Goal: Task Accomplishment & Management: Manage account settings

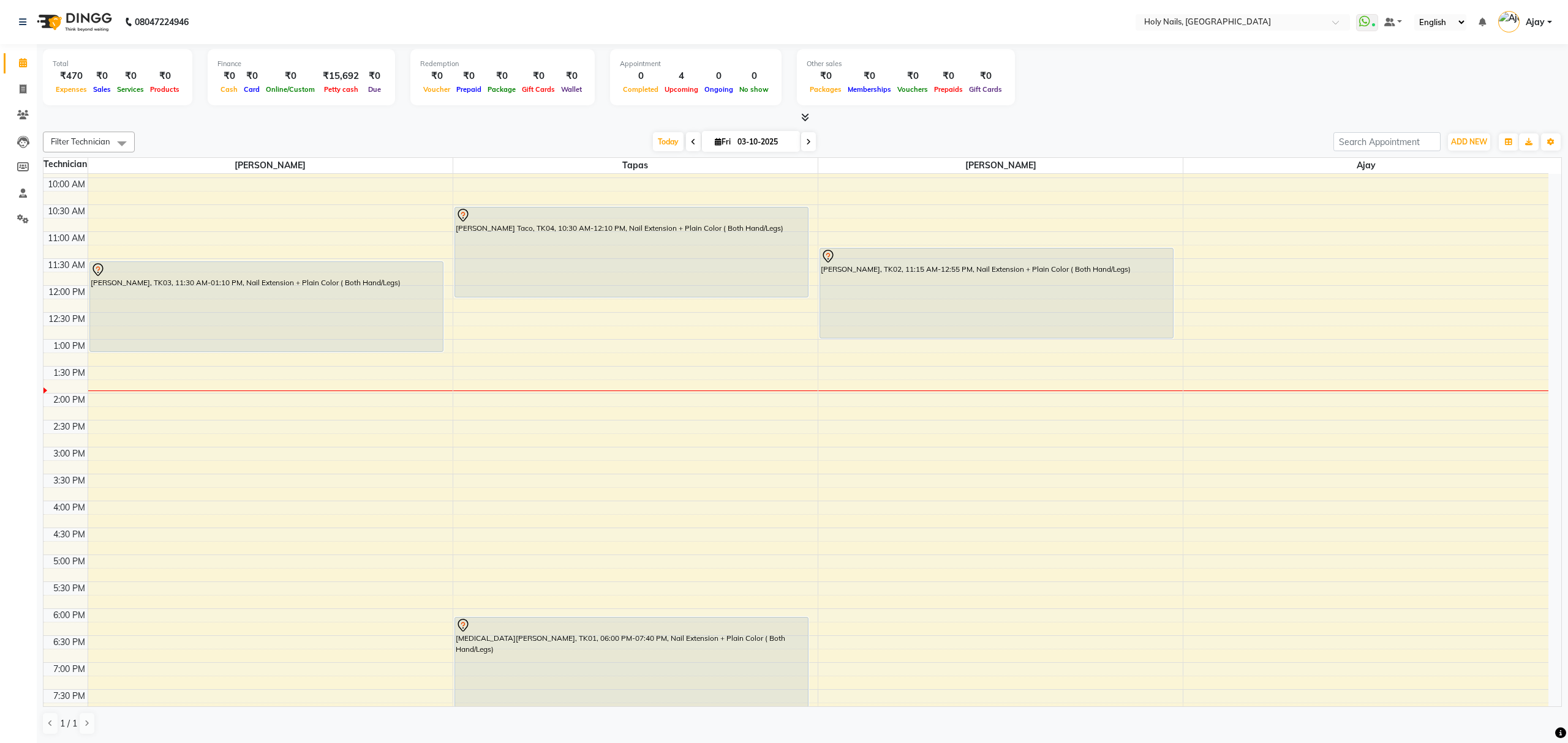
scroll to position [15, 0]
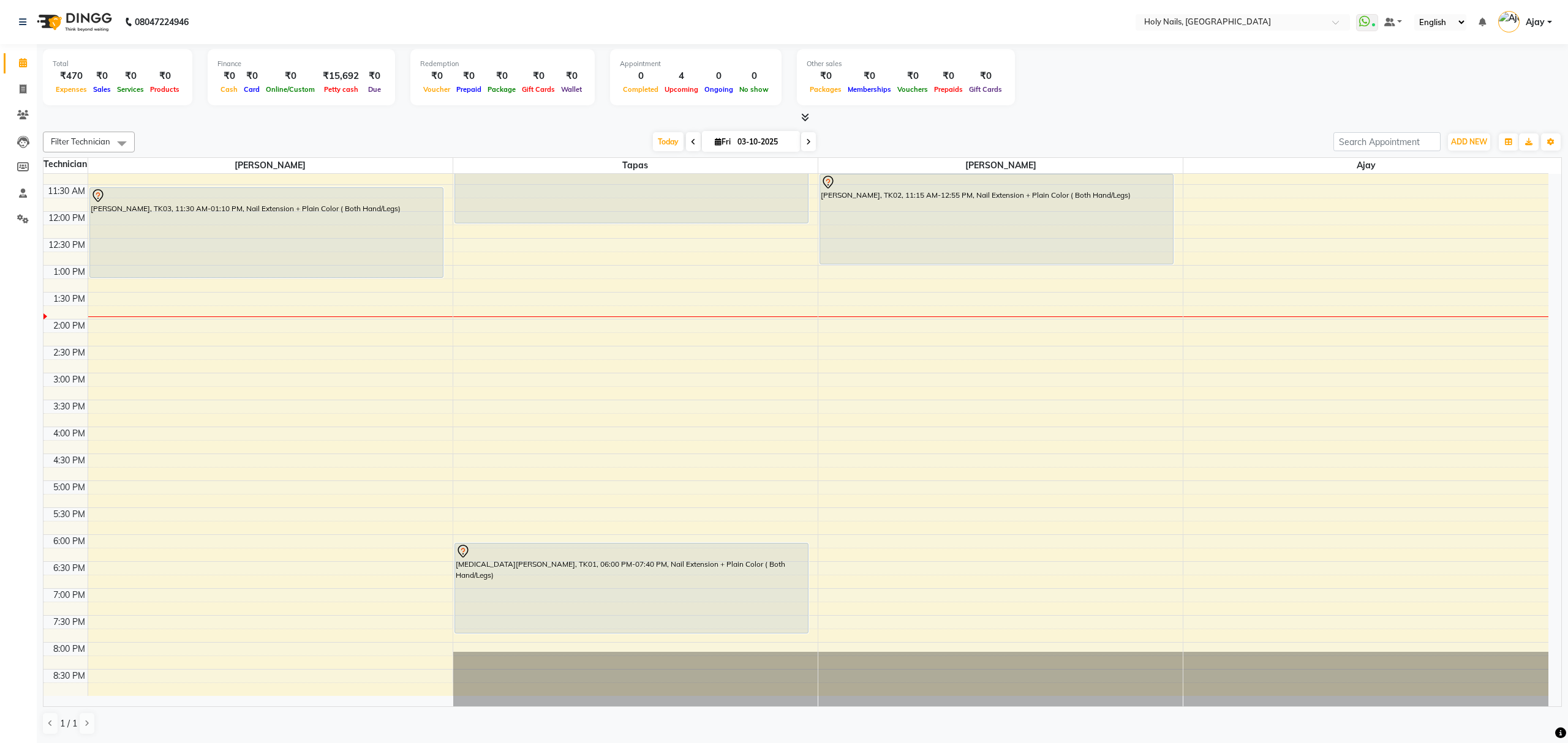
scroll to position [96, 0]
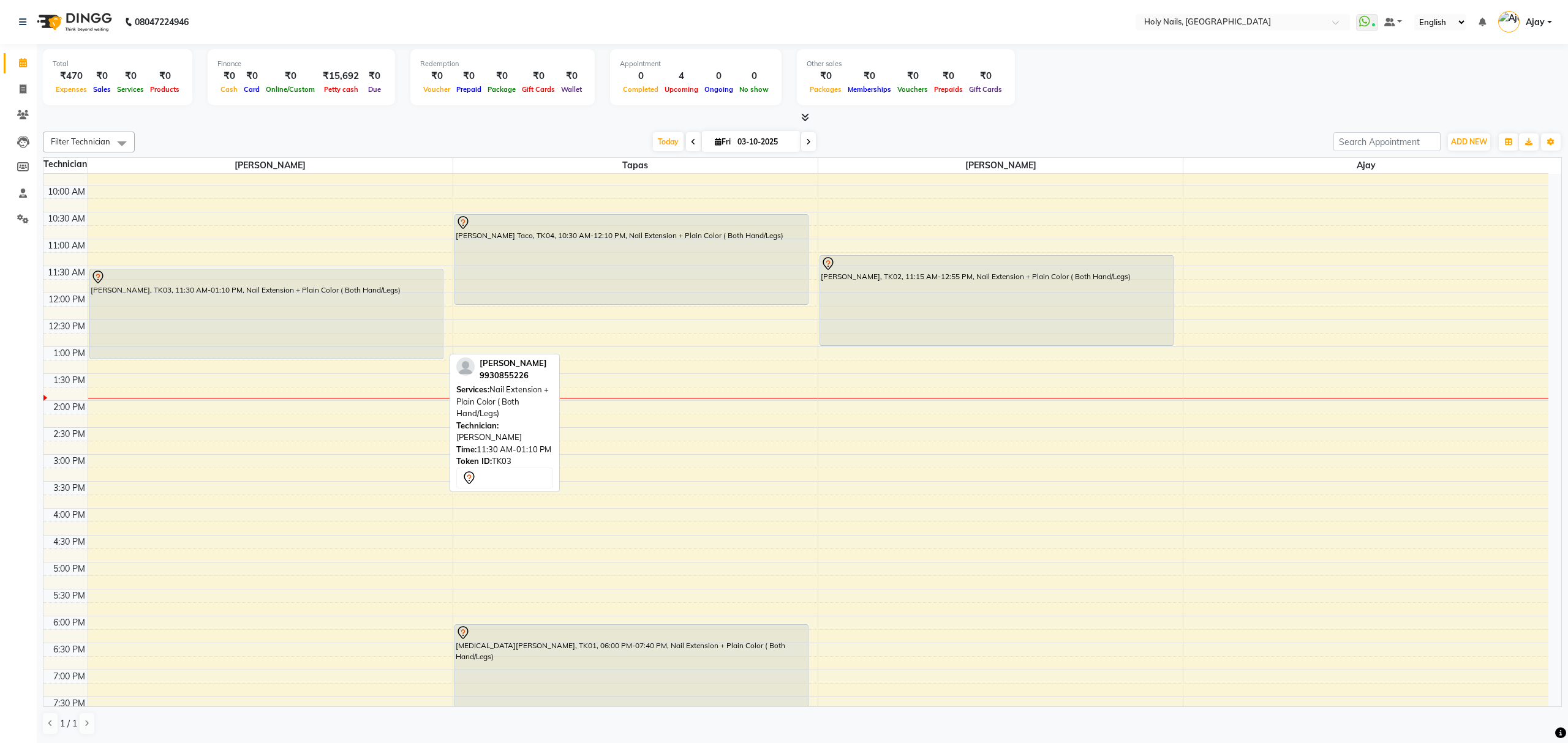
click at [274, 324] on div "Neetal Chaudhary, TK03, 11:30 AM-01:10 PM, Nail Extension + Plain Color ( Both …" at bounding box center [267, 314] width 353 height 90
select select "7"
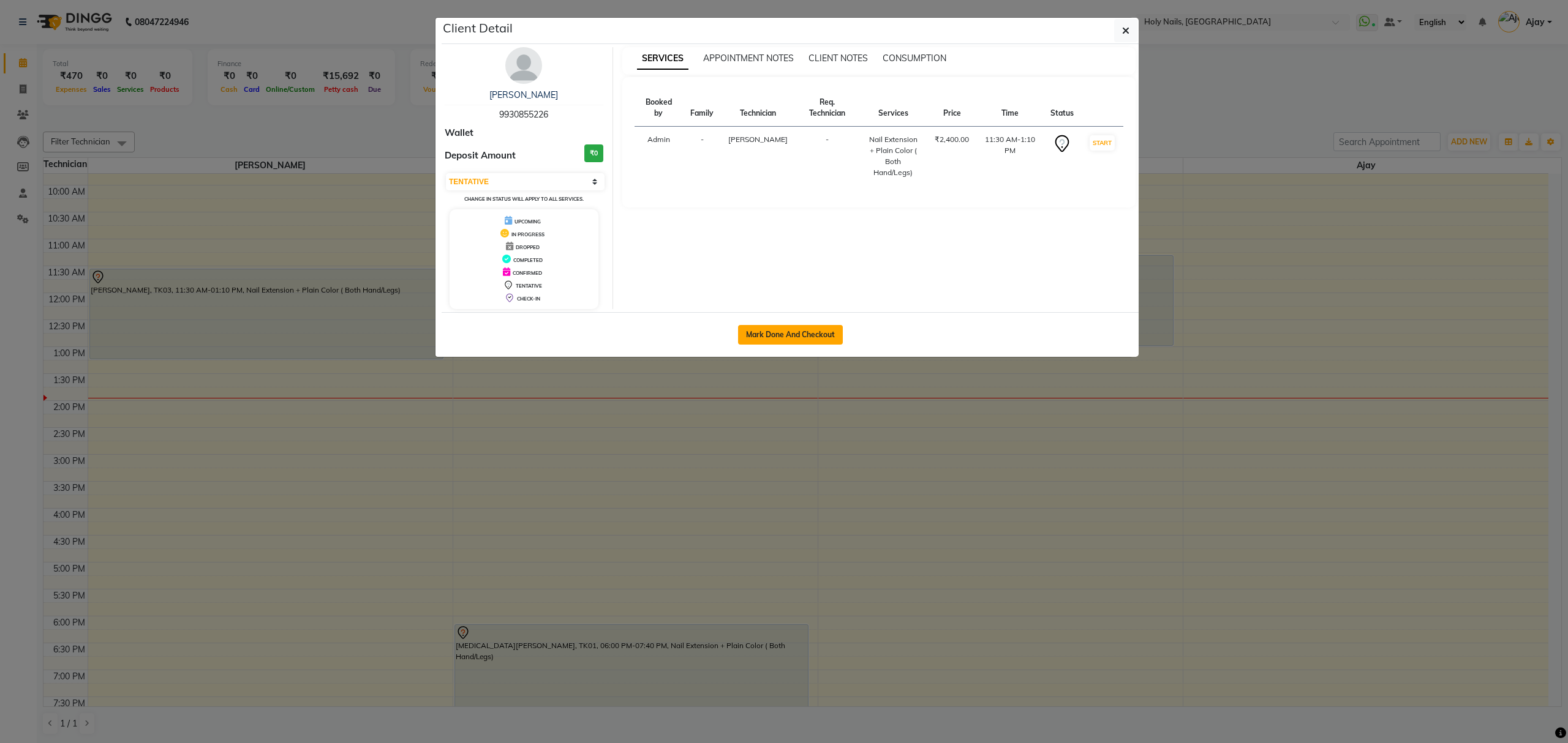
click at [798, 327] on button "Mark Done And Checkout" at bounding box center [790, 335] width 104 height 20
select select "6066"
select select "service"
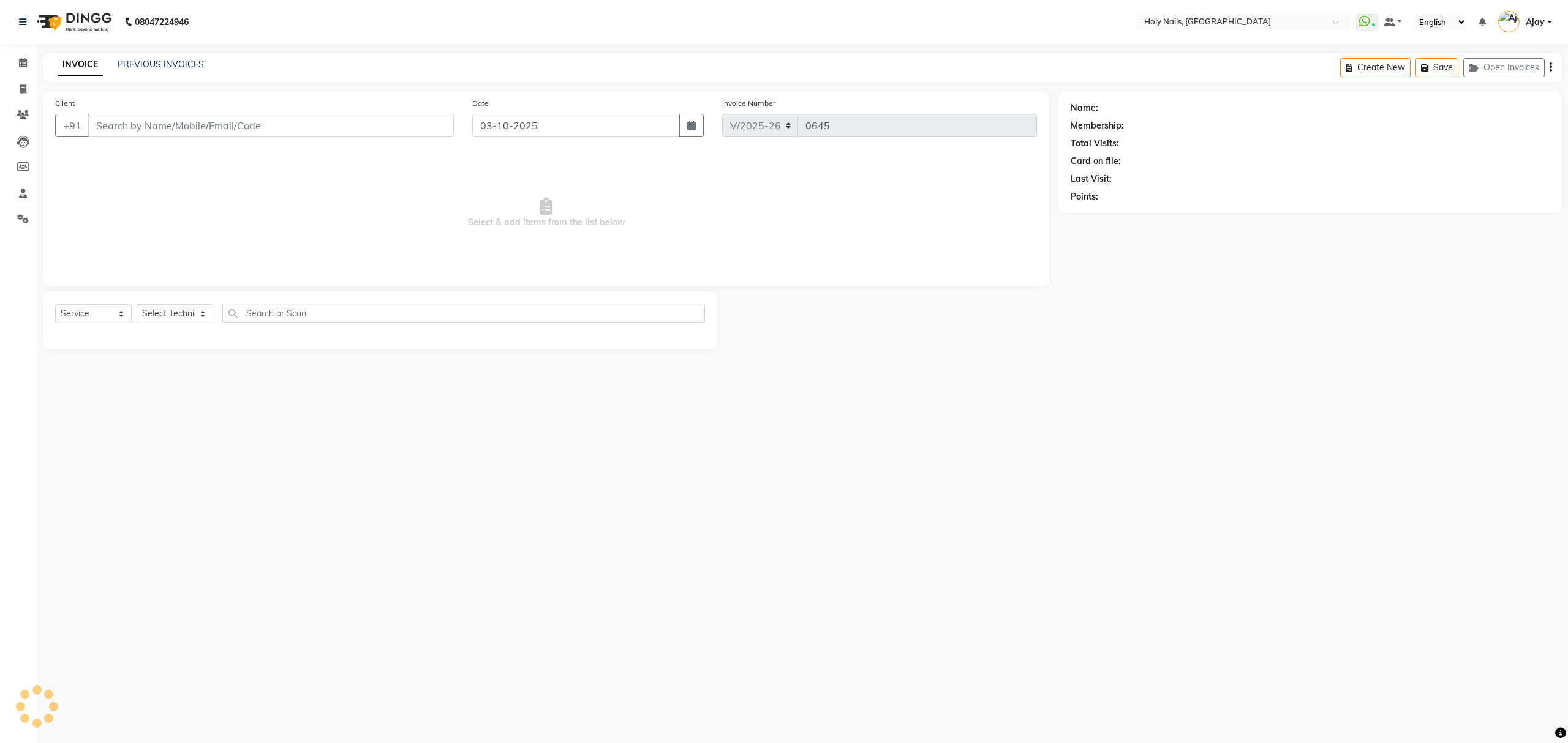
select select "3"
type input "99******26"
select select "43997"
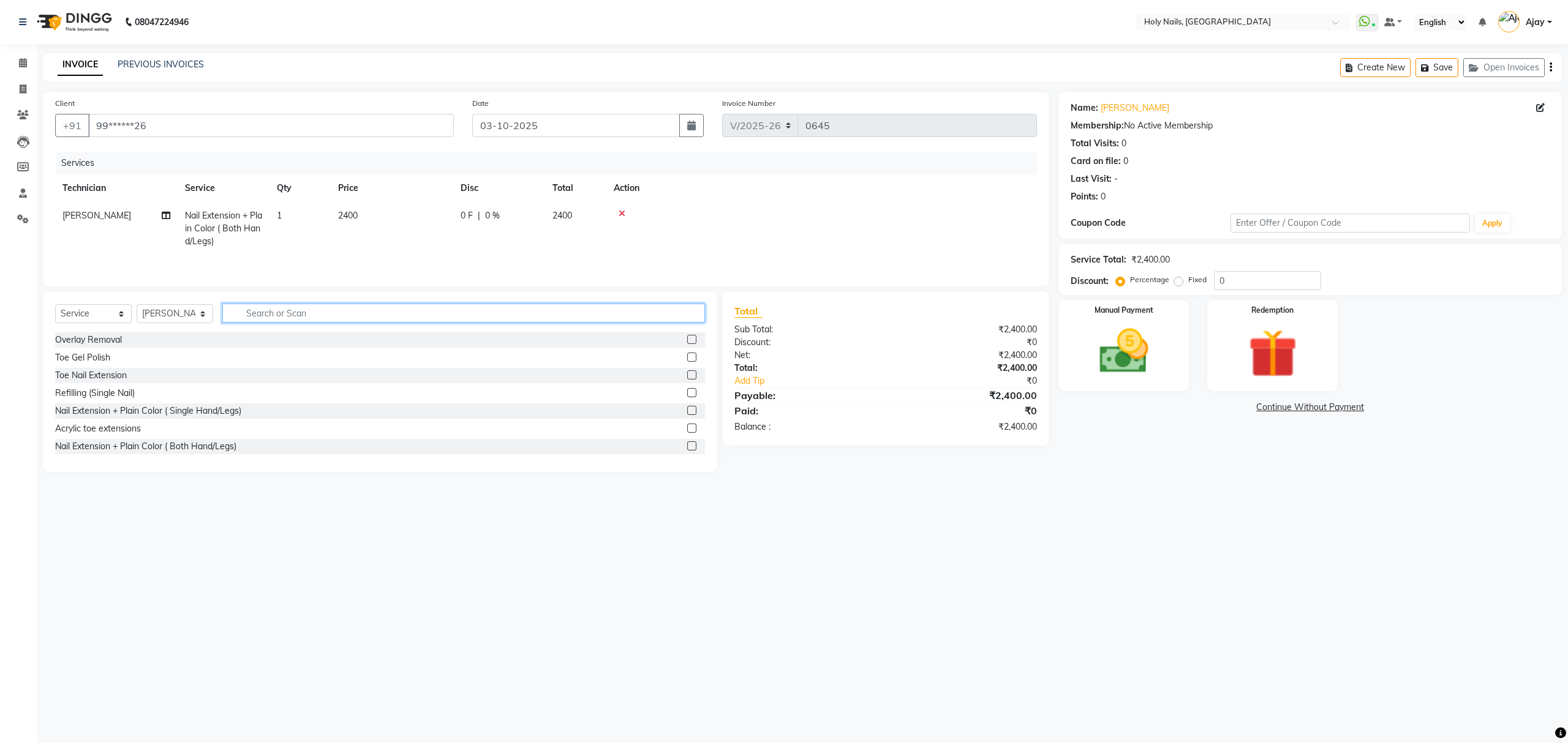
click at [573, 310] on input "text" at bounding box center [464, 313] width 482 height 19
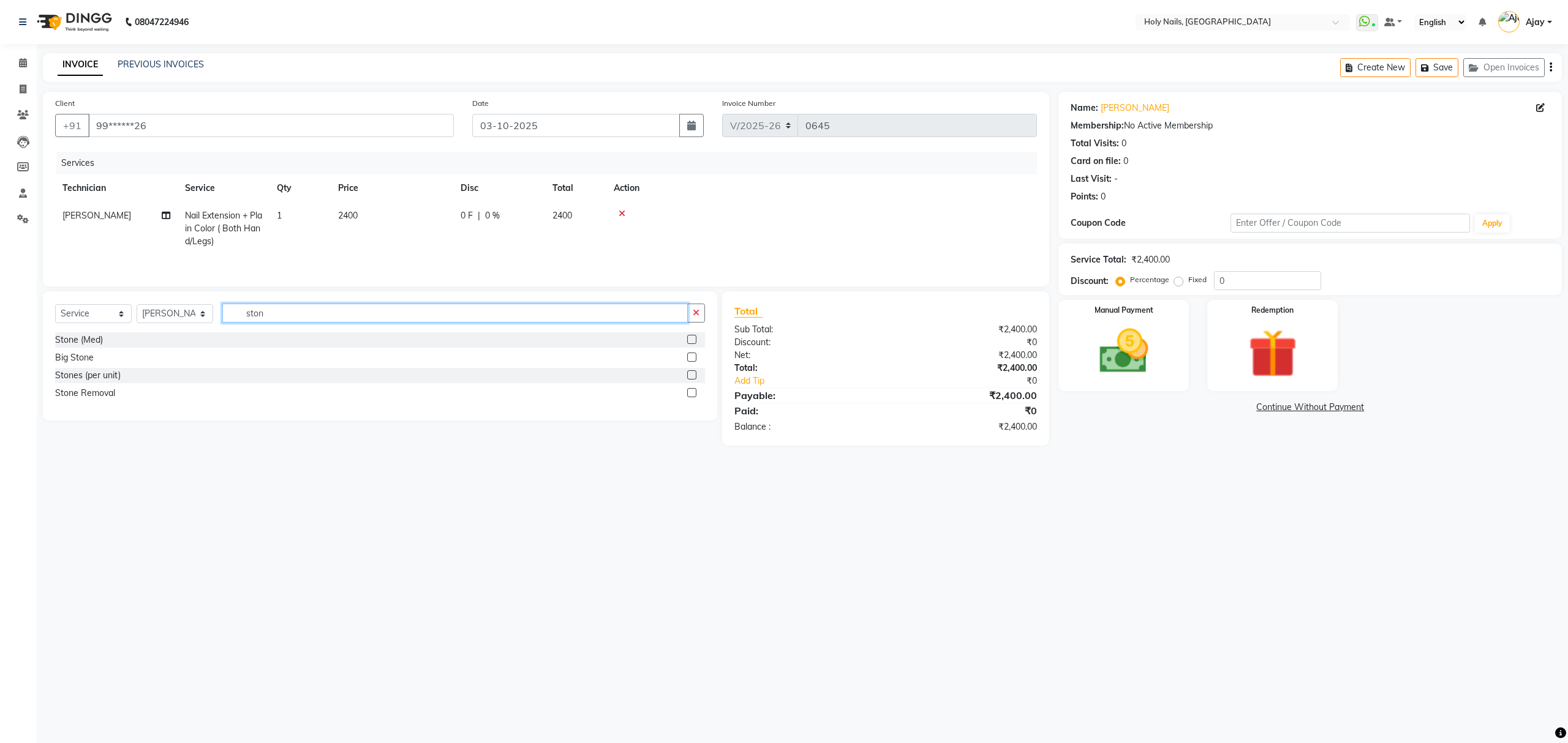
type input "ston"
click at [687, 377] on label at bounding box center [692, 375] width 9 height 9
click at [687, 377] on input "checkbox" at bounding box center [691, 376] width 8 height 8
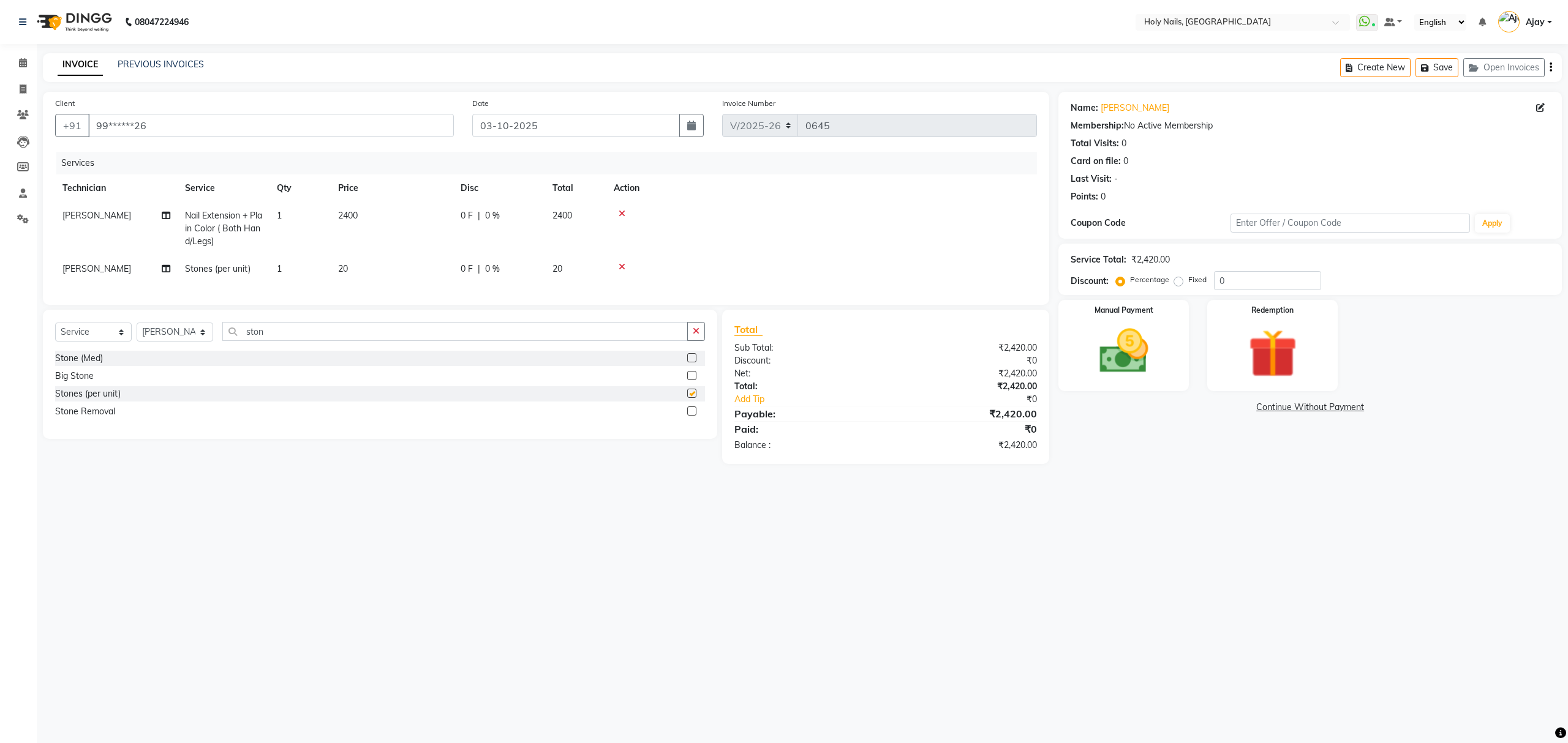
checkbox input "false"
click at [296, 271] on td "1" at bounding box center [300, 269] width 61 height 28
select select "43997"
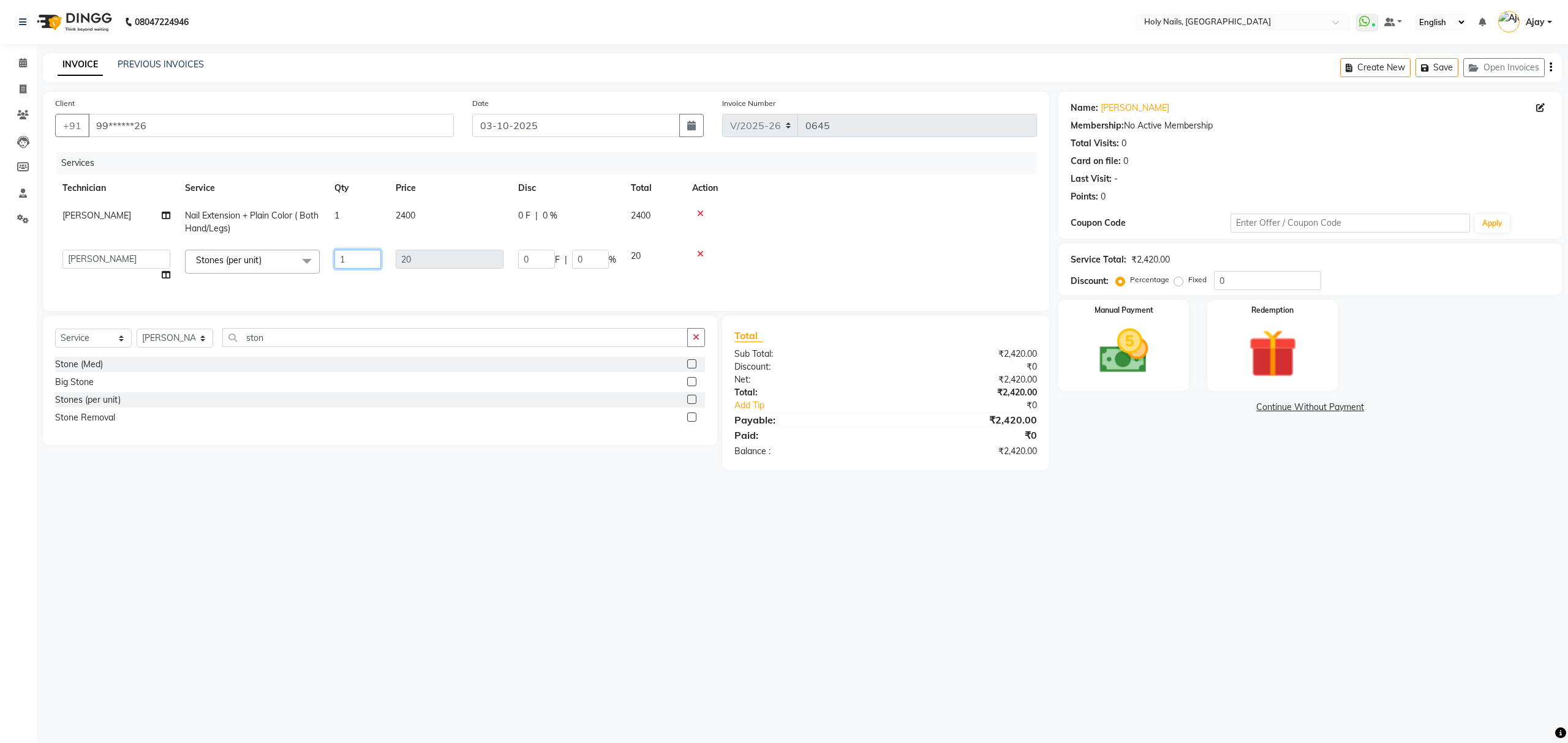
click at [360, 256] on input "1" at bounding box center [357, 259] width 46 height 19
type input "6"
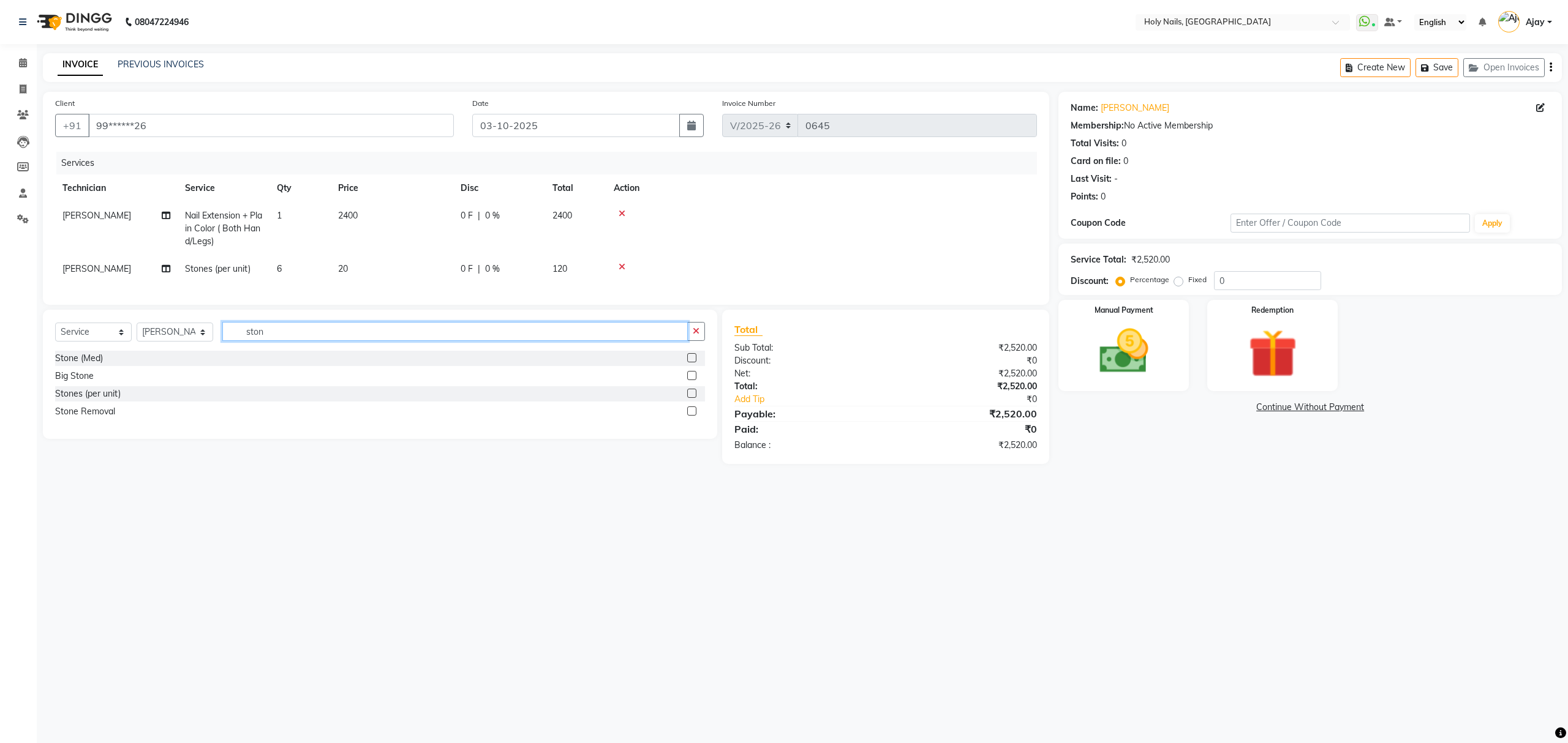
click at [448, 341] on input "ston" at bounding box center [455, 331] width 466 height 19
type input "s"
type input "be"
click at [685, 384] on div "Small Beads" at bounding box center [380, 376] width 650 height 15
click at [689, 380] on label at bounding box center [692, 376] width 9 height 9
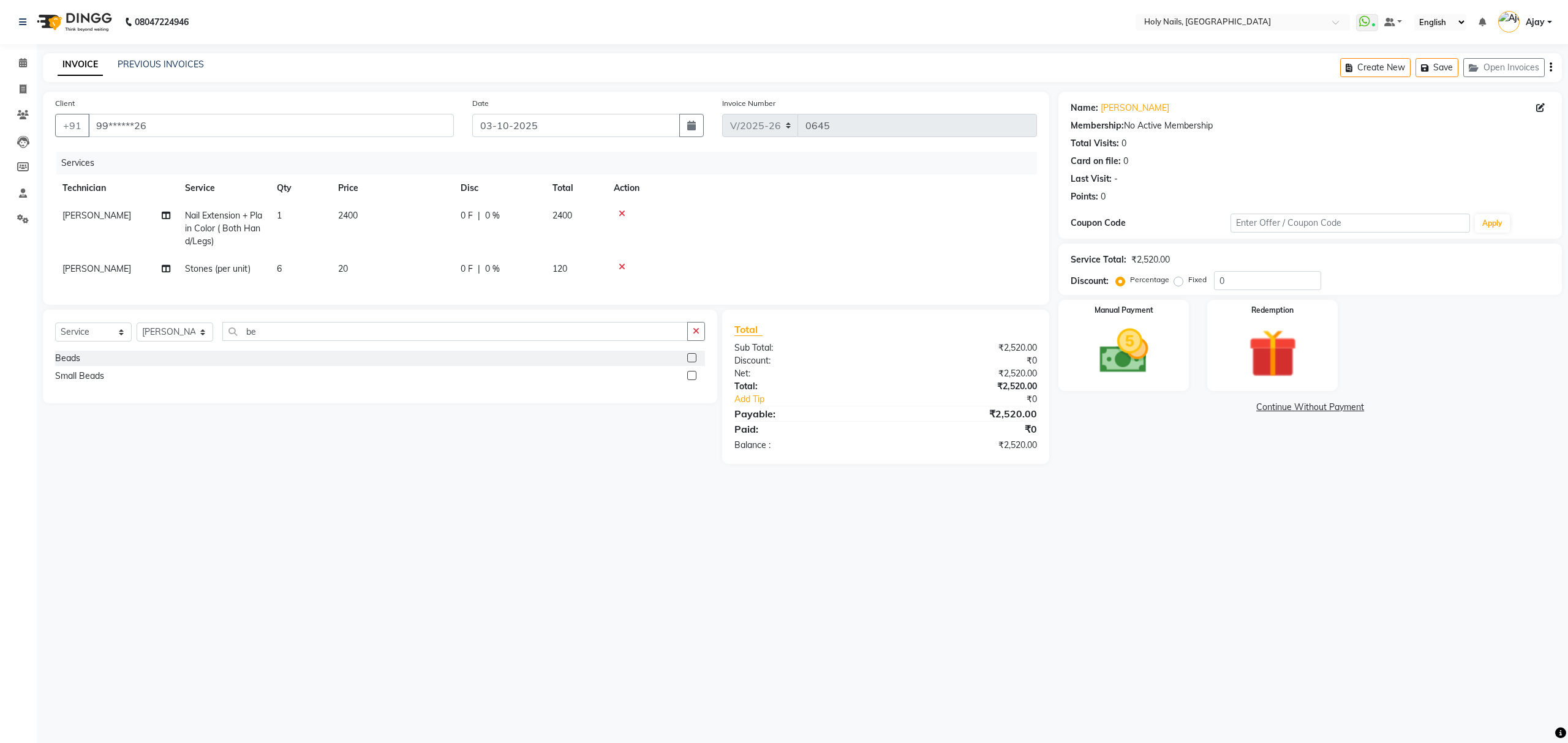
click at [689, 380] on input "checkbox" at bounding box center [691, 377] width 8 height 8
checkbox input "false"
click at [310, 292] on td "1" at bounding box center [300, 296] width 61 height 28
select select "43997"
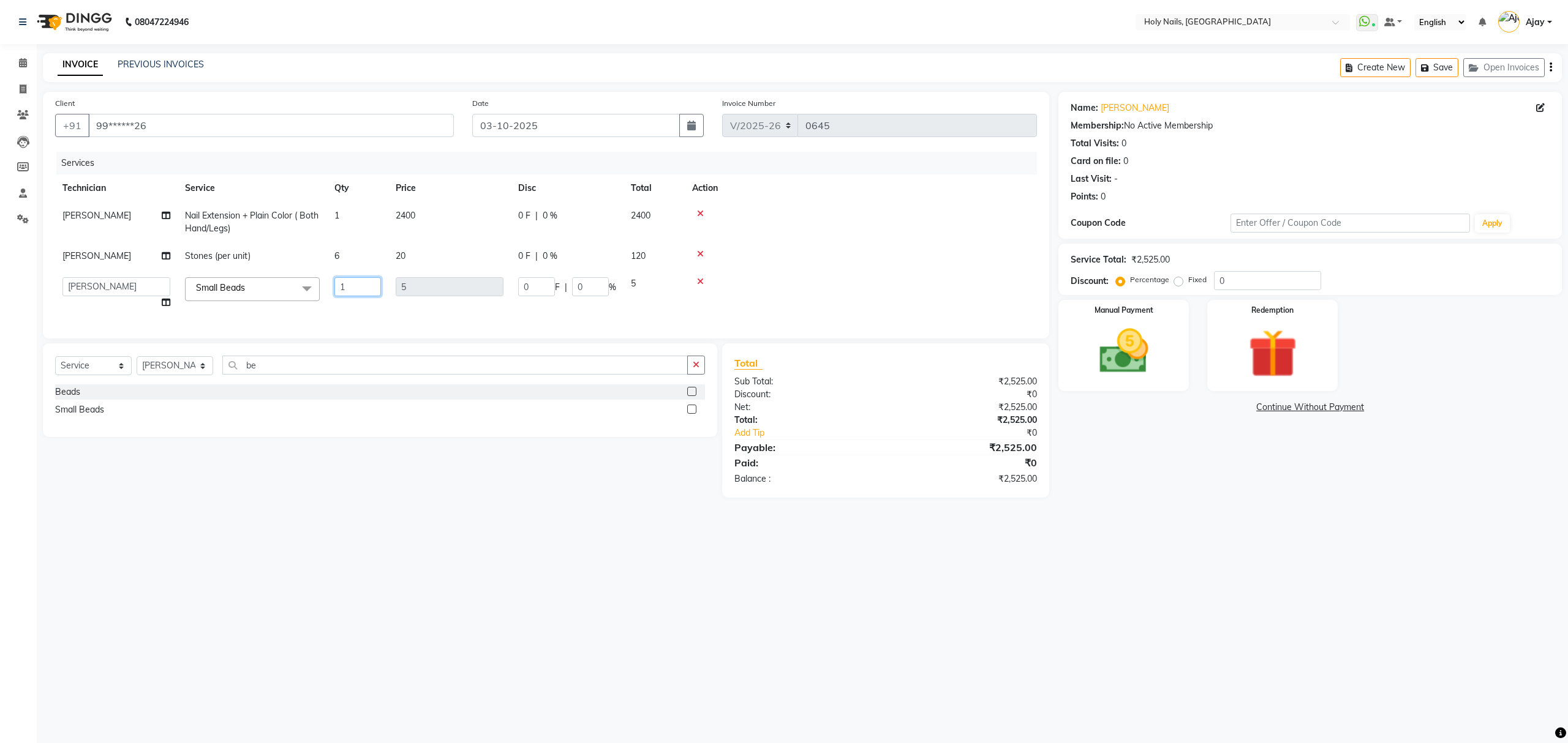
click at [355, 292] on input "1" at bounding box center [357, 287] width 46 height 19
type input "1"
type input "20"
click at [461, 373] on input "be" at bounding box center [455, 365] width 466 height 19
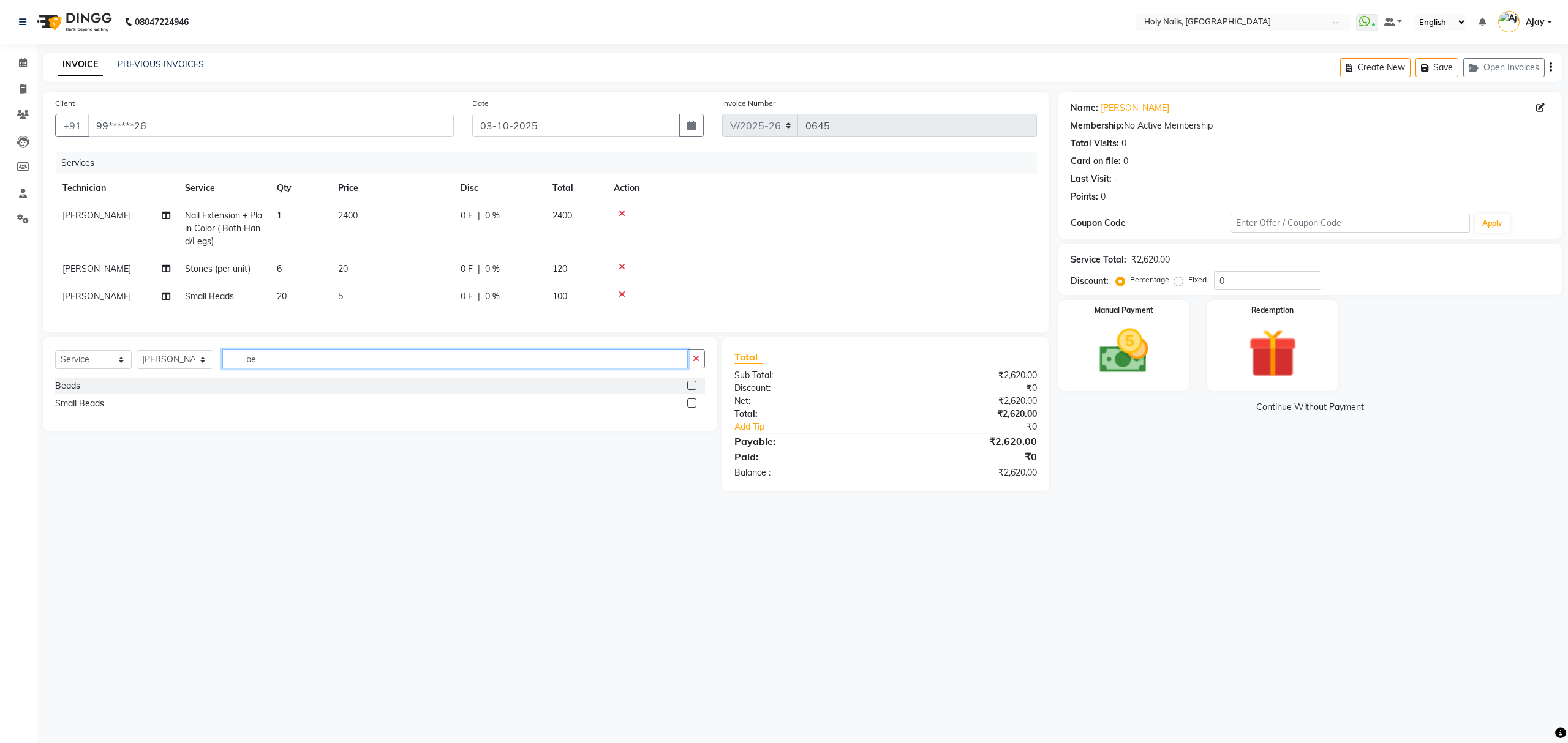
click at [513, 365] on input "be" at bounding box center [455, 359] width 466 height 19
type input "b"
type input "gli"
click at [692, 390] on label at bounding box center [692, 385] width 9 height 9
click at [692, 390] on input "checkbox" at bounding box center [691, 386] width 8 height 8
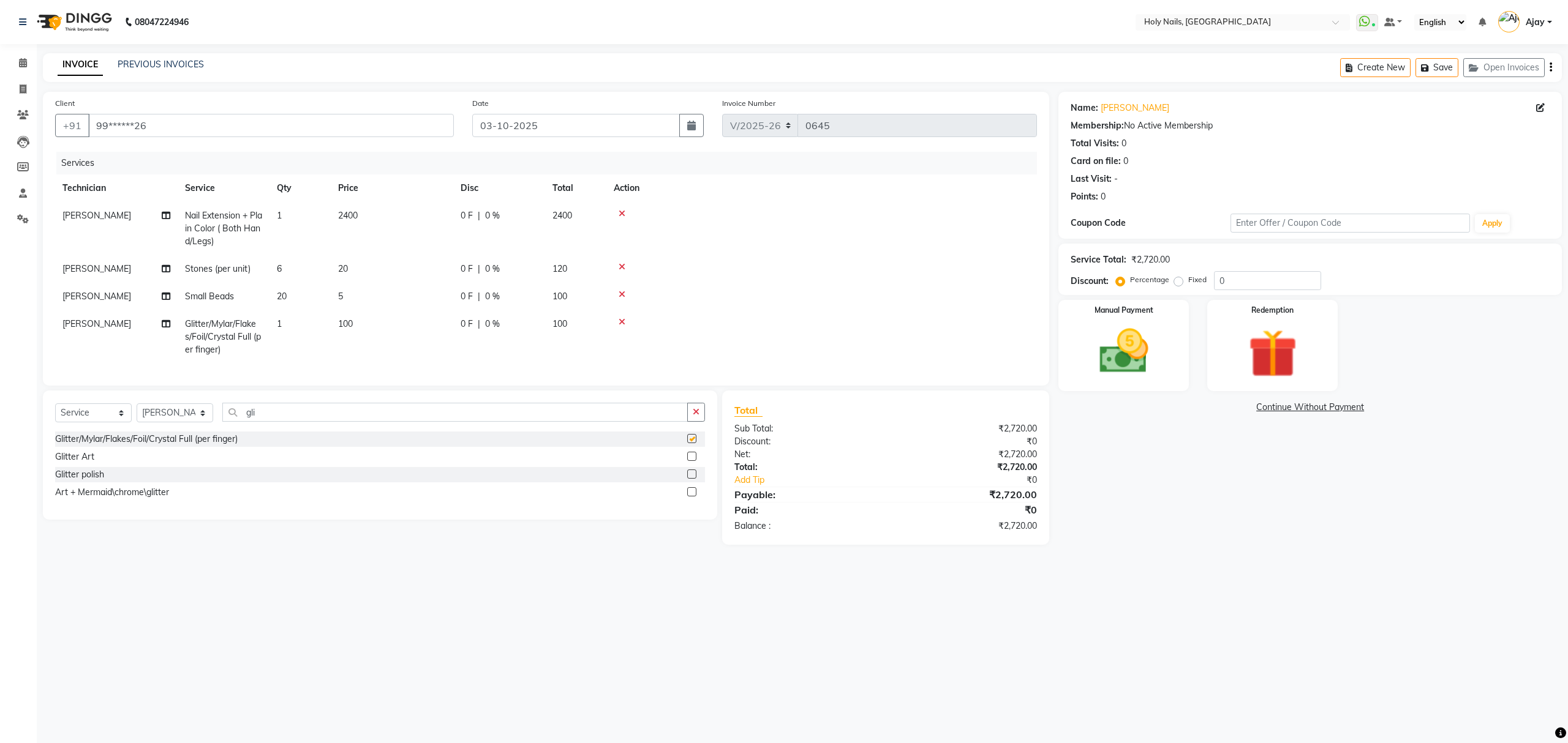
checkbox input "false"
click at [299, 323] on td "1" at bounding box center [300, 337] width 61 height 53
select select "43997"
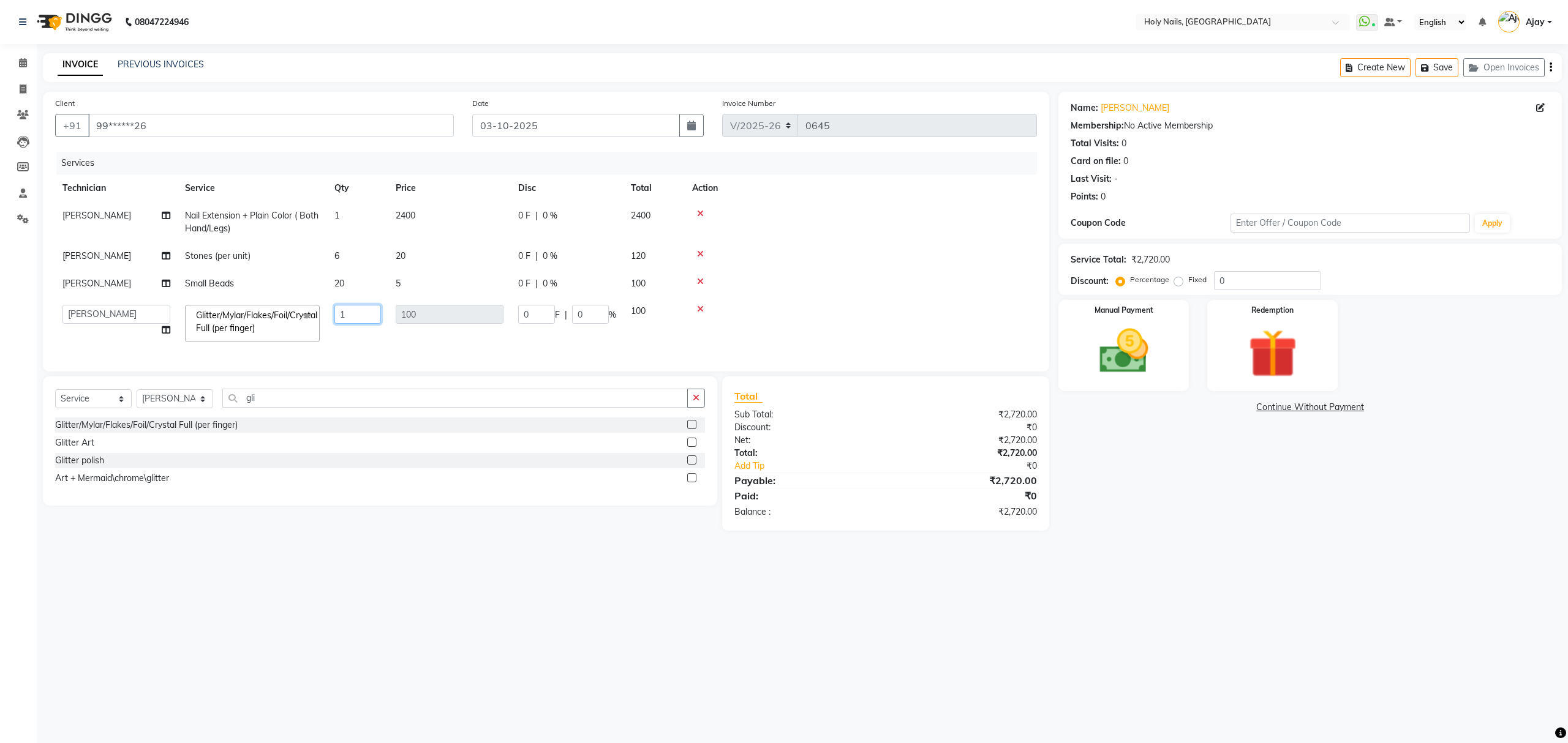
click at [356, 315] on input "1" at bounding box center [357, 315] width 46 height 19
type input "10"
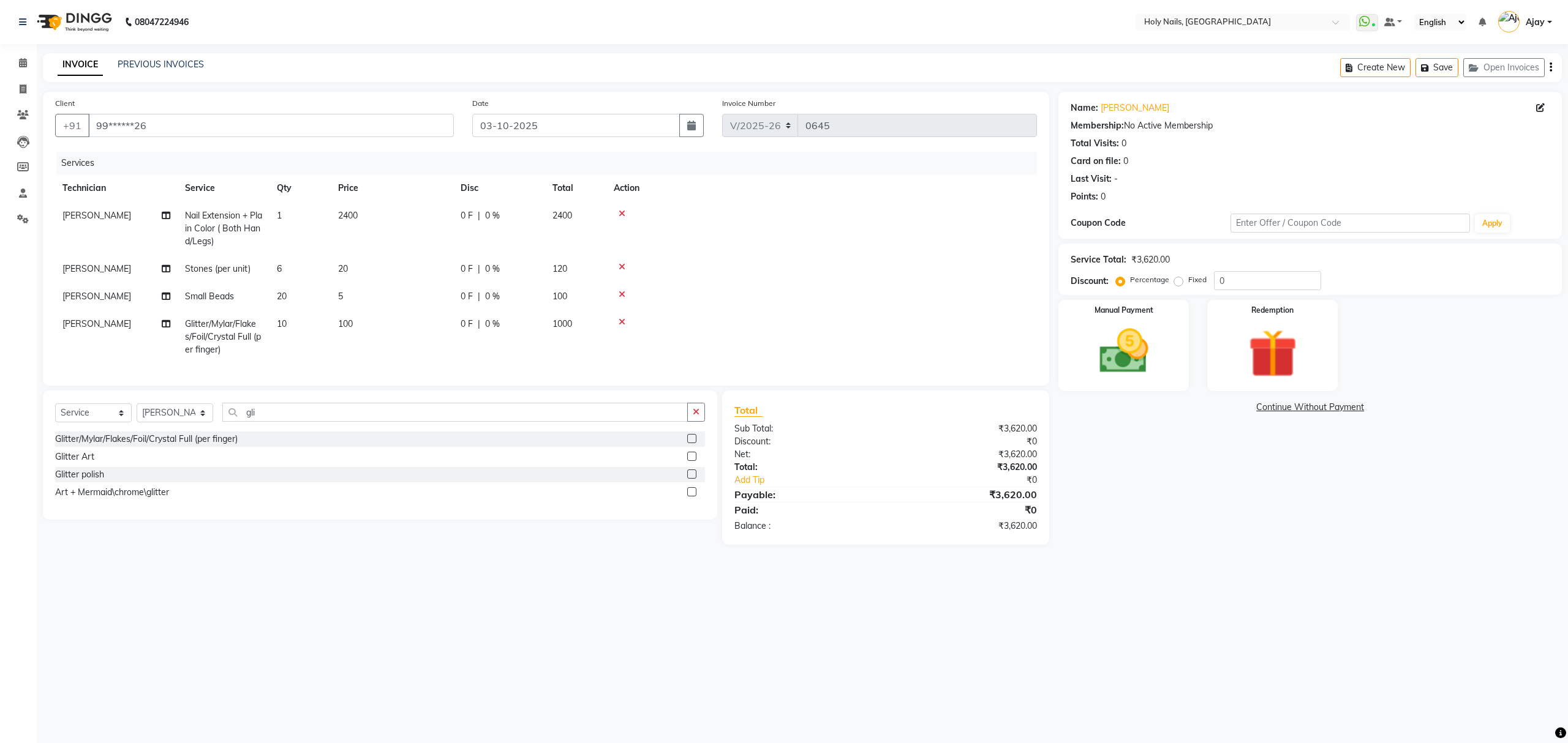
click at [515, 326] on div "0 F | 0 %" at bounding box center [499, 324] width 77 height 13
select select "43997"
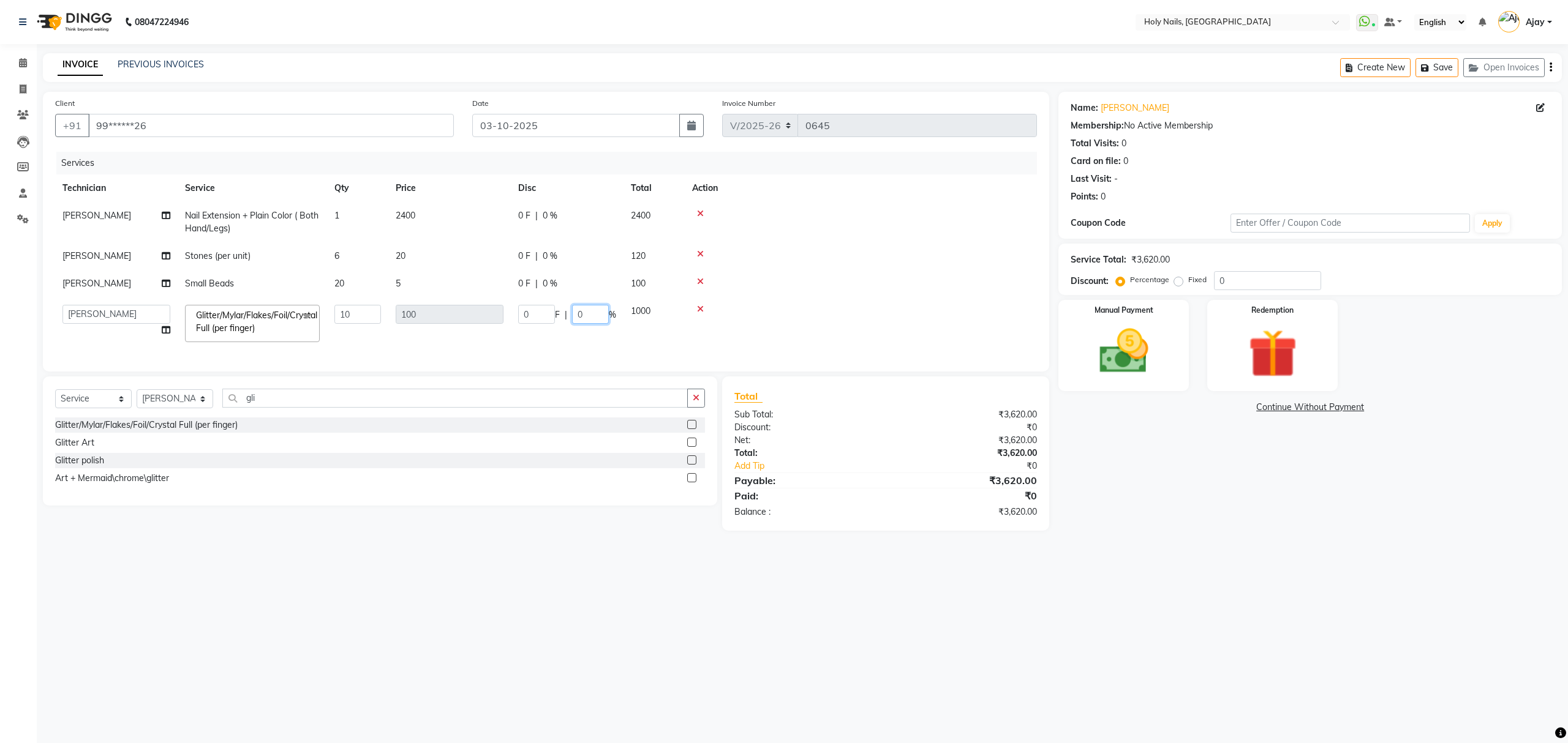
drag, startPoint x: 582, startPoint y: 314, endPoint x: 575, endPoint y: 313, distance: 7.1
click at [582, 314] on input "0" at bounding box center [590, 315] width 37 height 19
type input "100"
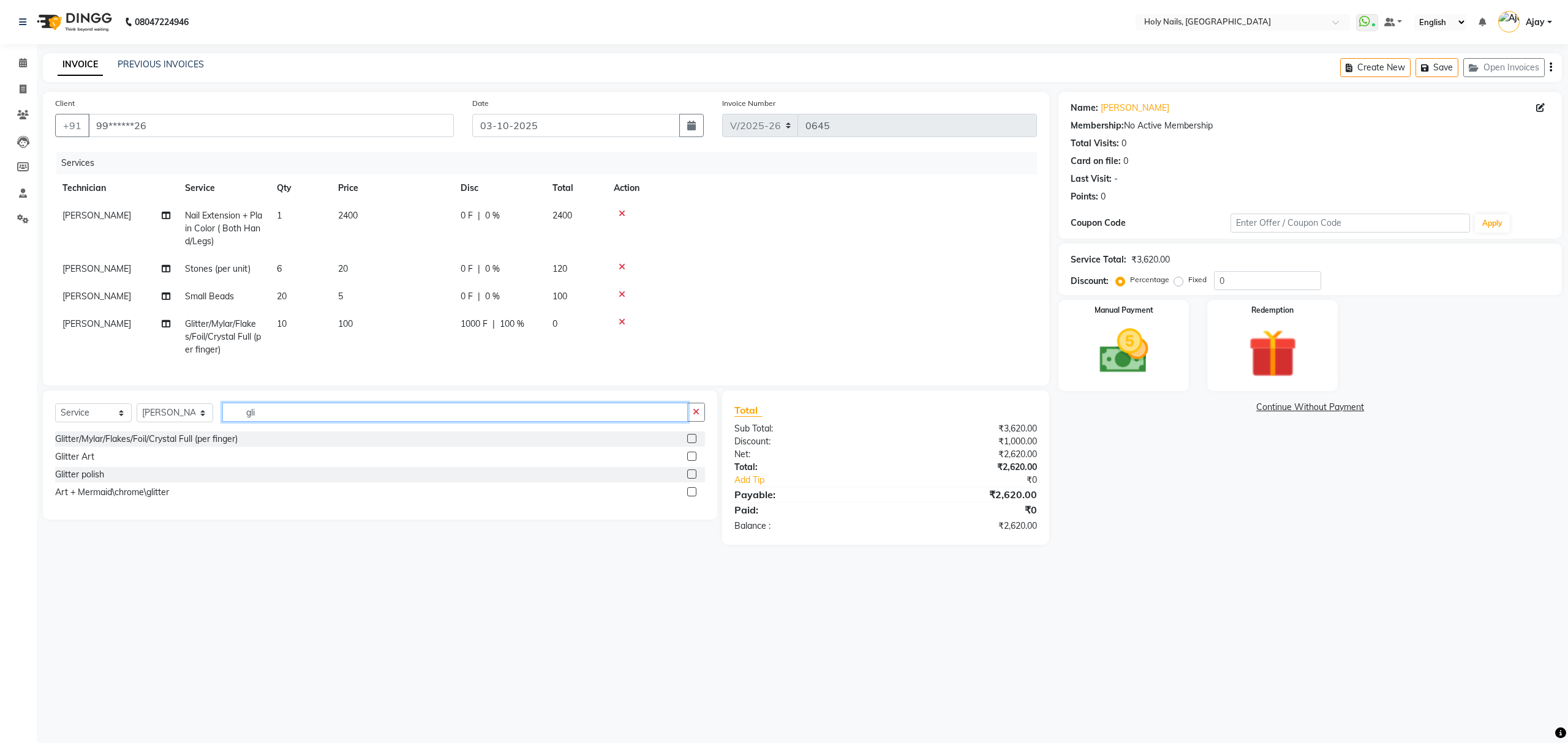
click at [589, 408] on div "Select Service Product Membership Package Voucher Prepaid Gift Card Select Tech…" at bounding box center [380, 455] width 675 height 129
click at [1125, 358] on img at bounding box center [1123, 352] width 83 height 59
click at [1218, 407] on span "UPI" at bounding box center [1219, 408] width 19 height 14
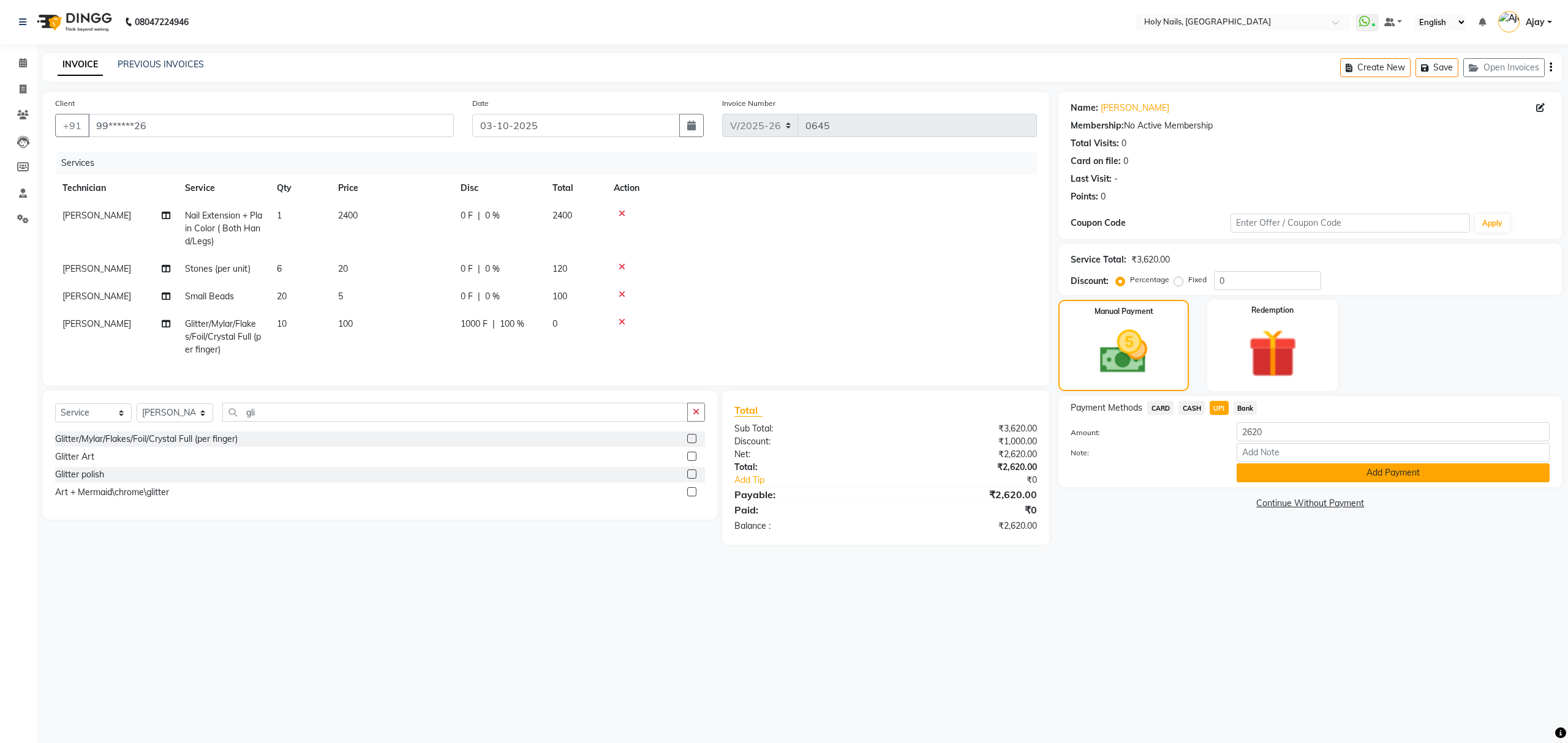
click at [1363, 476] on button "Add Payment" at bounding box center [1393, 473] width 313 height 19
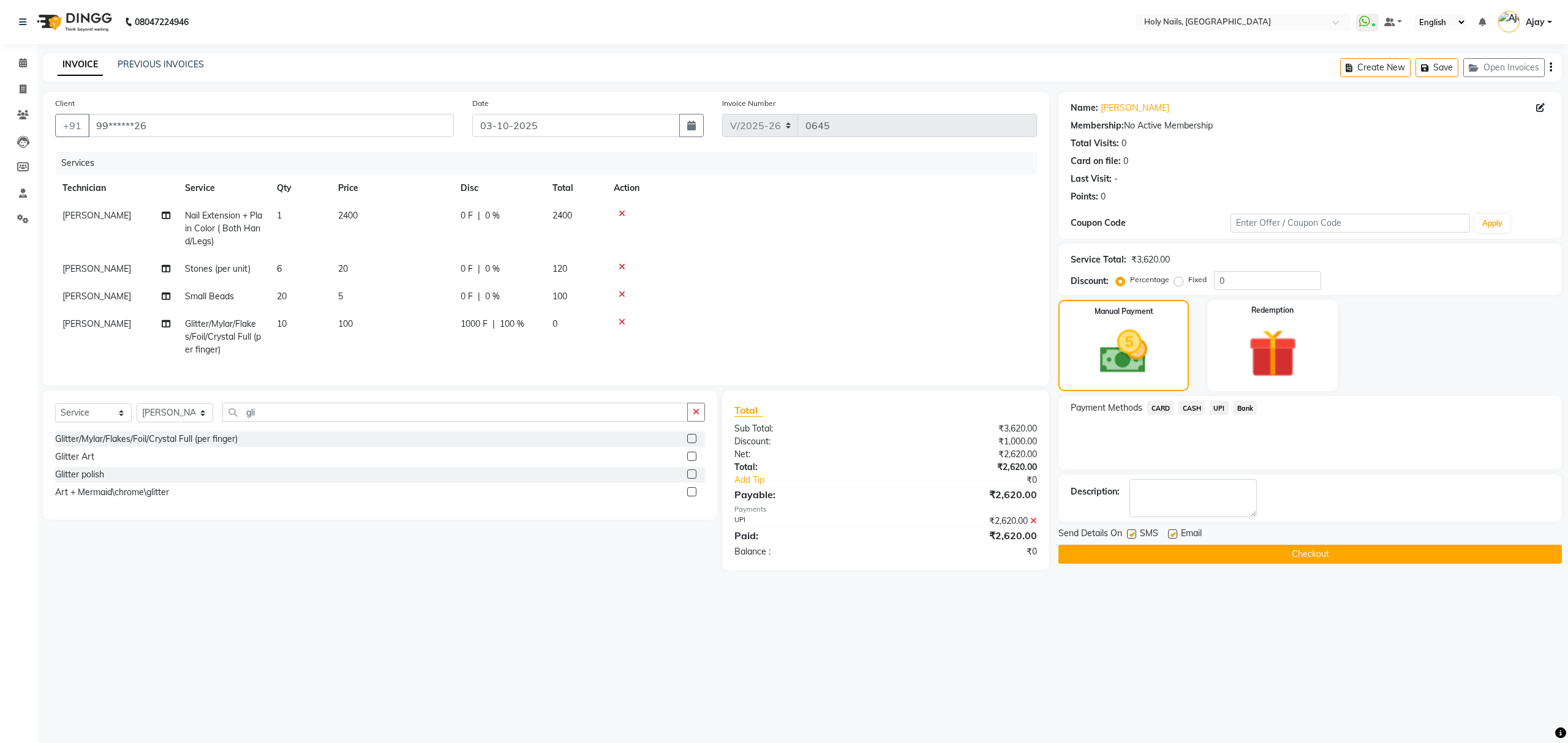
click at [1338, 552] on button "Checkout" at bounding box center [1310, 554] width 503 height 19
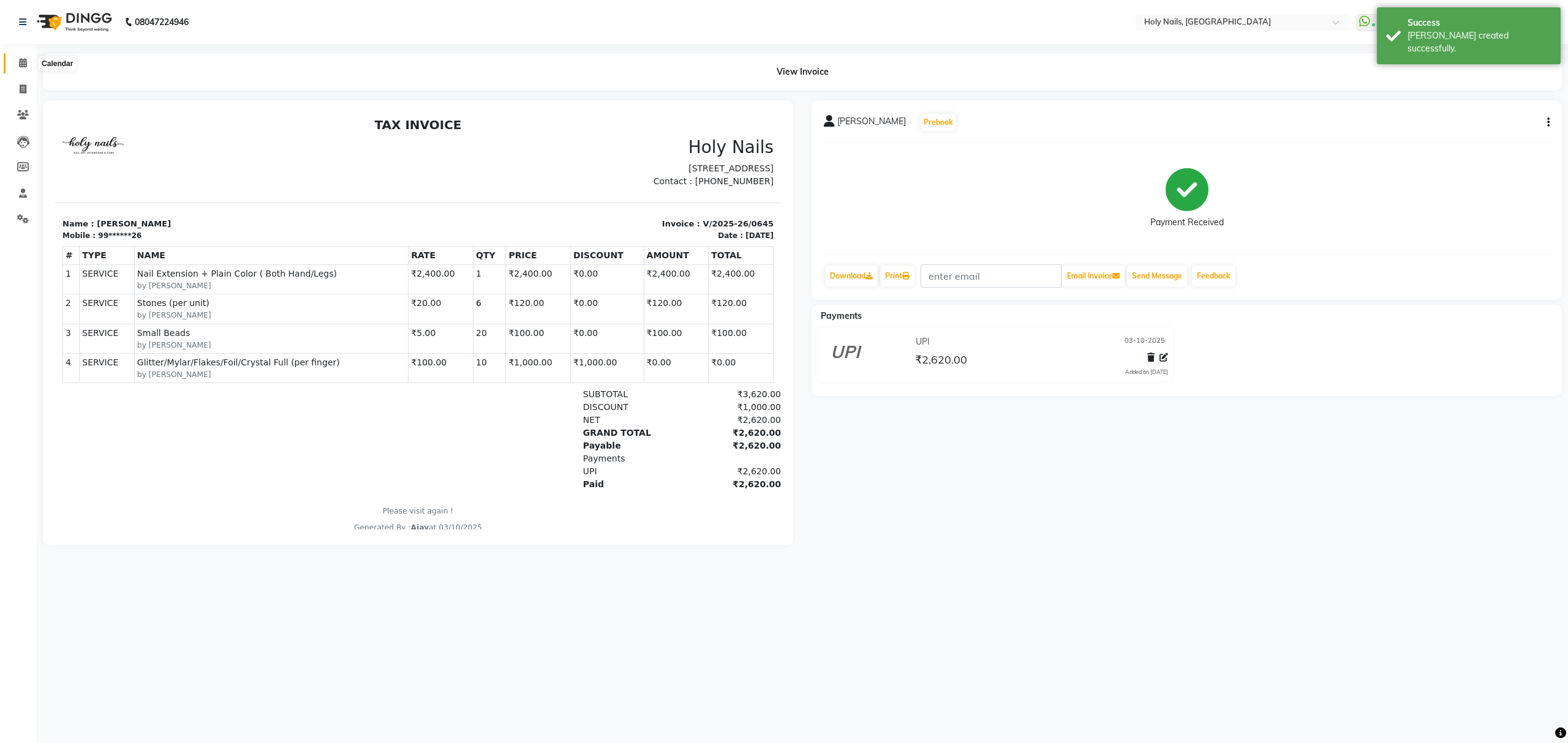
click at [24, 63] on icon at bounding box center [23, 63] width 8 height 9
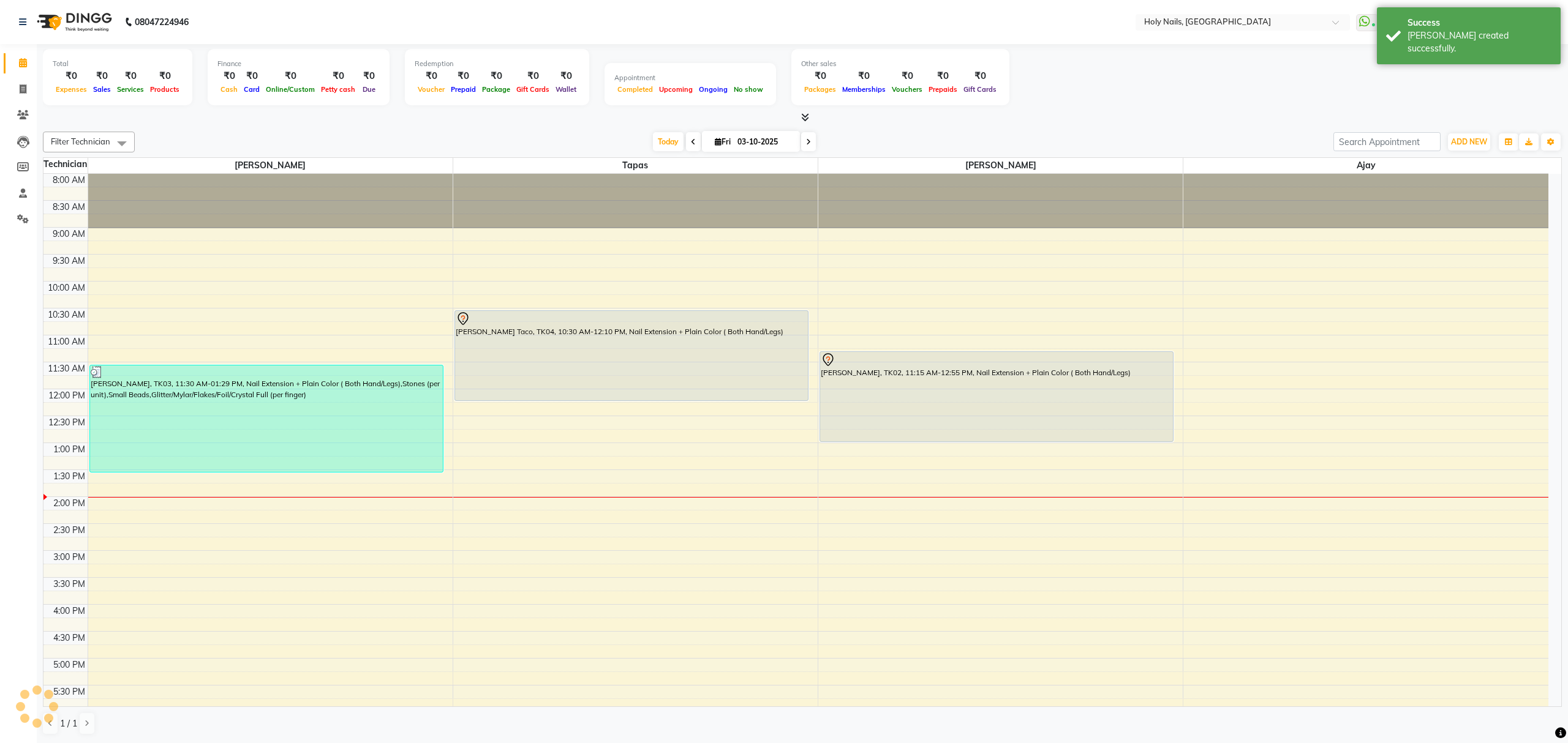
scroll to position [178, 0]
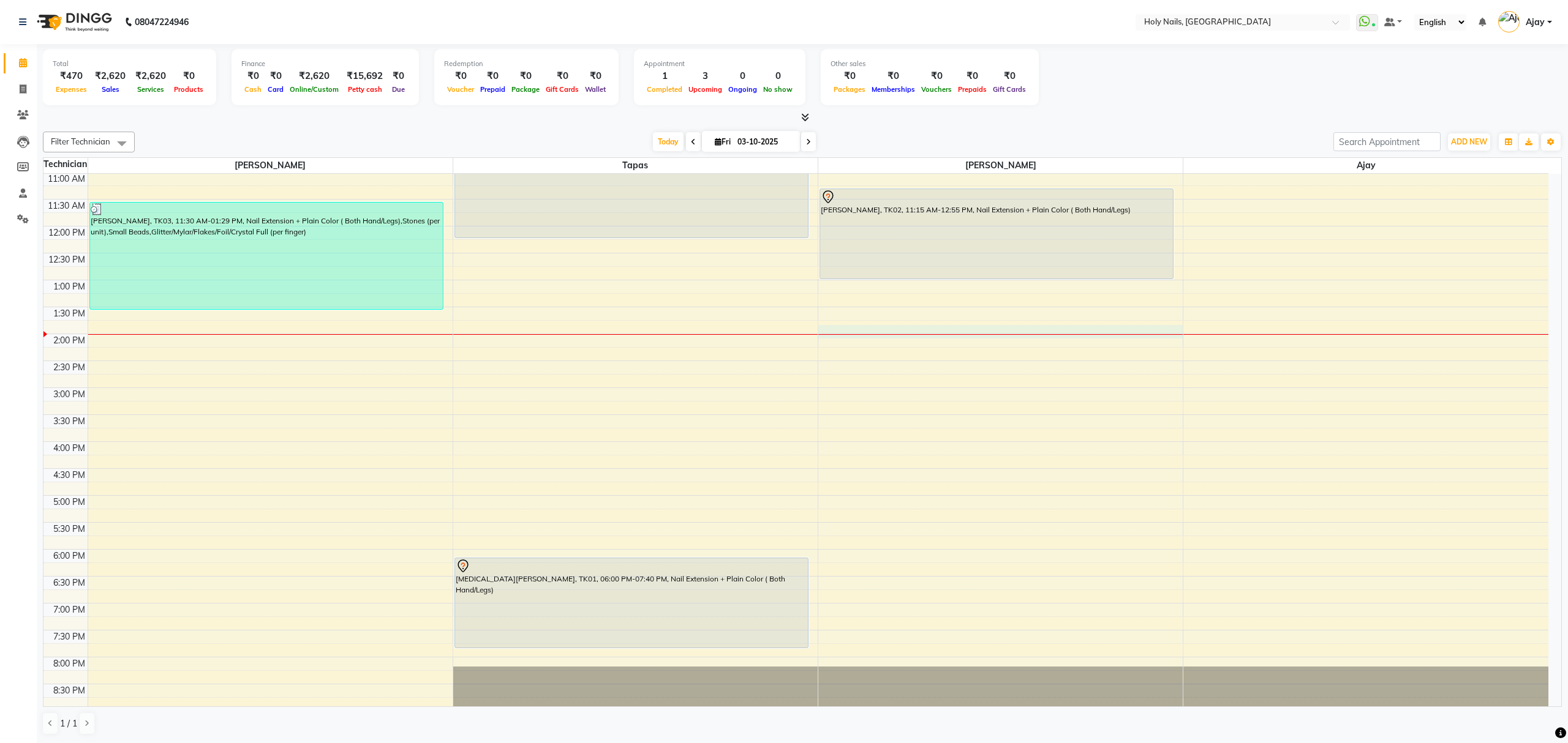
click at [926, 333] on div "8:00 AM 8:30 AM 9:00 AM 9:30 AM 10:00 AM 10:30 AM 11:00 AM 11:30 AM 12:00 PM 12…" at bounding box center [796, 360] width 1505 height 700
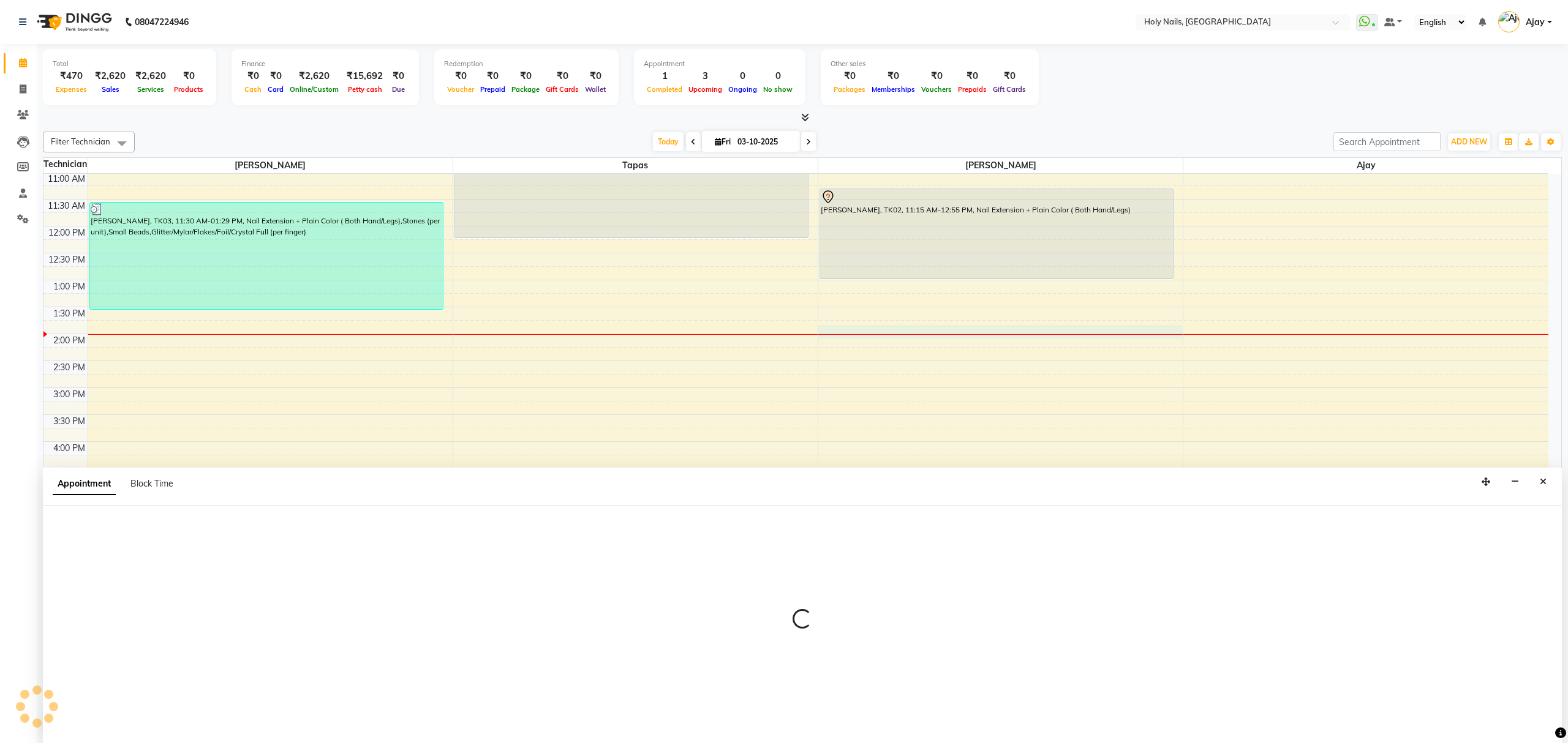
select select "62064"
select select "825"
select select "tentative"
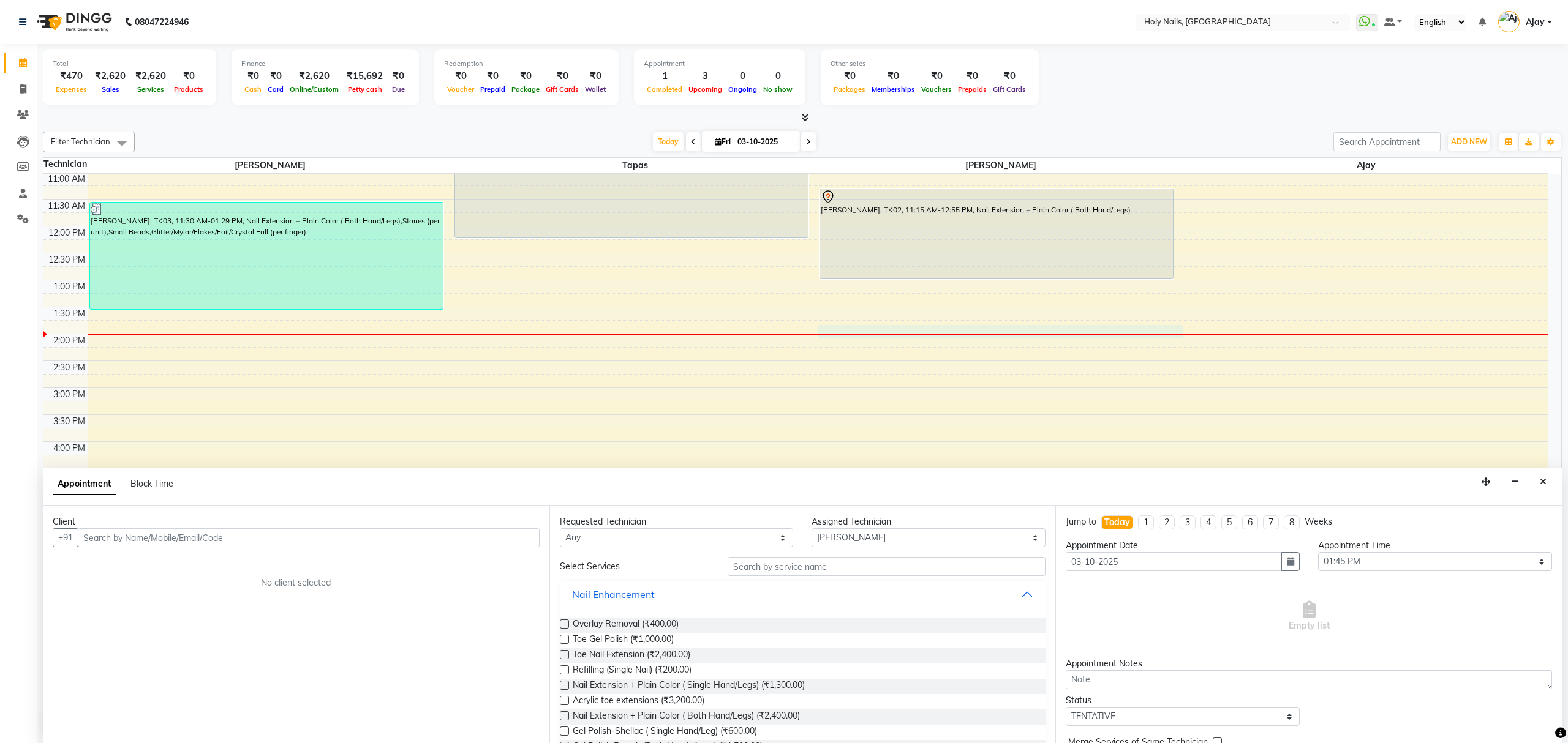
click at [483, 539] on input "text" at bounding box center [308, 538] width 462 height 19
click at [339, 540] on input "text" at bounding box center [308, 538] width 462 height 19
type input "9371150075"
click at [513, 539] on span "Add Client" at bounding box center [514, 538] width 41 height 11
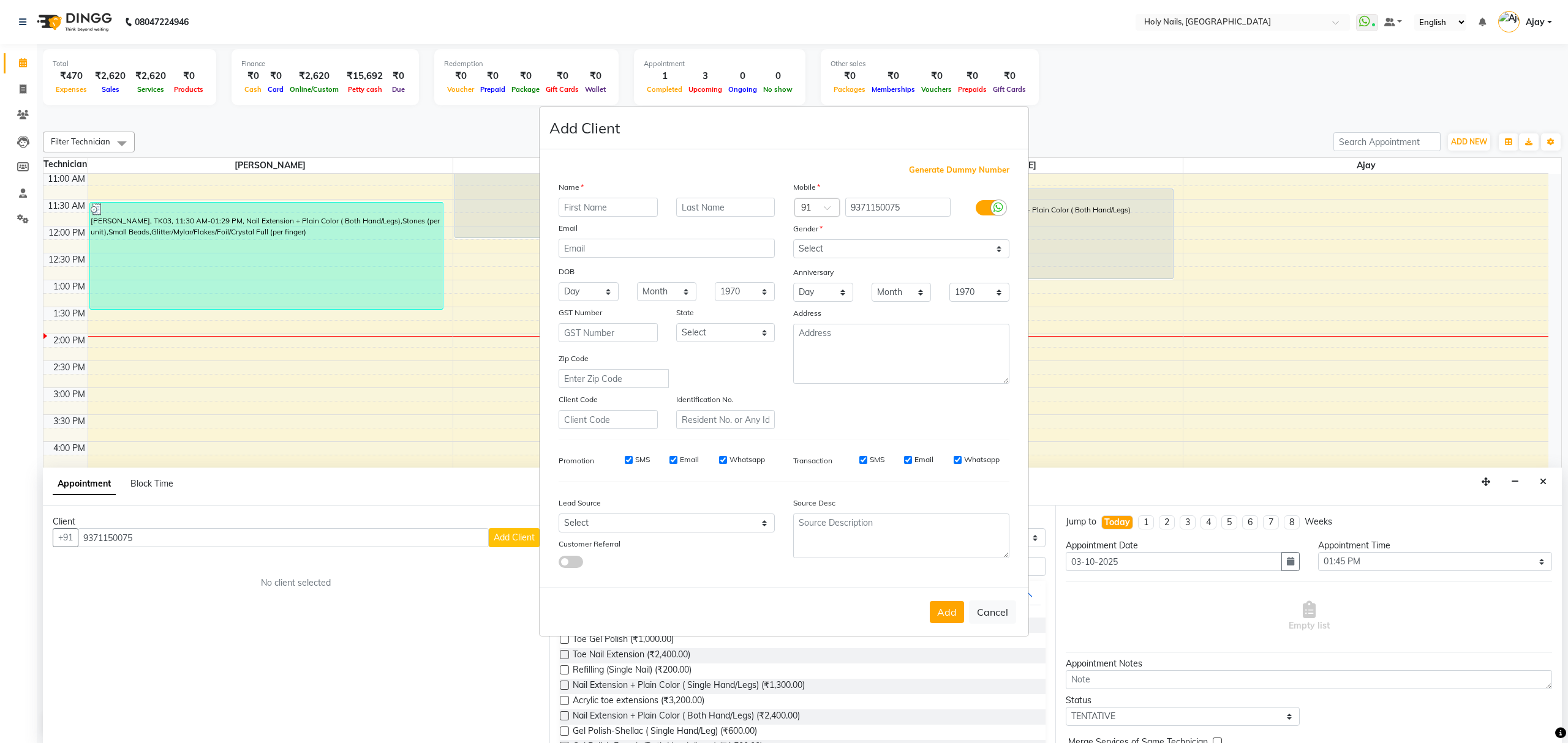
click at [614, 204] on input "text" at bounding box center [608, 207] width 99 height 19
type input "<"
type input "Manju"
type input "Saha"
click at [1003, 251] on select "Select Male Female Other Prefer Not To Say" at bounding box center [901, 249] width 216 height 19
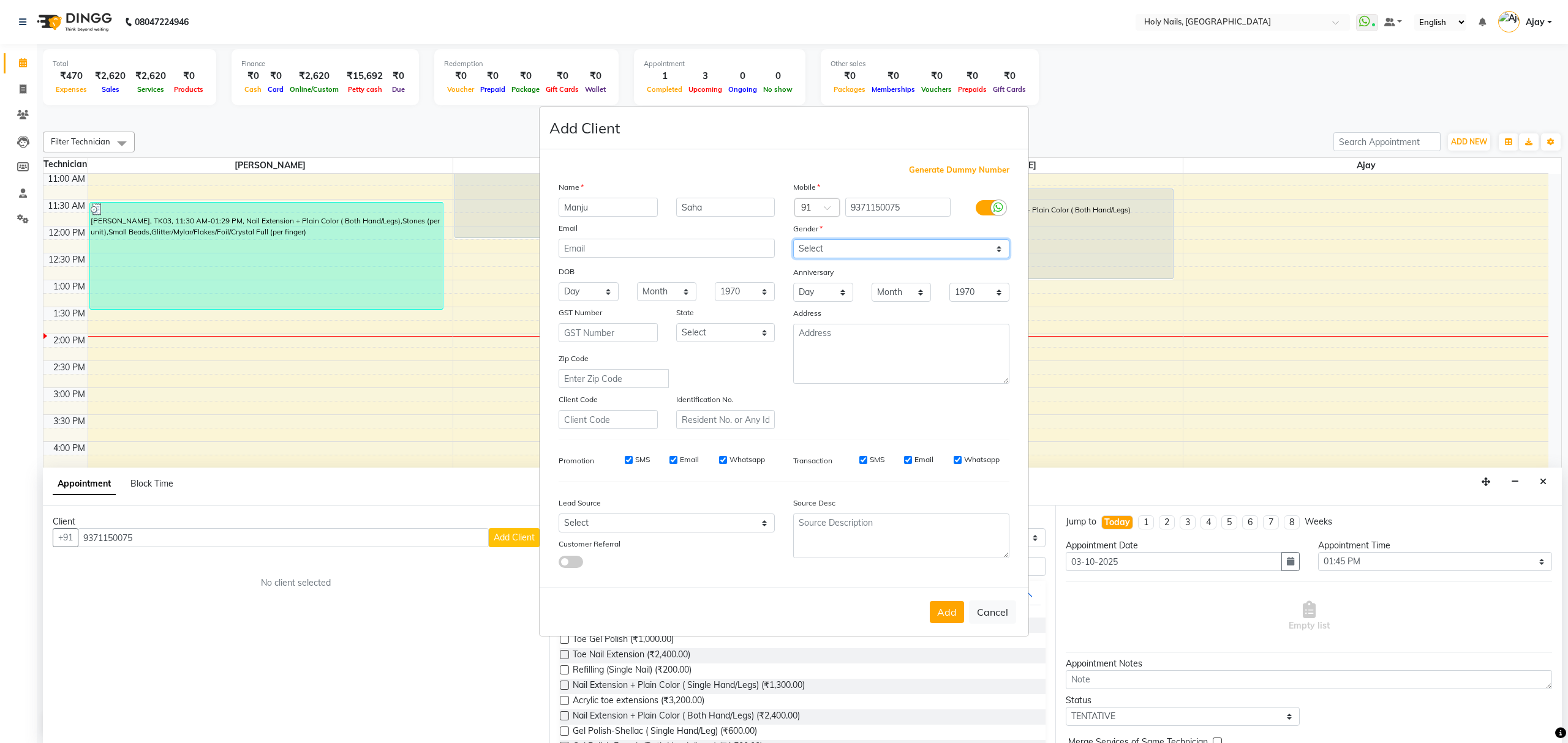
select select "female"
click at [793, 240] on select "Select Male Female Other Prefer Not To Say" at bounding box center [901, 249] width 216 height 19
click at [945, 615] on button "Add" at bounding box center [947, 612] width 34 height 22
type input "93******75"
select select
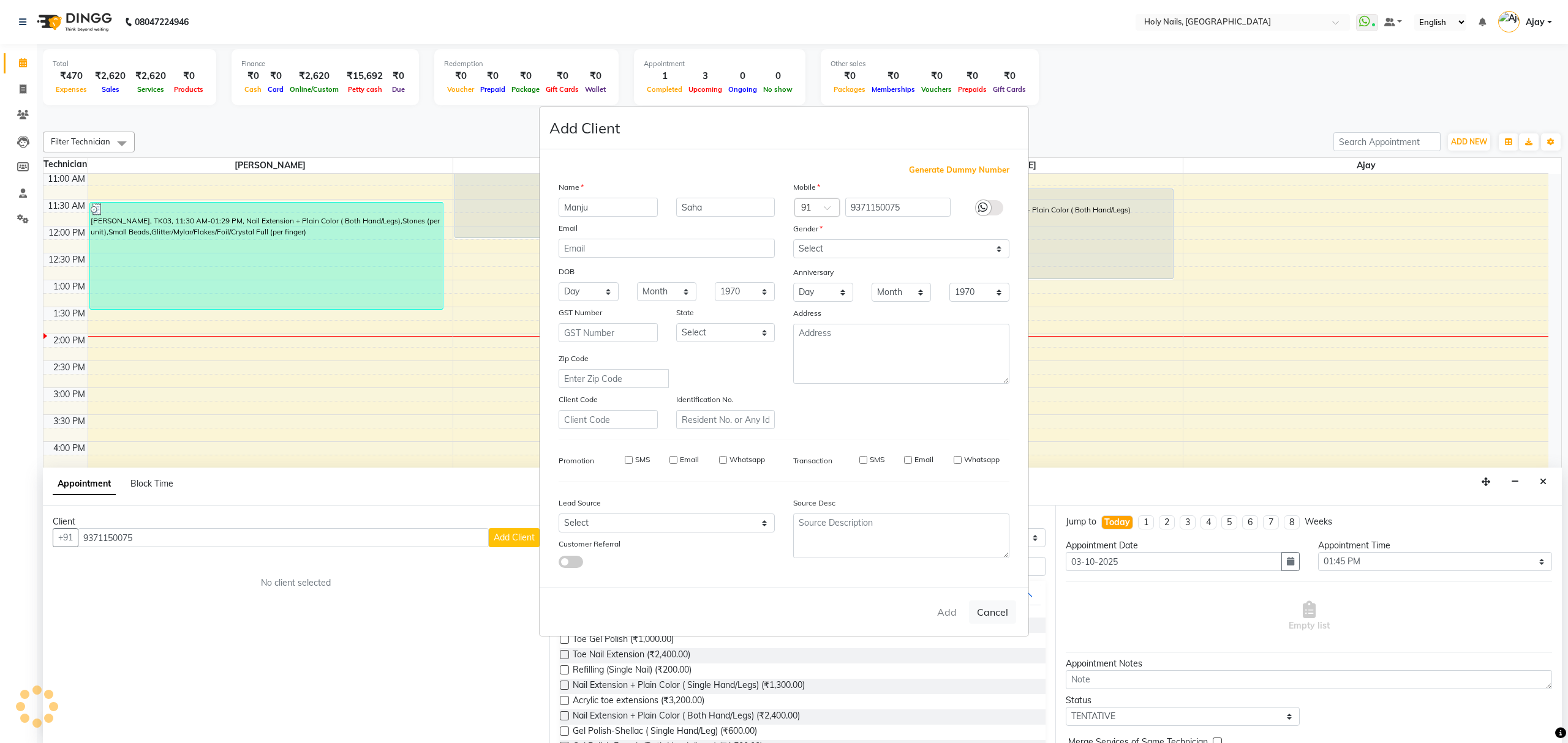
select select
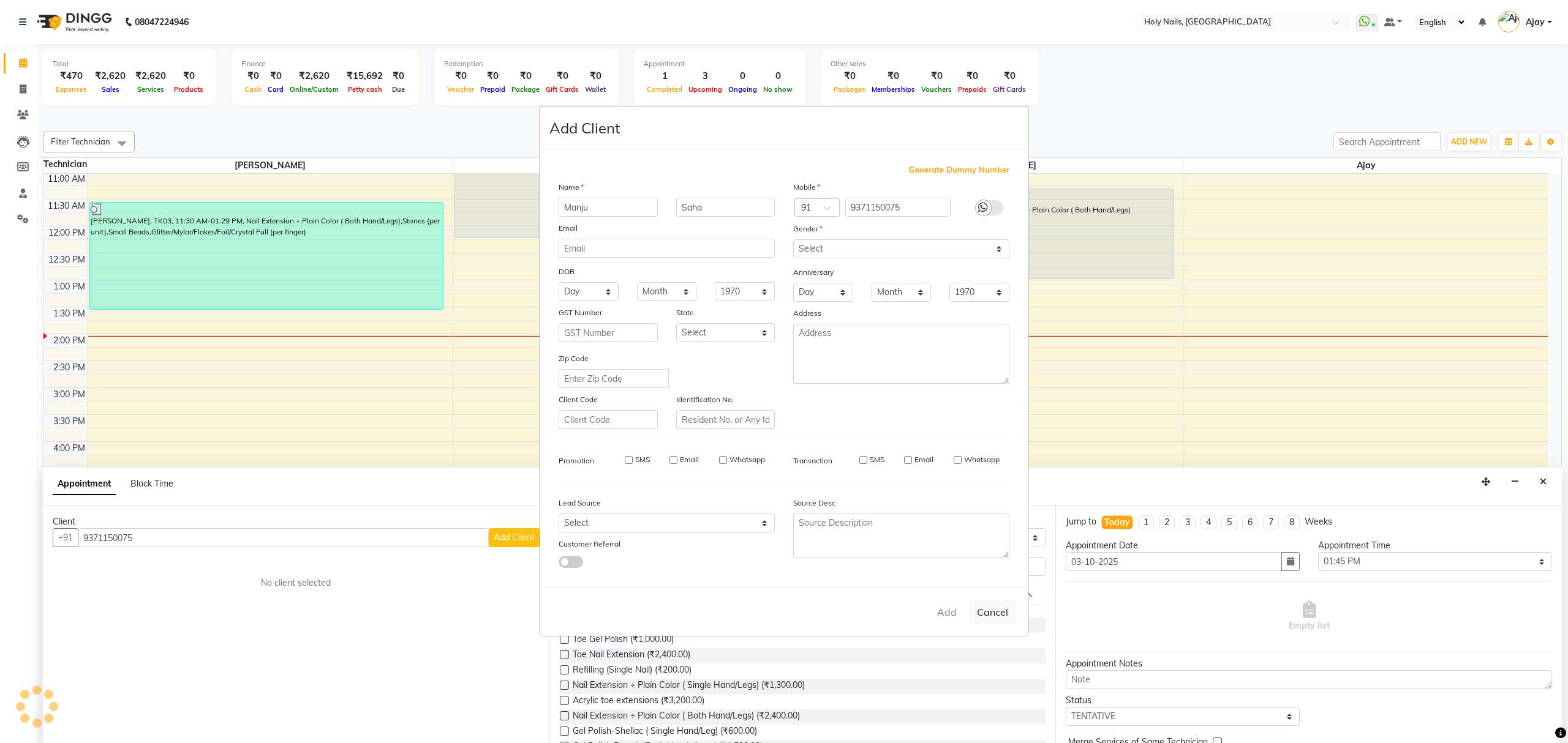
select select
checkbox input "false"
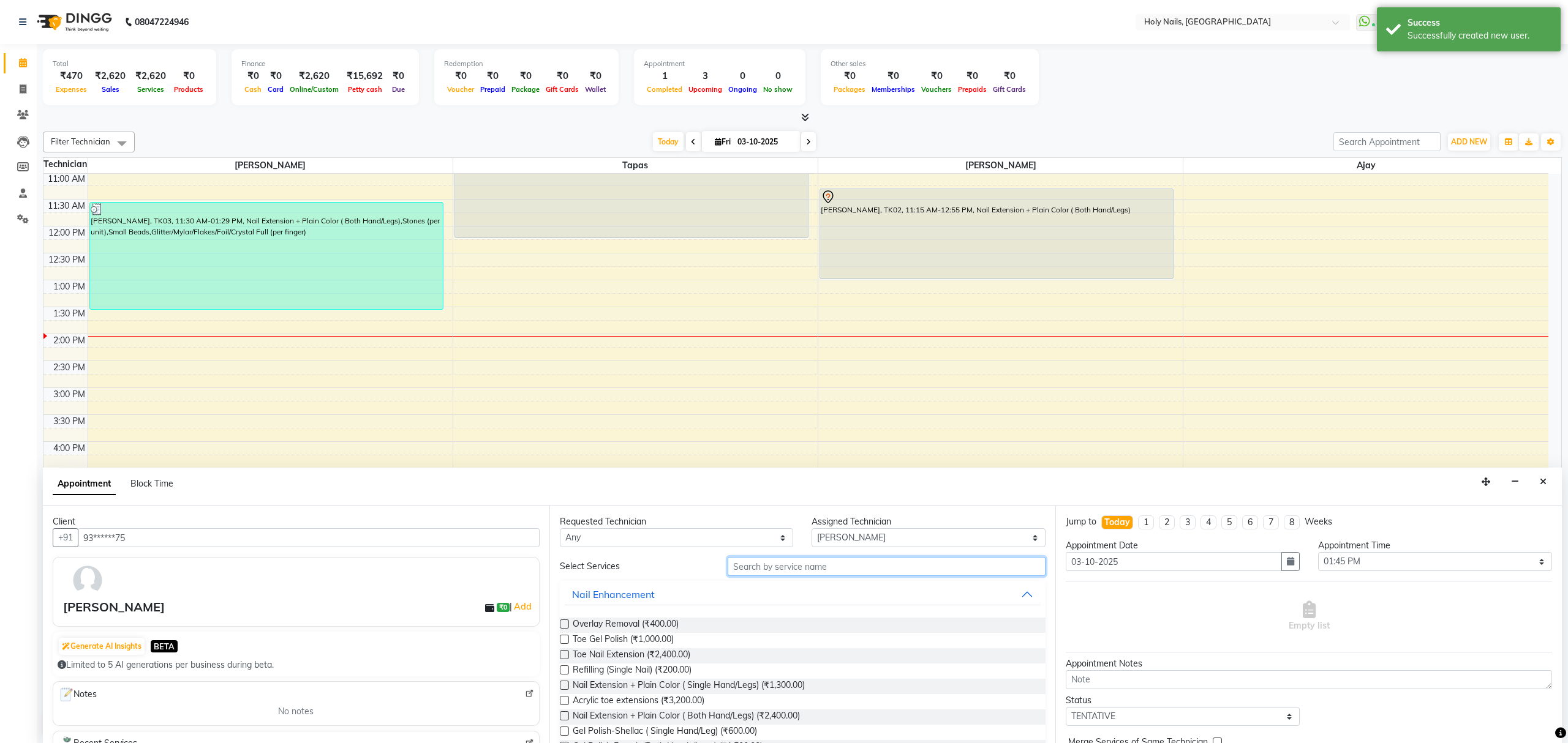
click at [875, 569] on input "text" at bounding box center [887, 567] width 318 height 19
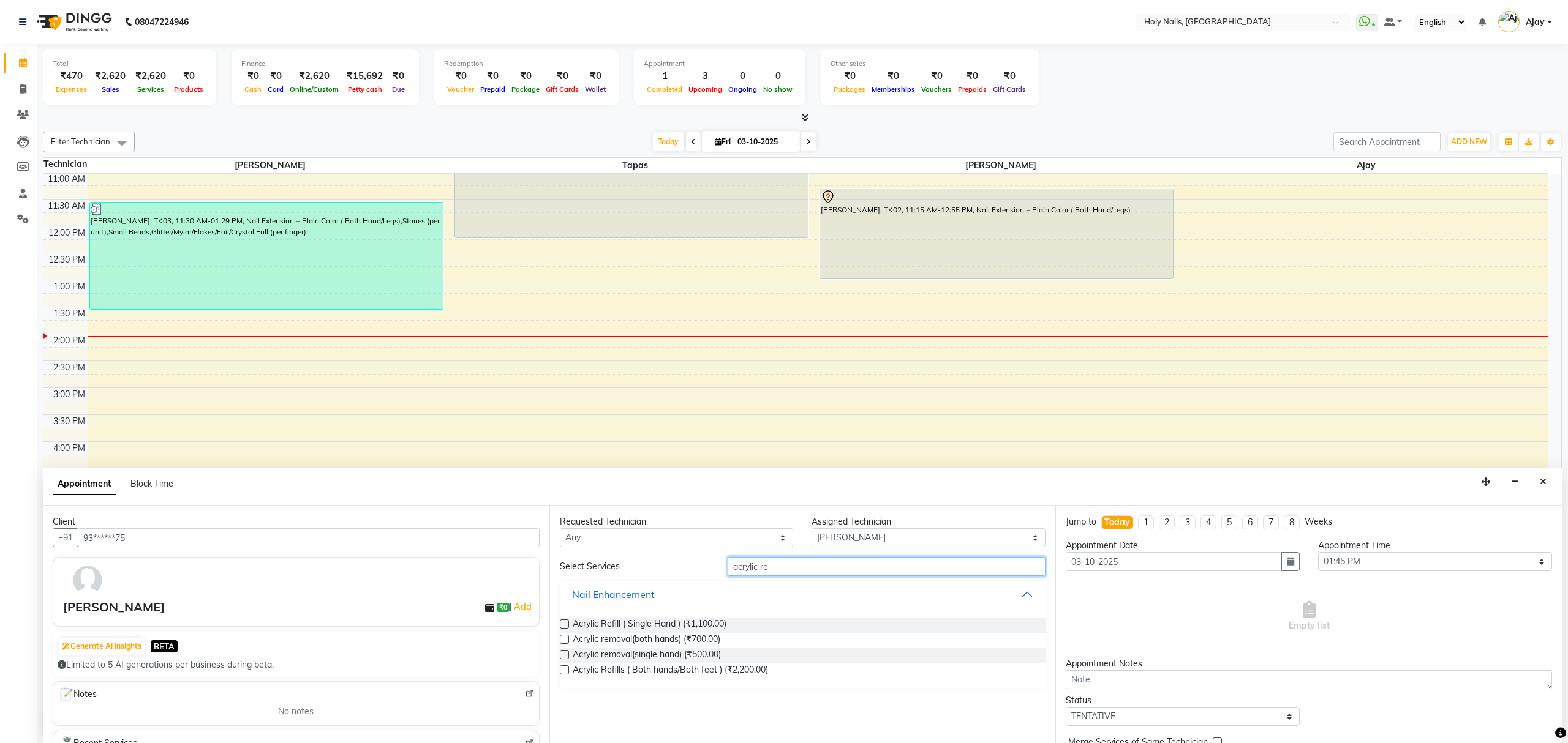
type input "acrylic re"
click at [565, 639] on label at bounding box center [565, 640] width 9 height 9
click at [565, 639] on input "checkbox" at bounding box center [564, 641] width 8 height 8
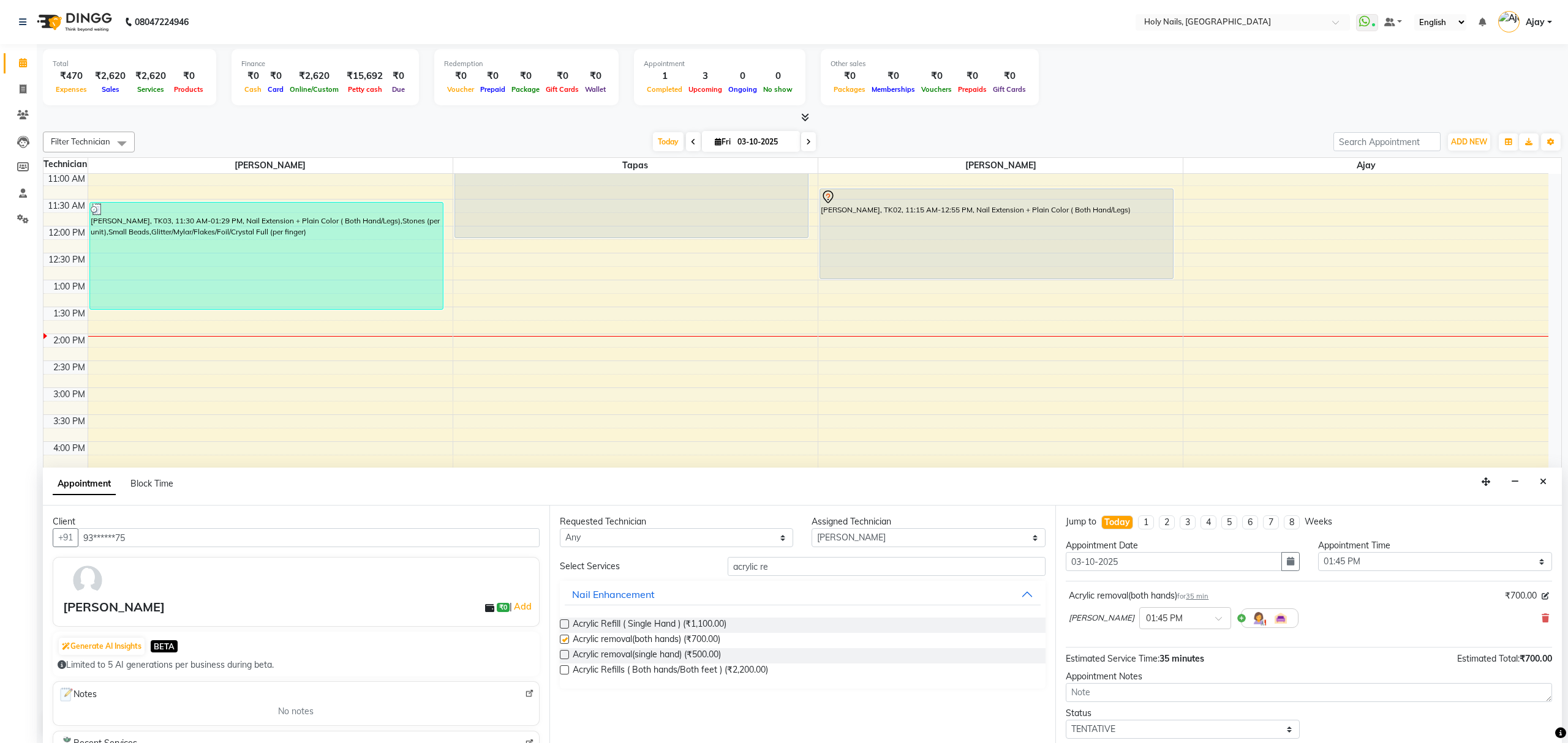
checkbox input "false"
click at [1215, 620] on span at bounding box center [1222, 622] width 15 height 13
click at [1160, 667] on div "02:00 PM" at bounding box center [1185, 660] width 91 height 23
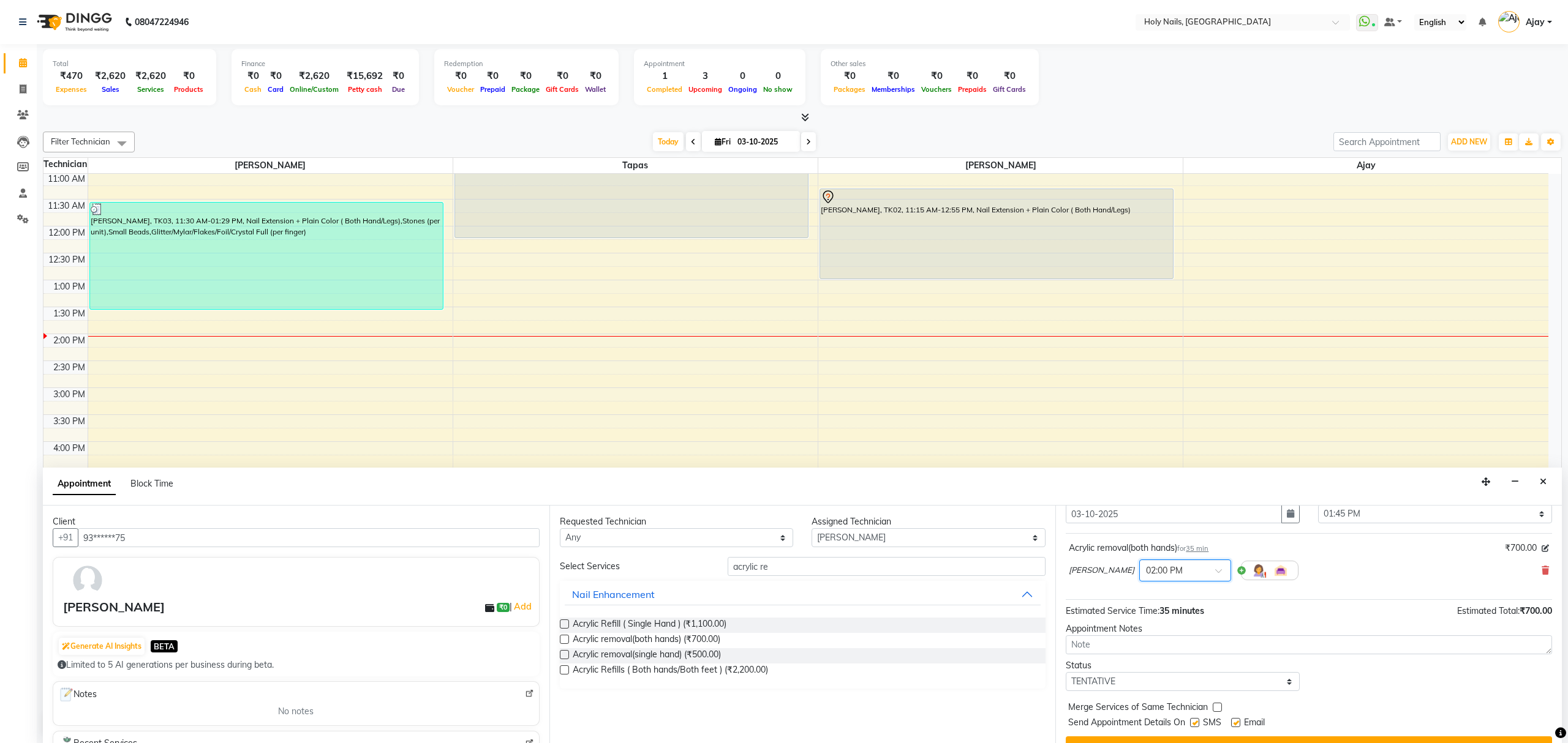
scroll to position [74, 0]
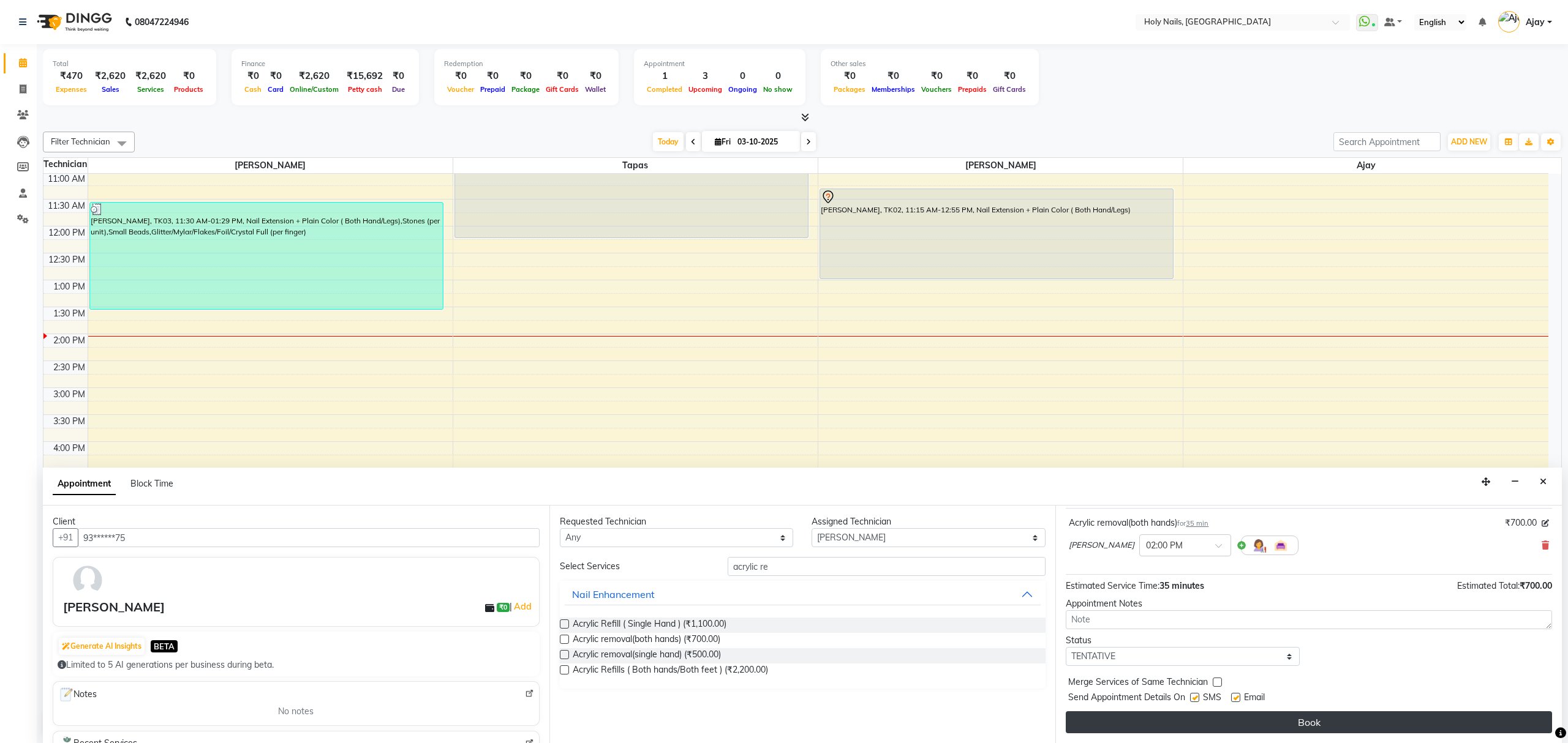
click at [1351, 726] on button "Book" at bounding box center [1309, 722] width 487 height 22
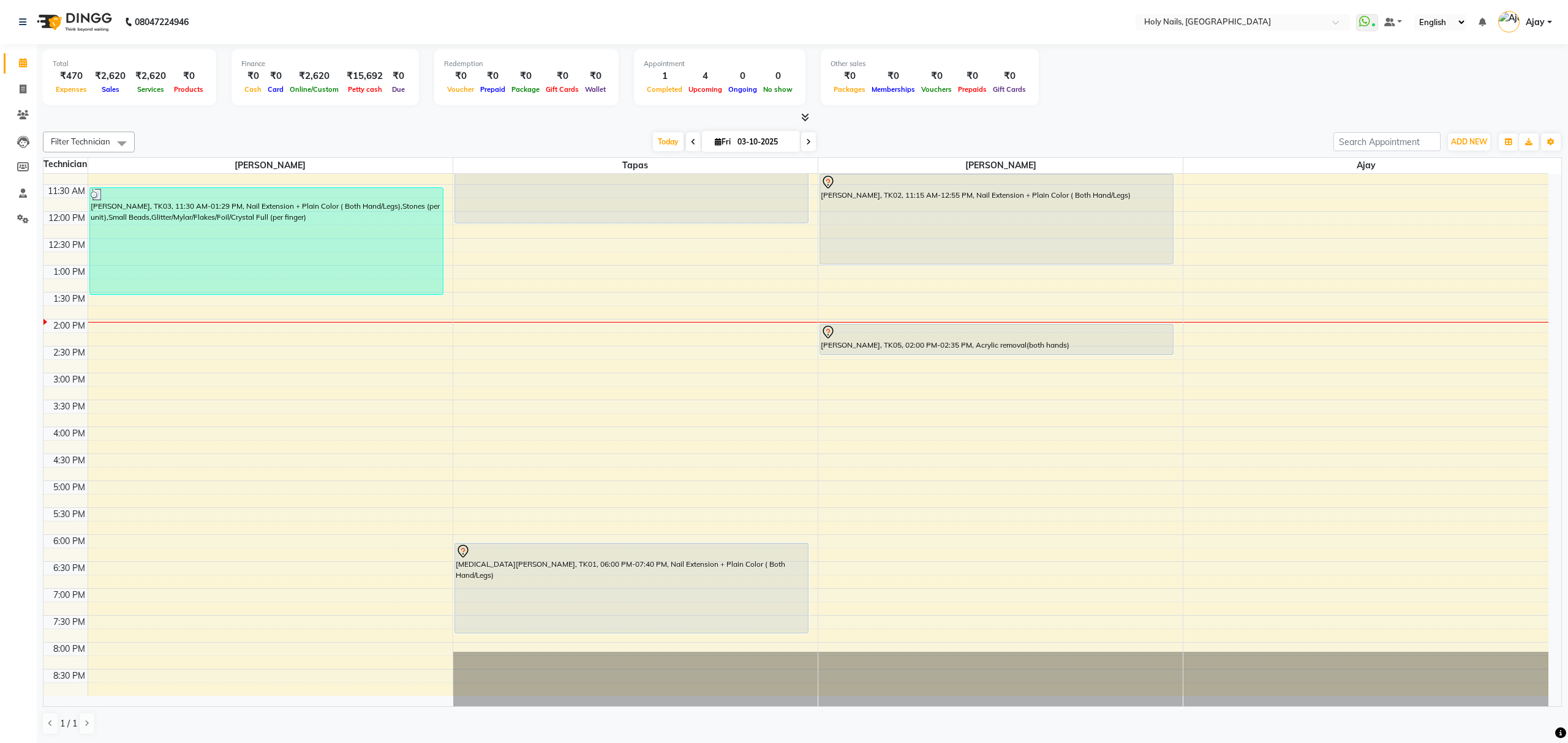
scroll to position [96, 0]
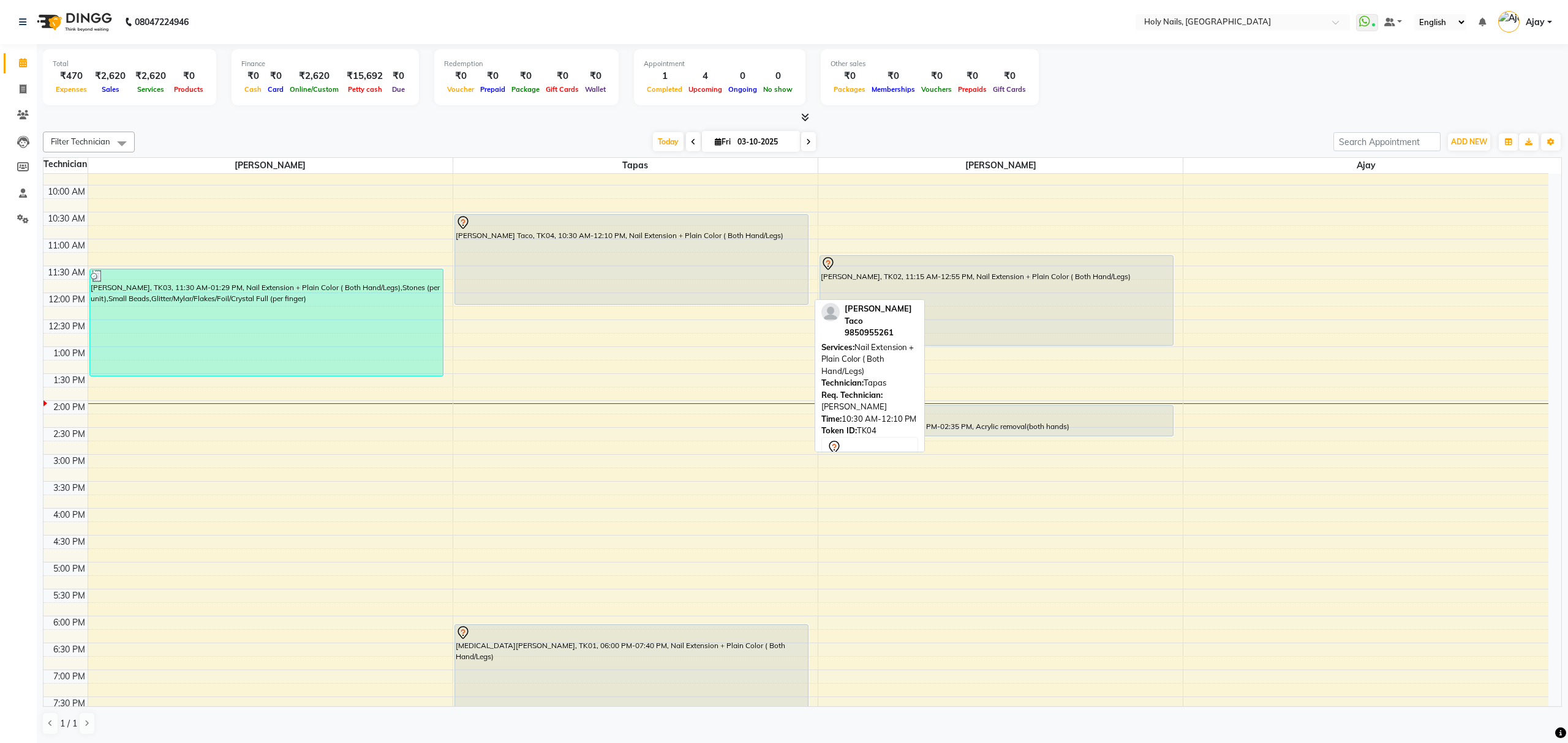
click at [691, 259] on div "[PERSON_NAME] Taco, TK04, 10:30 AM-12:10 PM, Nail Extension + Plain Color ( Bot…" at bounding box center [631, 259] width 353 height 90
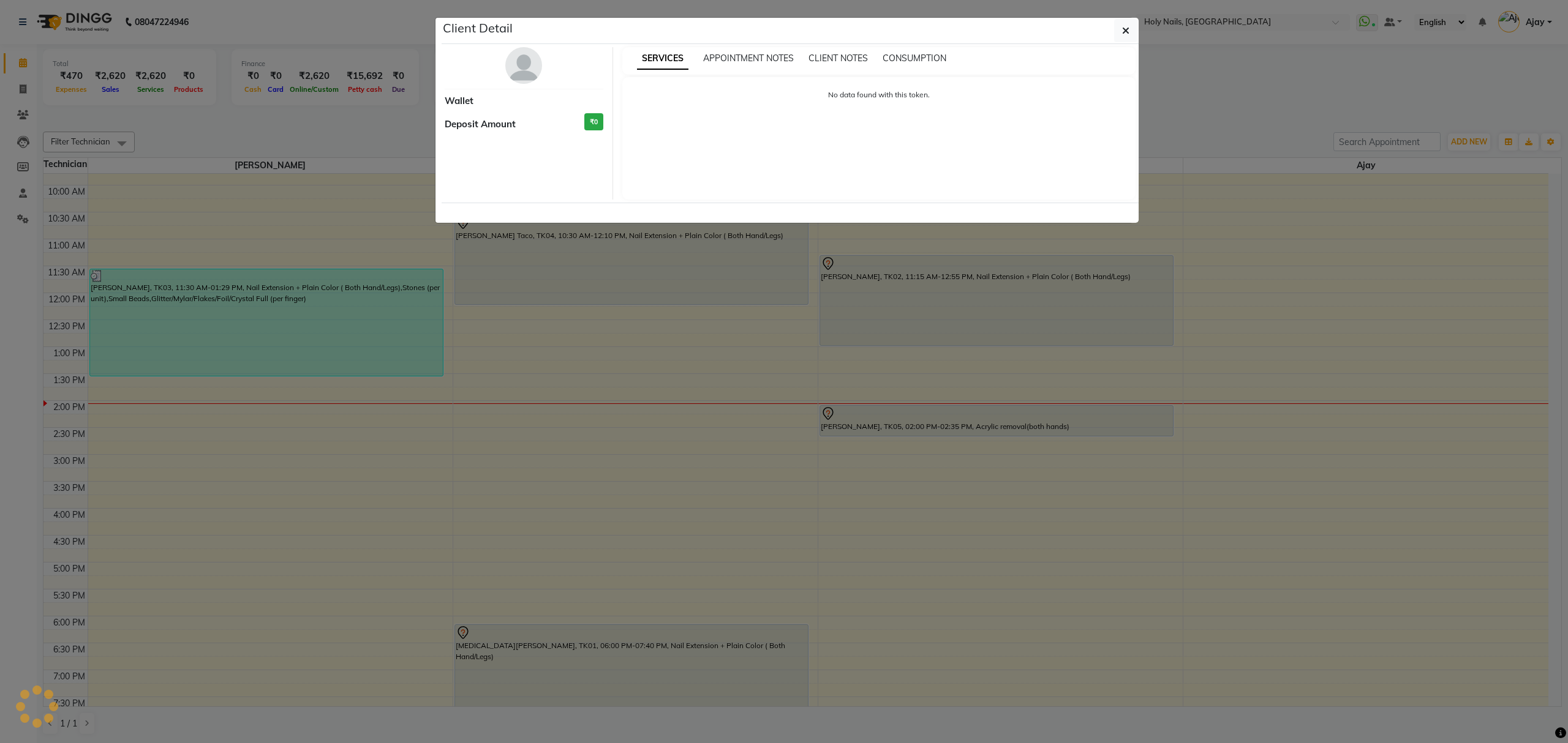
select select "7"
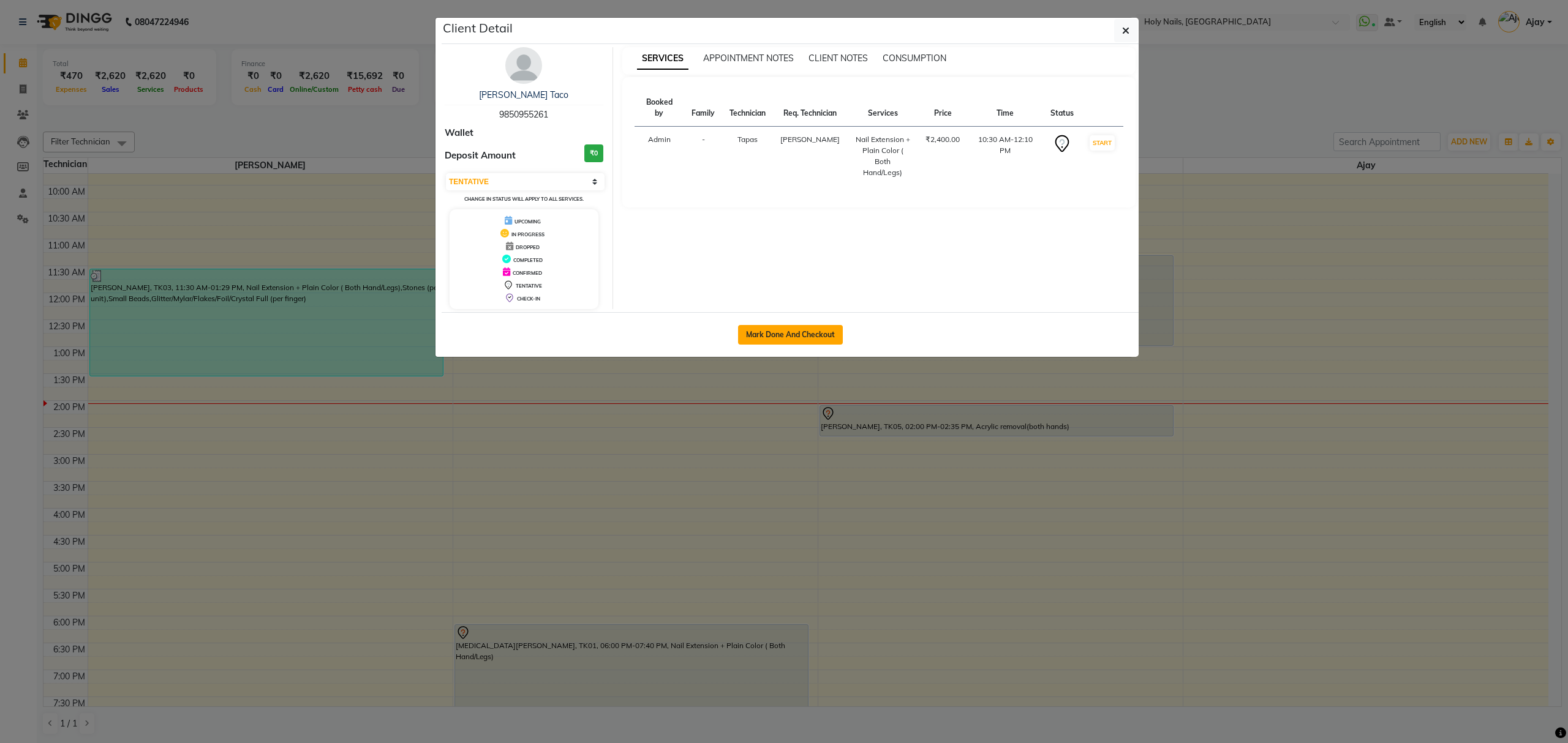
click at [809, 334] on button "Mark Done And Checkout" at bounding box center [790, 335] width 104 height 20
select select "service"
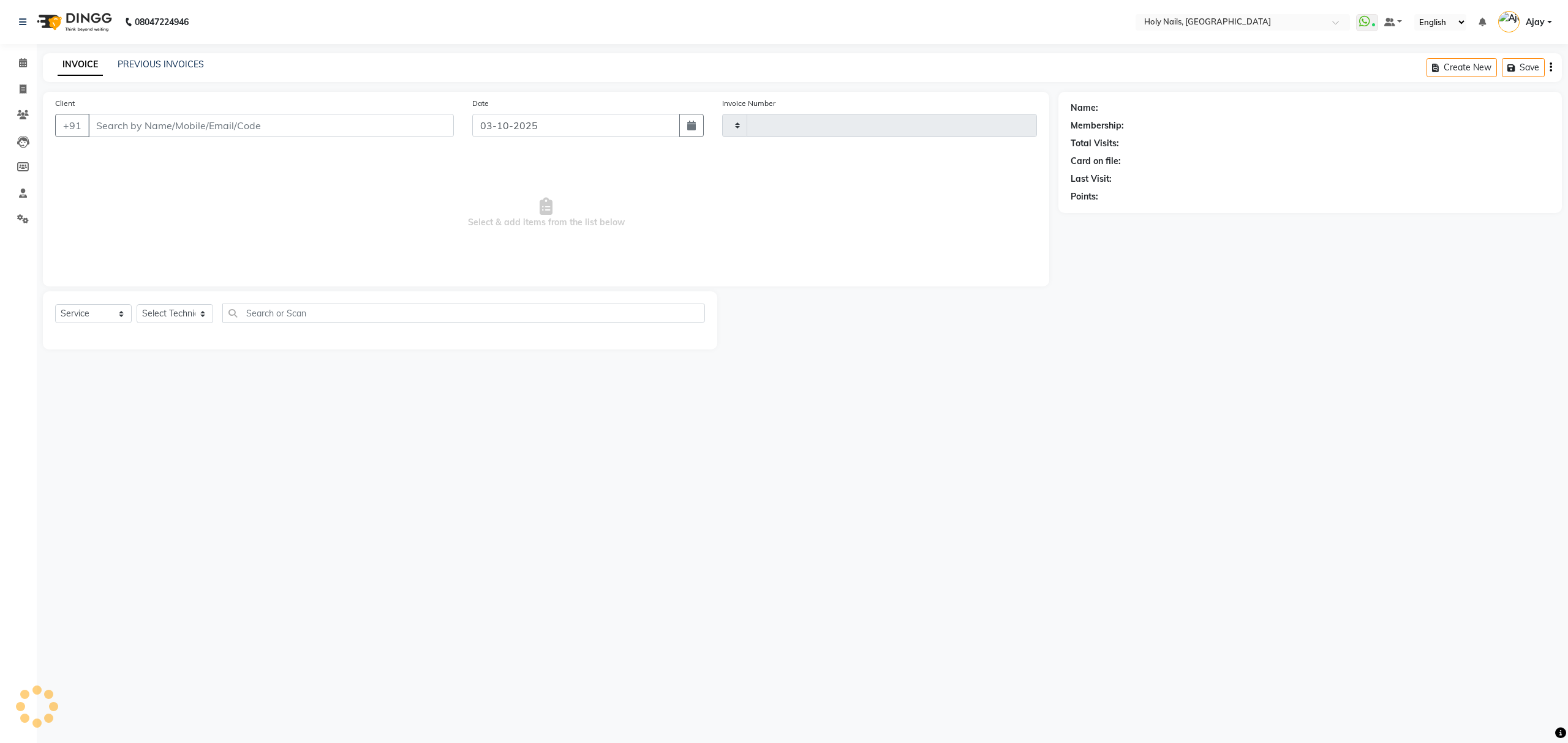
type input "0646"
select select "3"
select select "6066"
type input "98******61"
select select "43996"
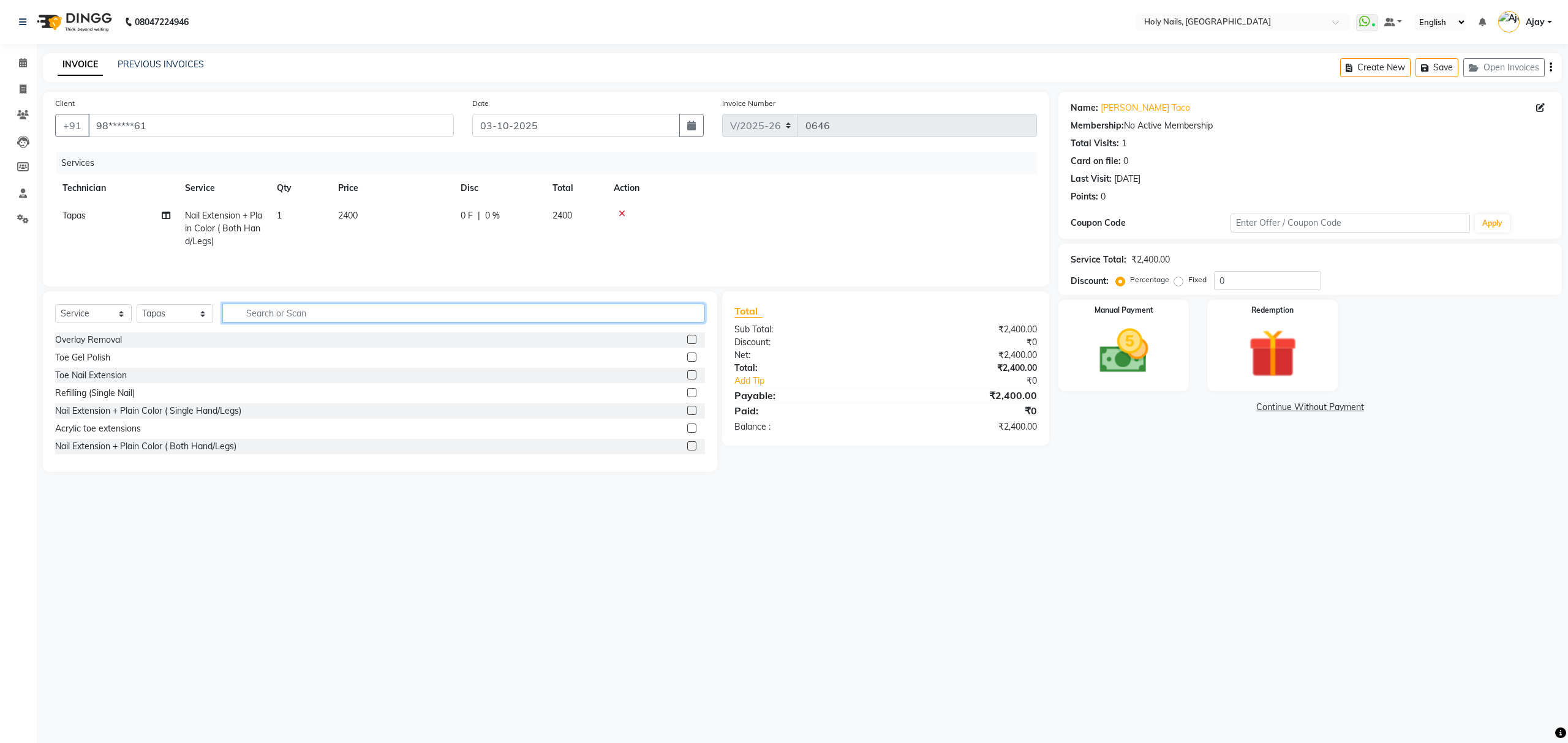
click at [559, 313] on input "text" at bounding box center [464, 313] width 482 height 19
type input "gel"
click at [687, 412] on label at bounding box center [692, 411] width 9 height 9
click at [687, 412] on input "checkbox" at bounding box center [691, 411] width 8 height 8
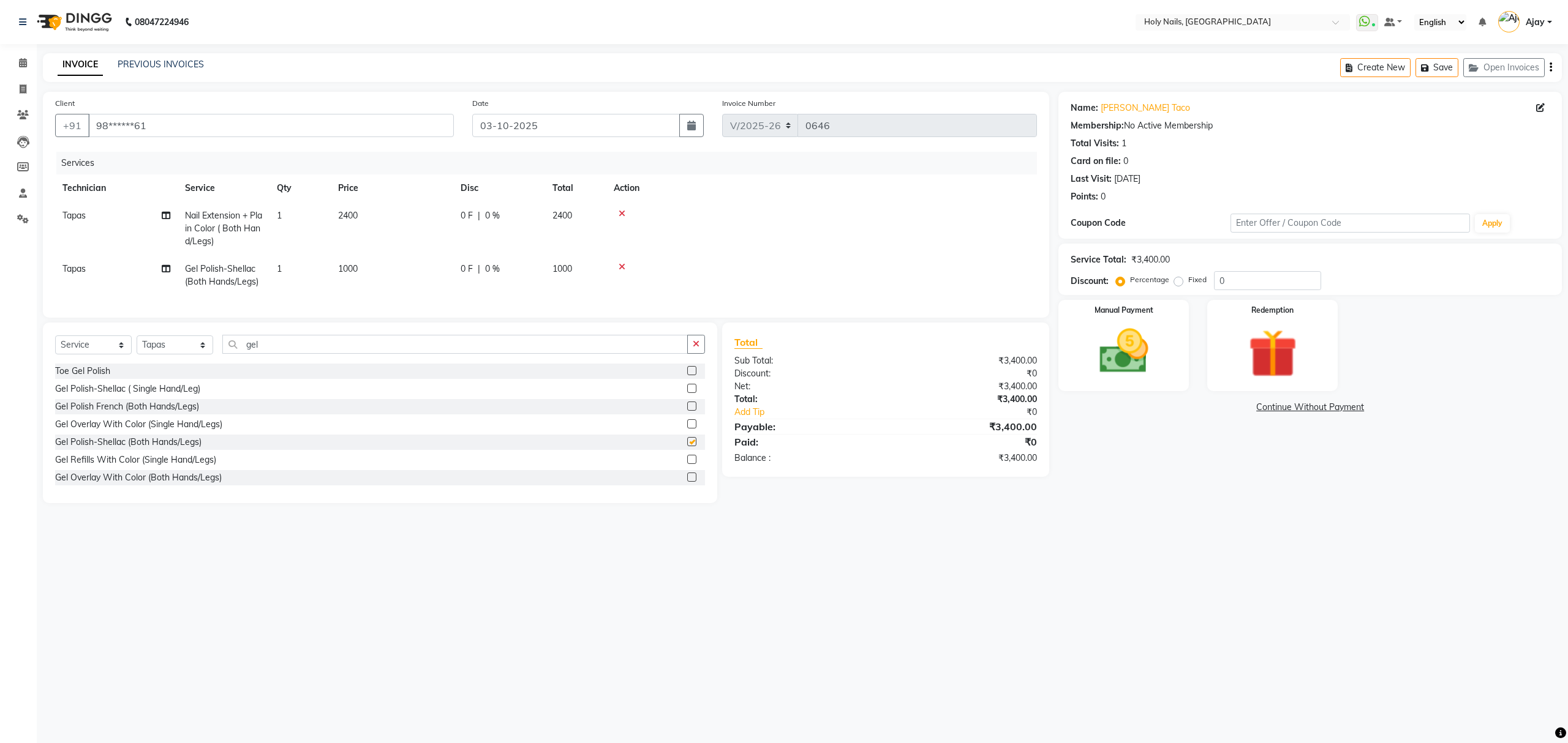
checkbox input "false"
click at [584, 354] on input "gel" at bounding box center [455, 344] width 466 height 19
type input "g"
type input "remo"
click at [687, 428] on label at bounding box center [692, 424] width 9 height 9
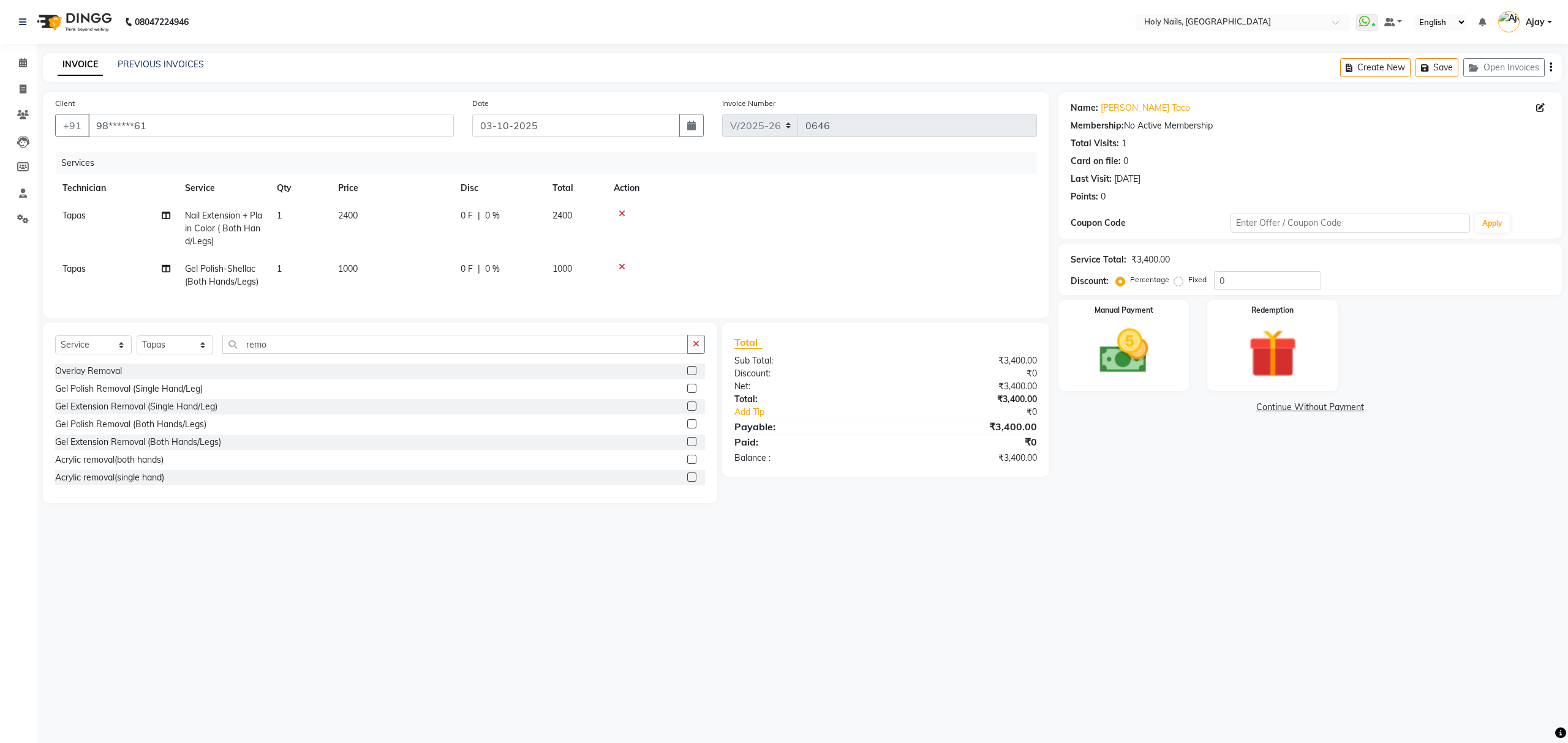
click at [687, 428] on input "checkbox" at bounding box center [691, 424] width 8 height 8
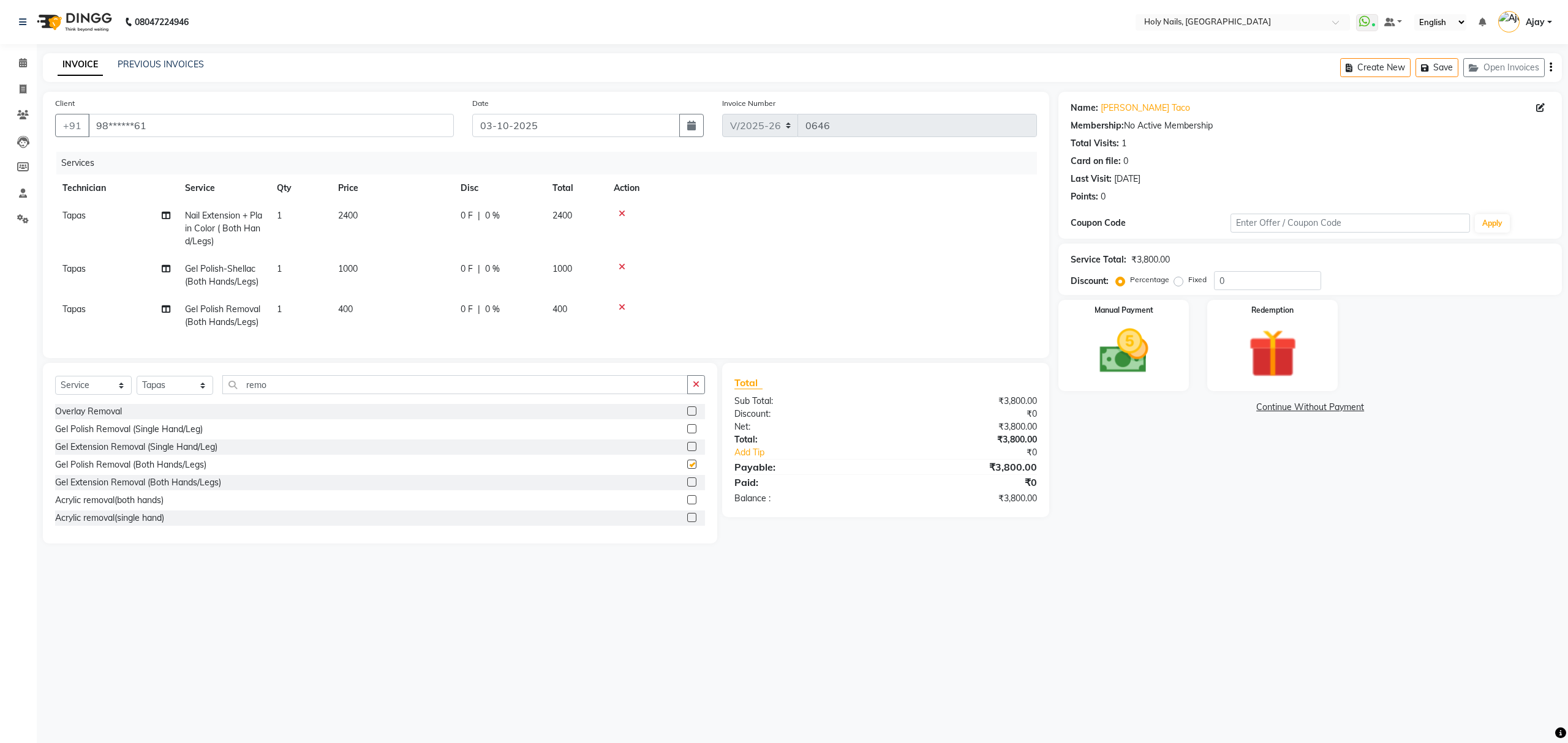
checkbox input "false"
click at [623, 213] on icon at bounding box center [622, 214] width 7 height 9
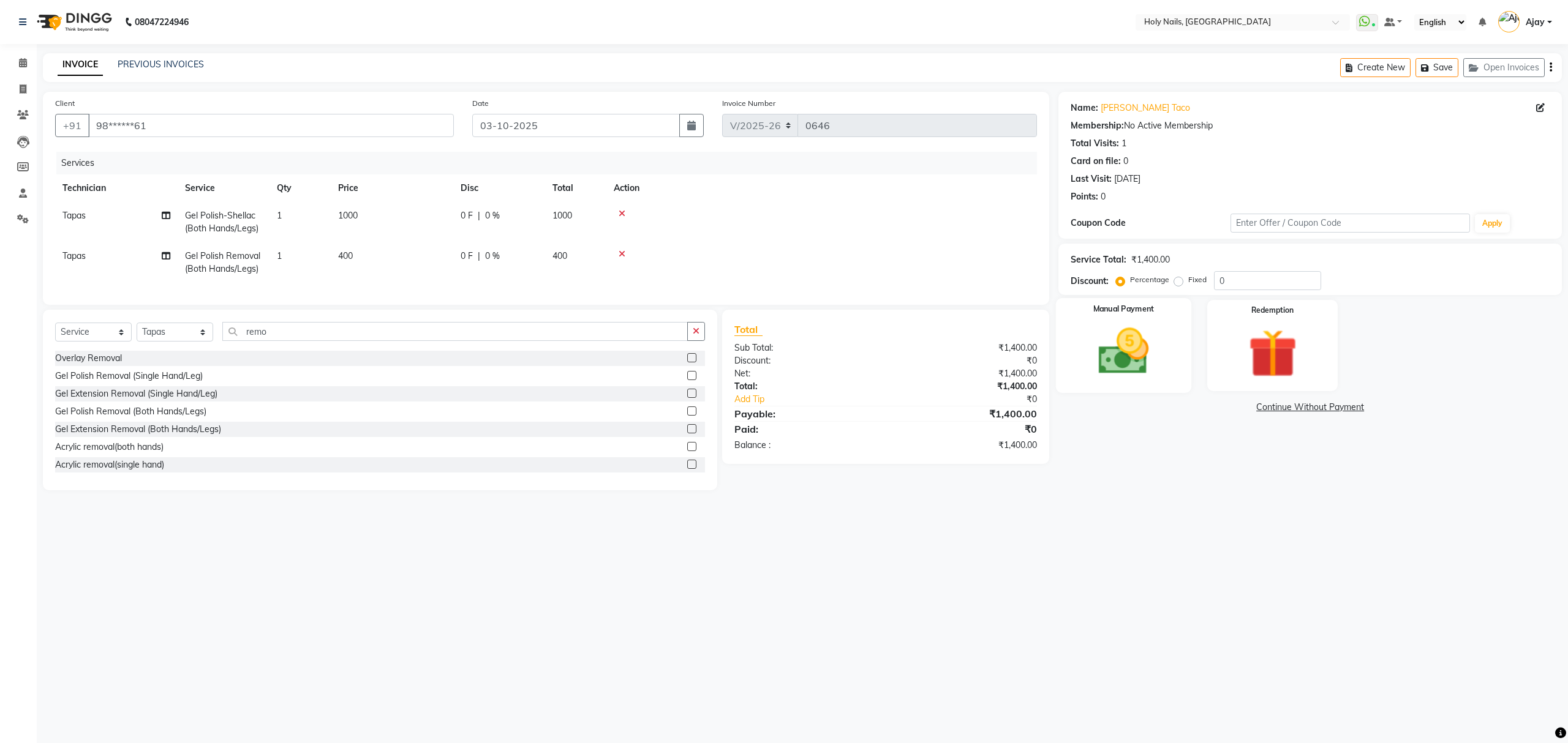
click at [1125, 366] on img at bounding box center [1123, 352] width 83 height 59
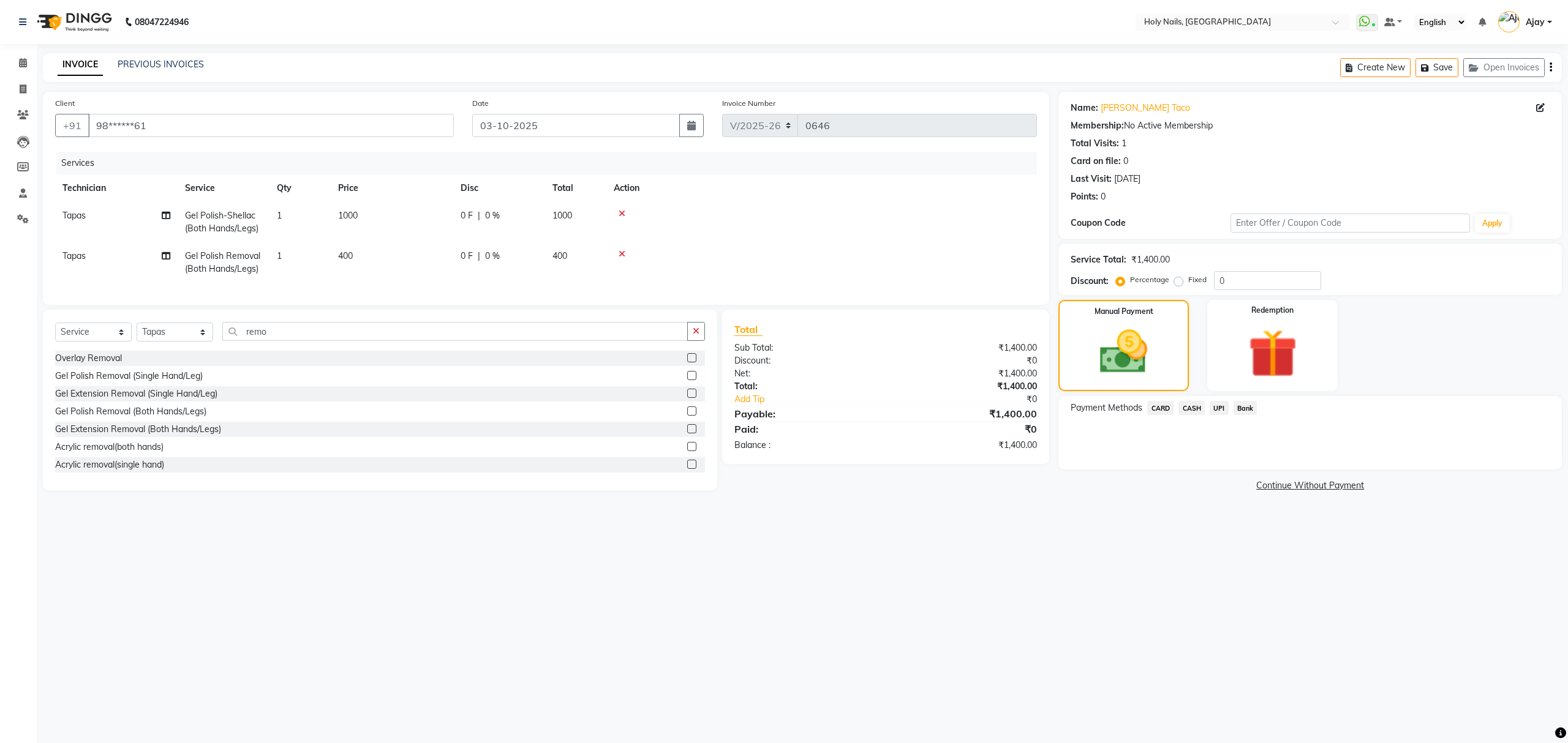
click at [1220, 407] on span "UPI" at bounding box center [1219, 408] width 19 height 14
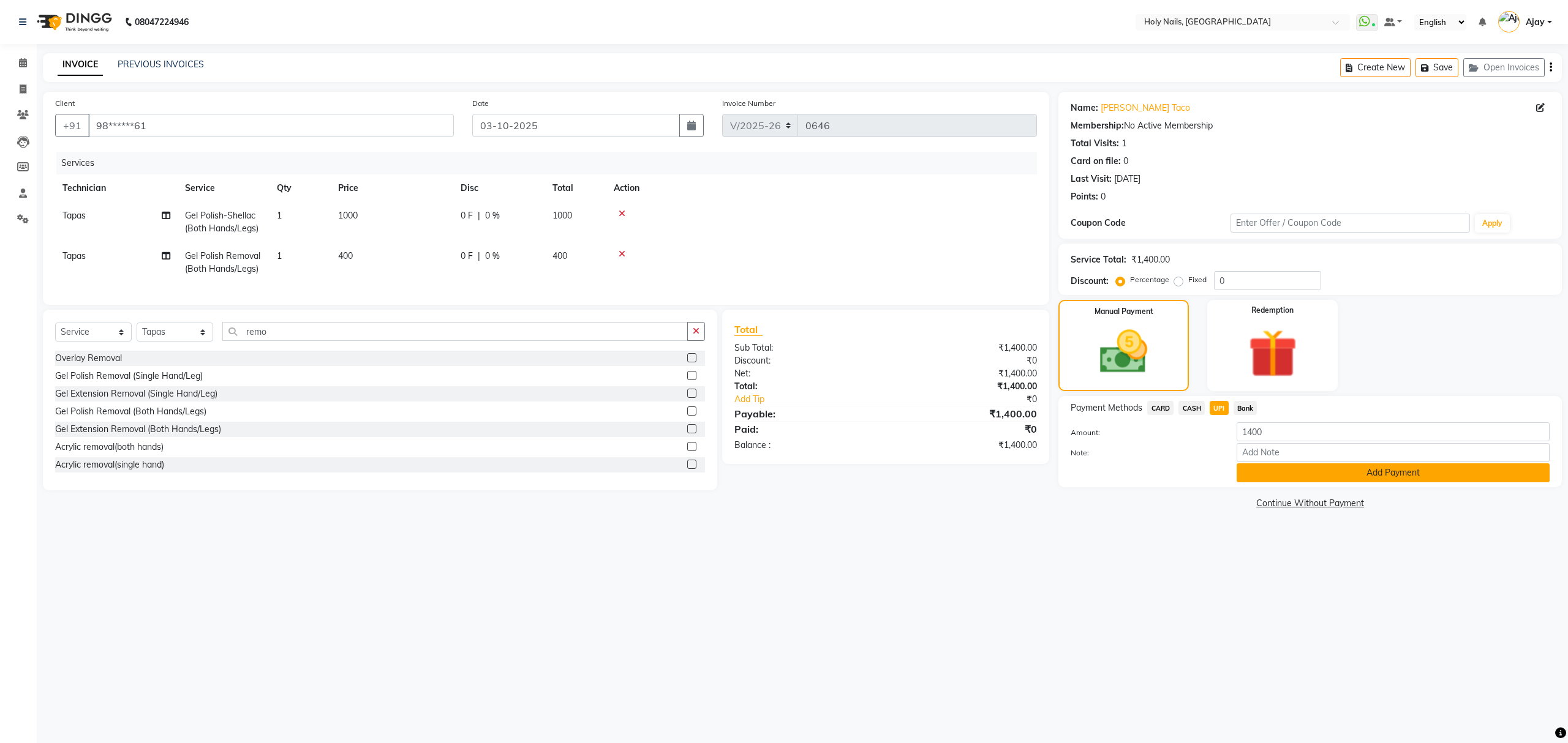
click at [1324, 480] on button "Add Payment" at bounding box center [1393, 473] width 313 height 19
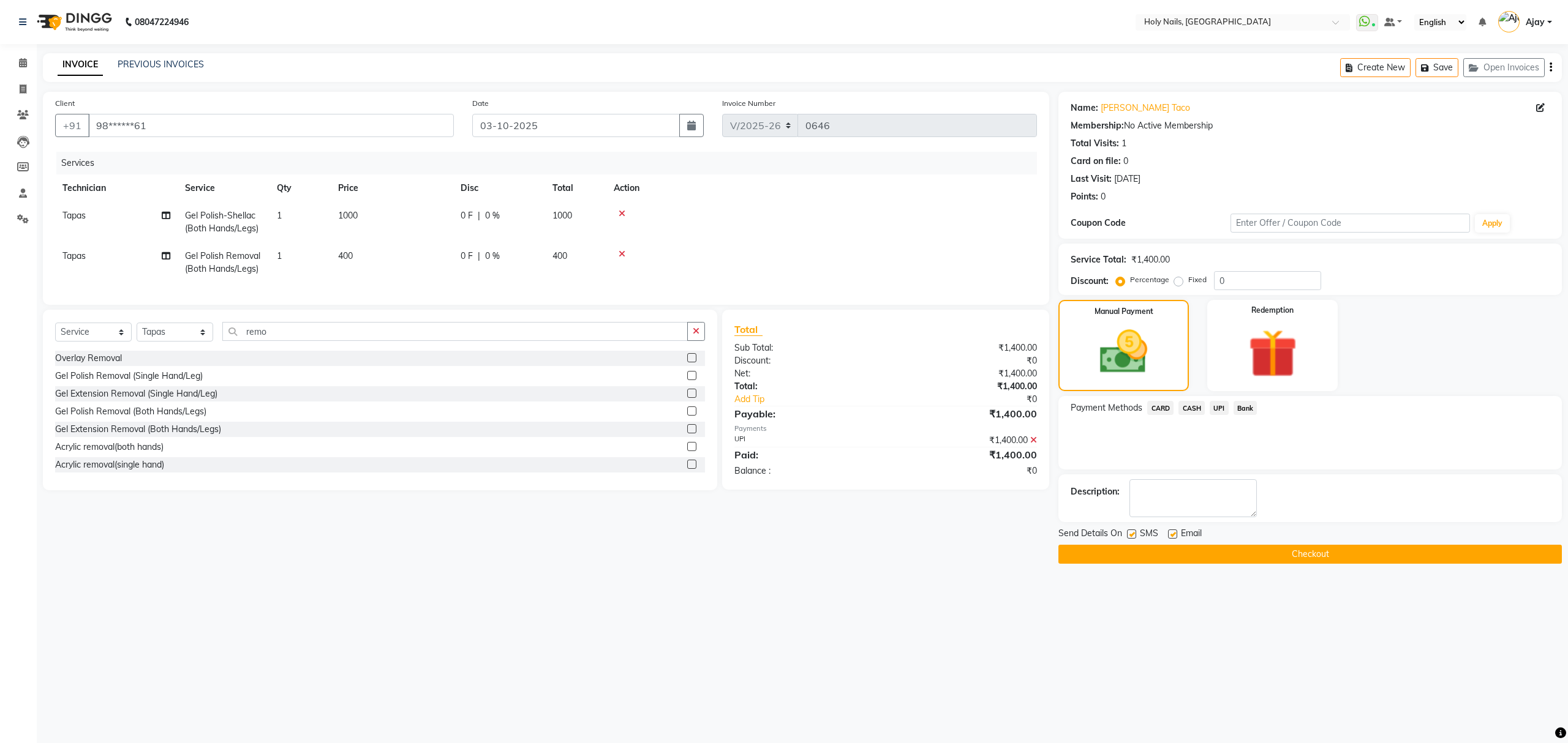
click at [1307, 554] on button "Checkout" at bounding box center [1310, 554] width 503 height 19
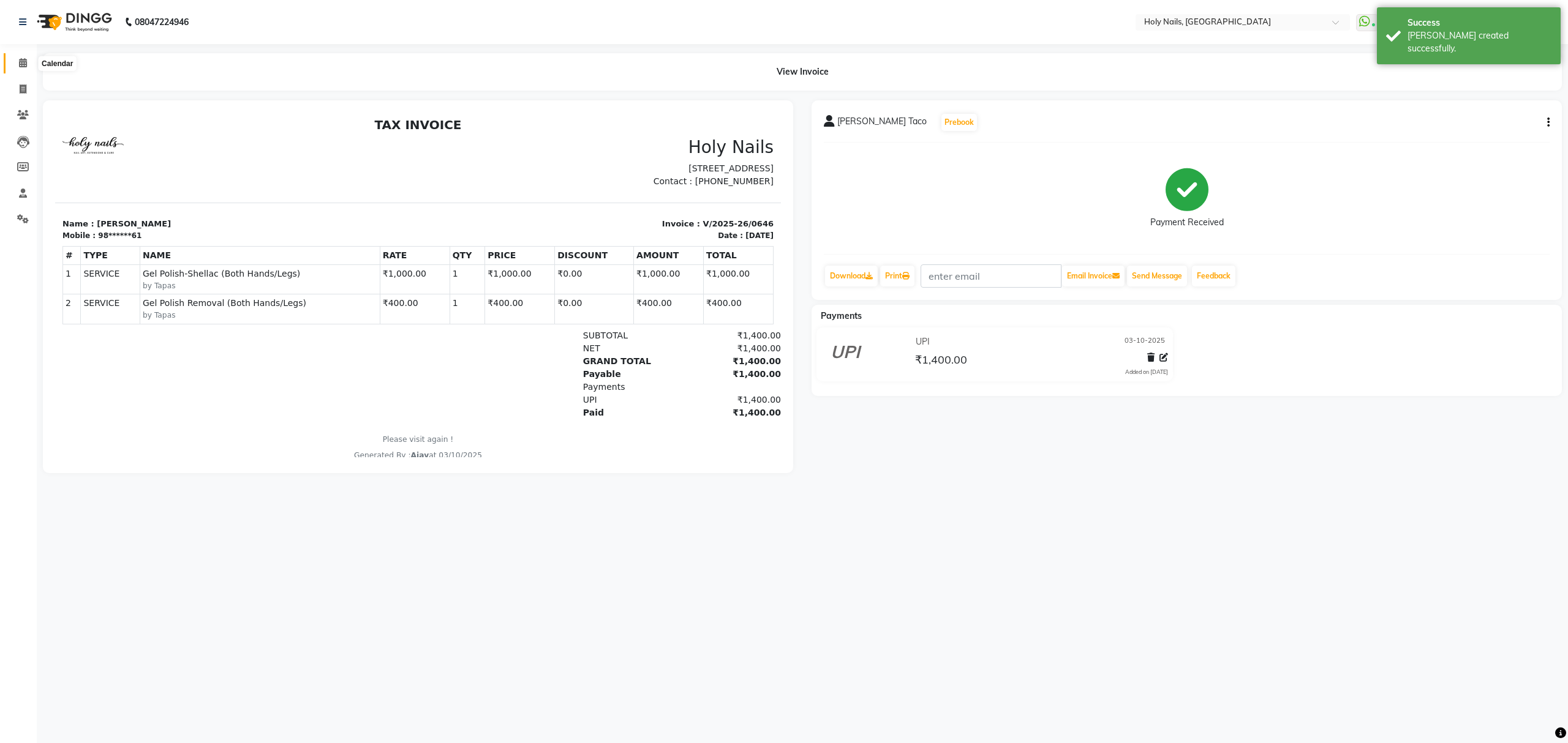
click at [19, 62] on icon at bounding box center [23, 63] width 8 height 9
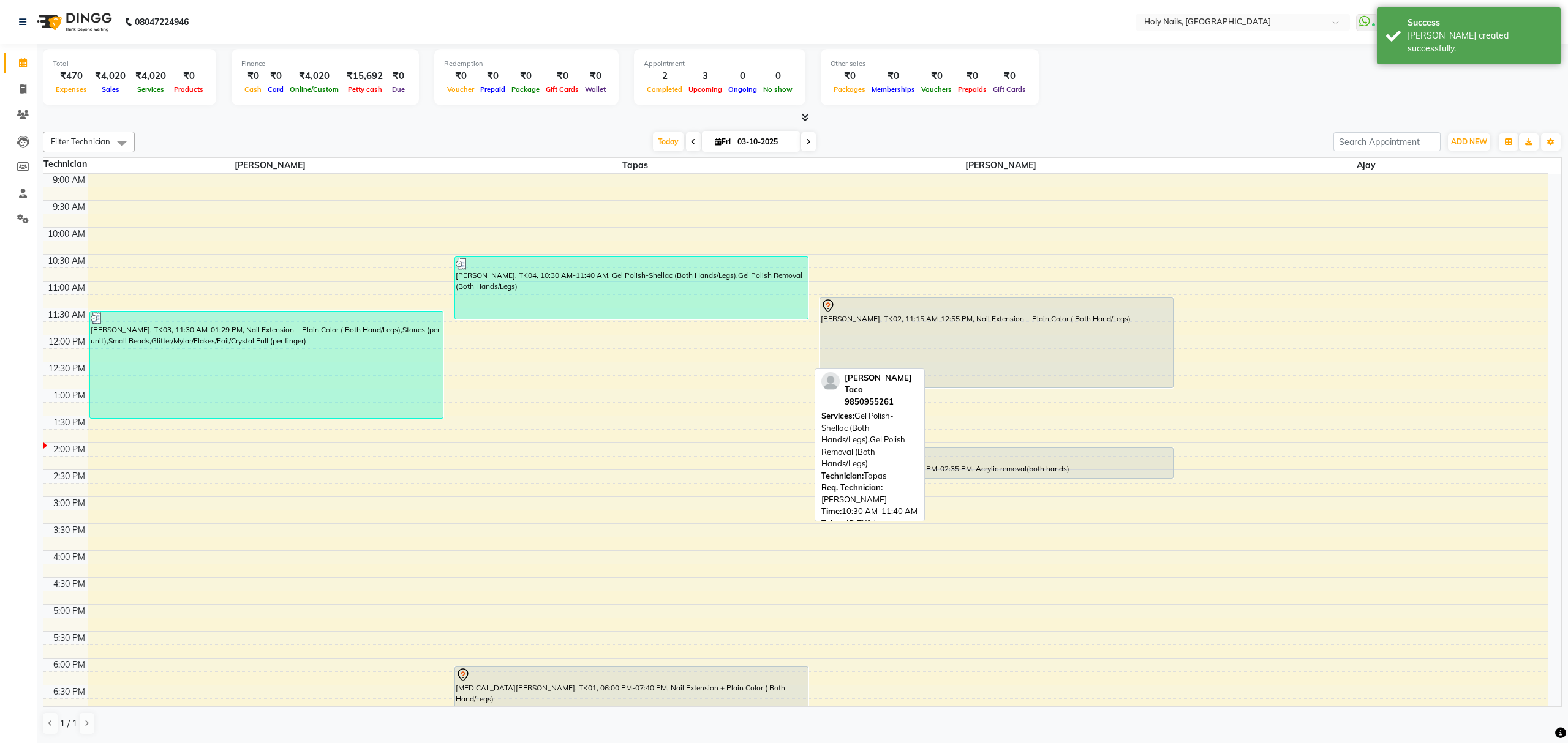
scroll to position [82, 0]
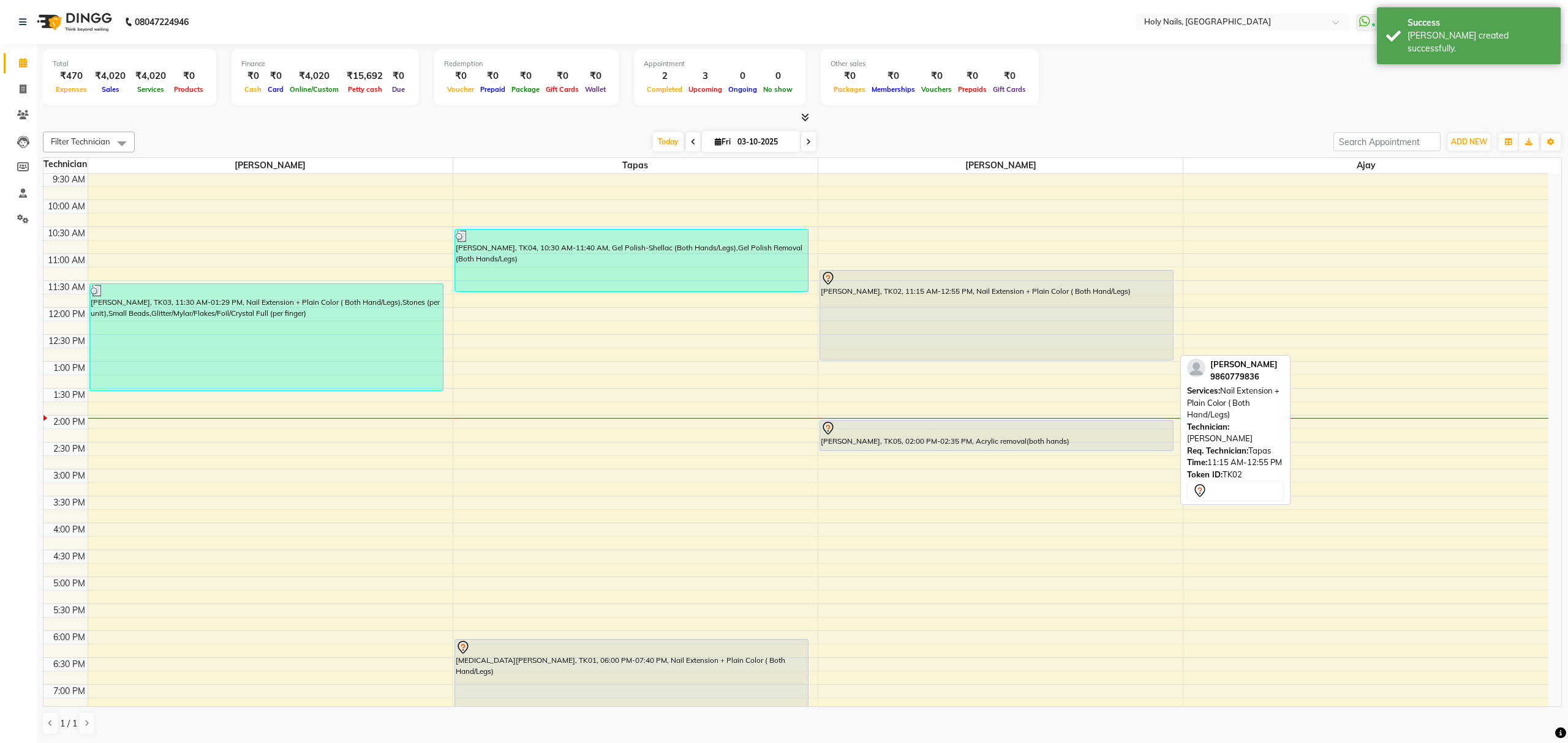
click at [951, 339] on div "[PERSON_NAME], TK02, 11:15 AM-12:55 PM, Nail Extension + Plain Color ( Both Han…" at bounding box center [997, 315] width 353 height 90
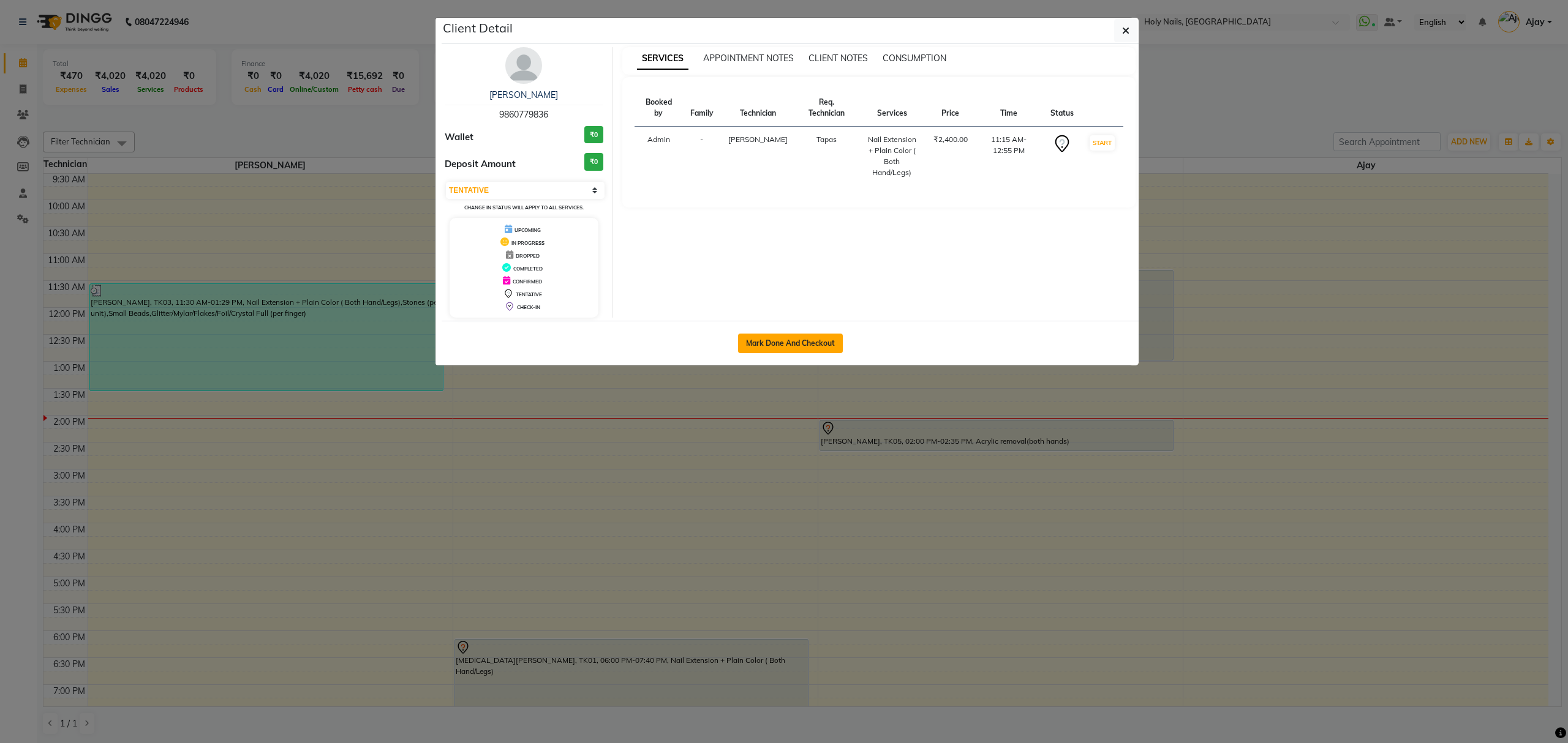
click at [784, 344] on button "Mark Done And Checkout" at bounding box center [790, 343] width 104 height 20
select select "3"
select select "6066"
select select "service"
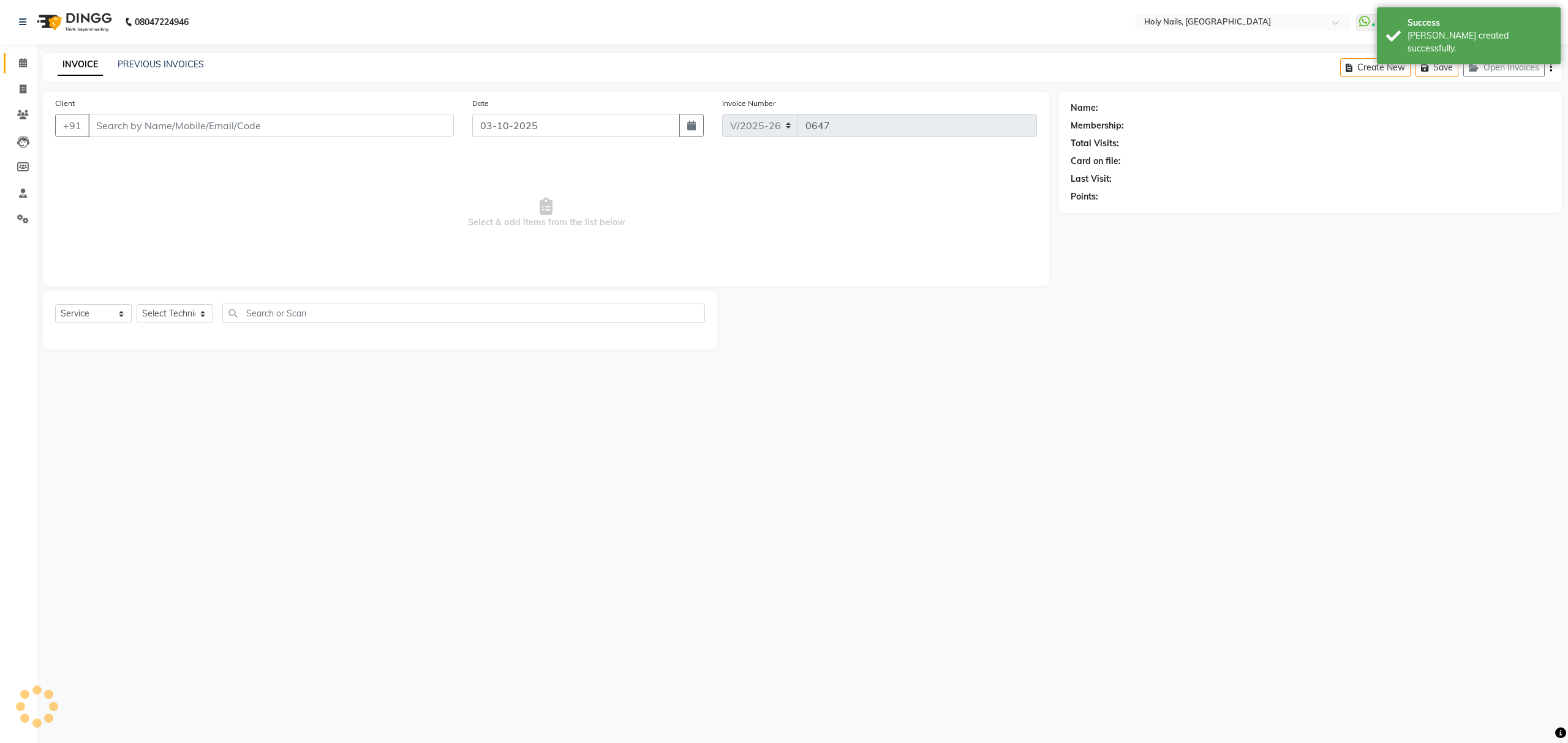
type input "98******36"
select select "62064"
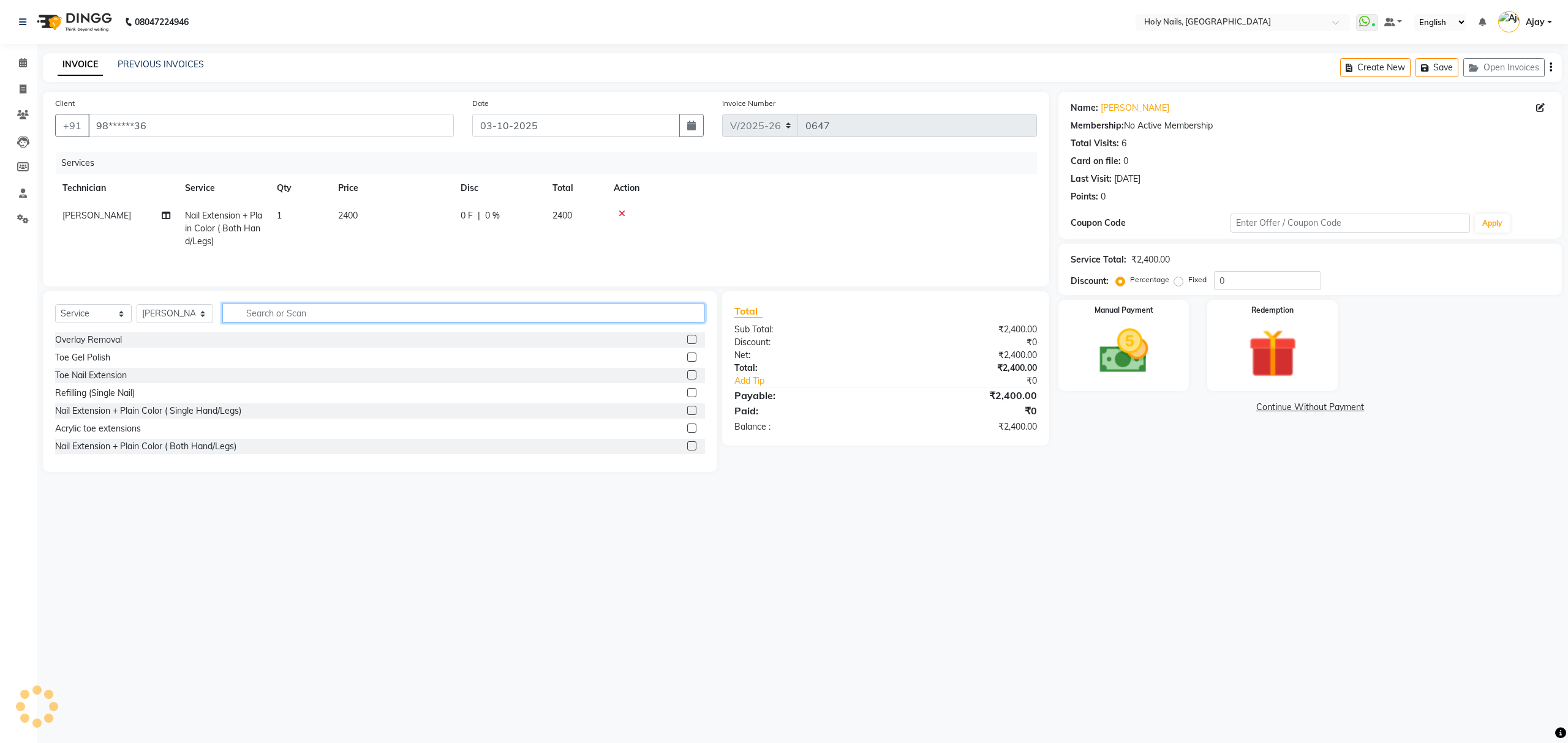
click at [576, 315] on input "text" at bounding box center [464, 313] width 482 height 19
click at [1117, 358] on img at bounding box center [1123, 352] width 83 height 59
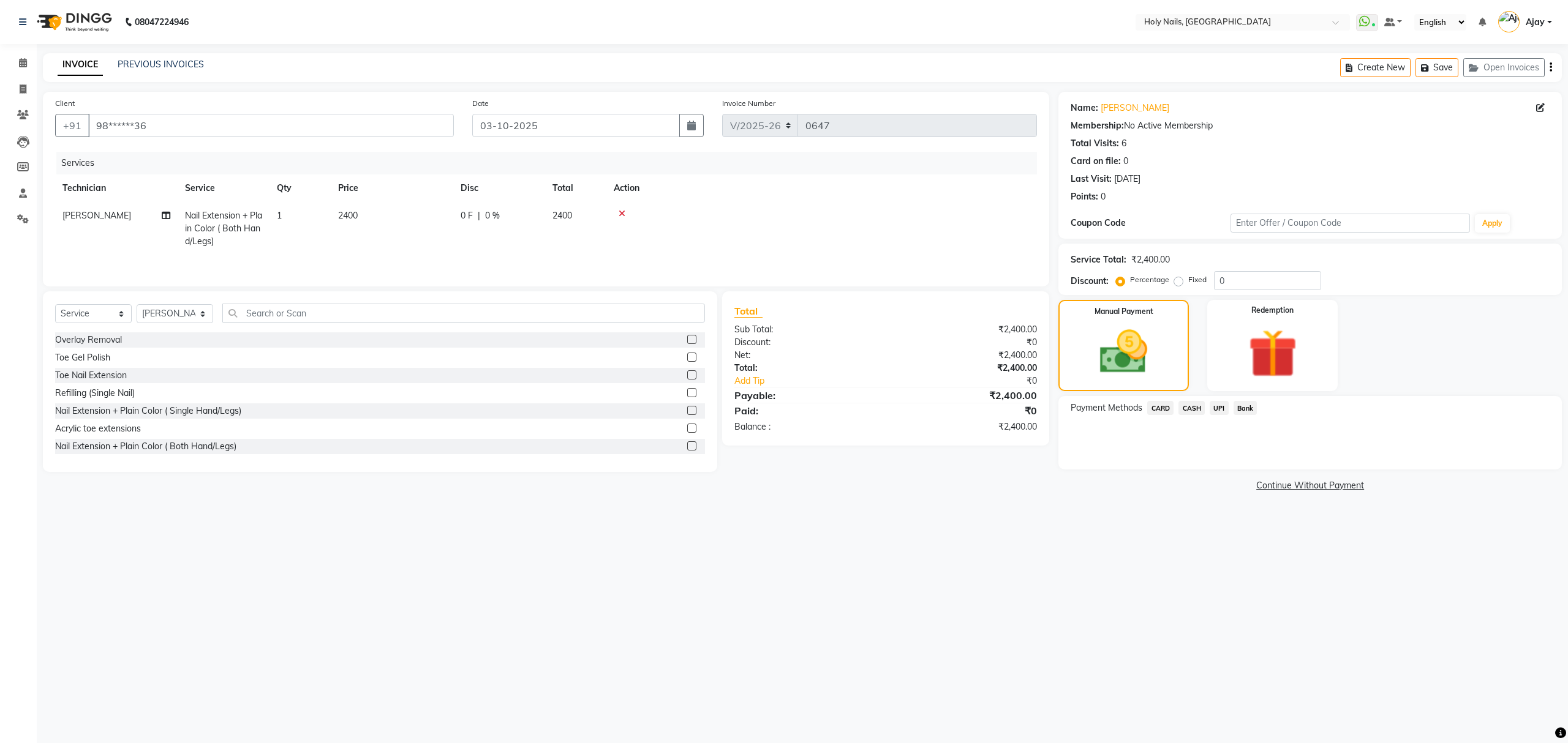
click at [1216, 409] on span "UPI" at bounding box center [1219, 408] width 19 height 14
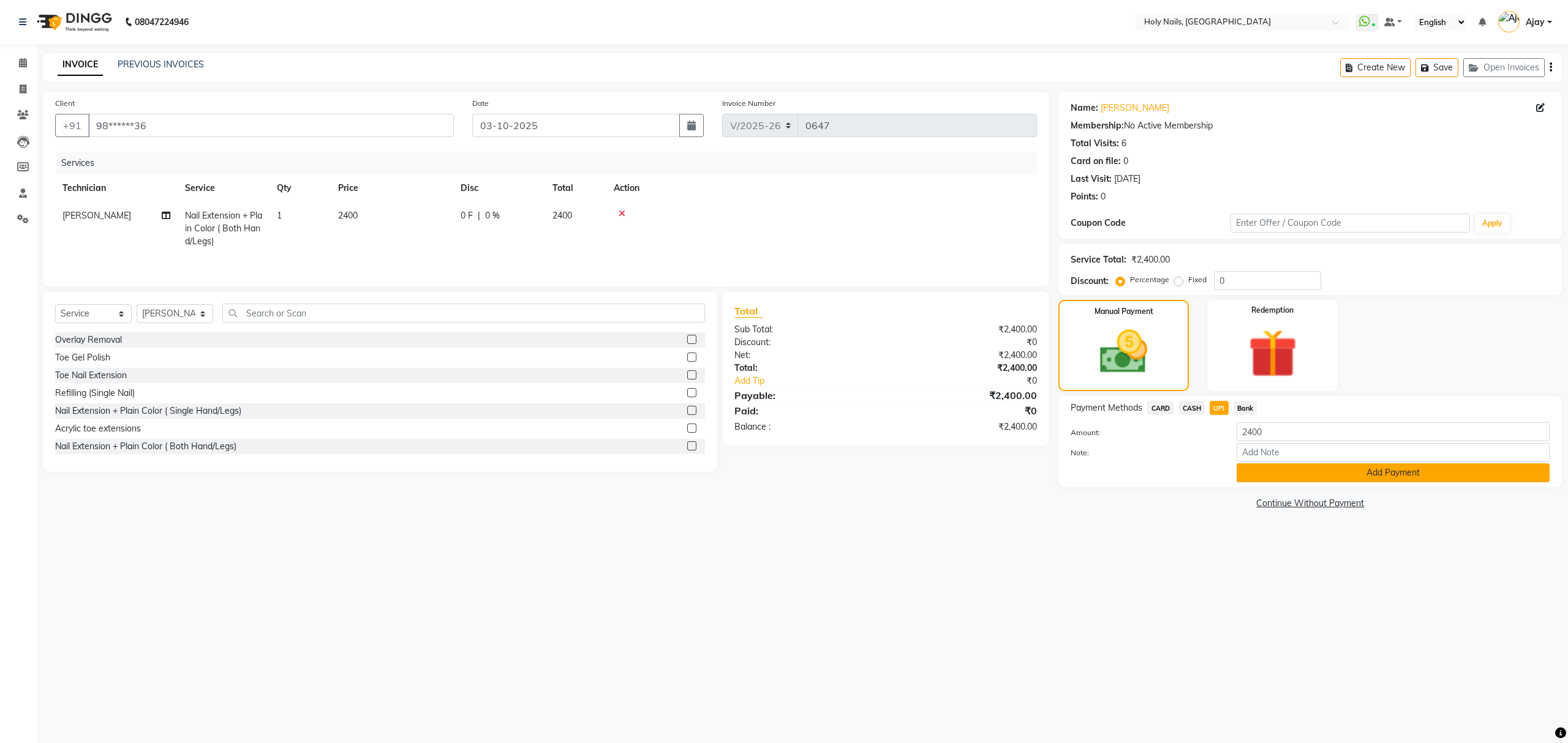
click at [1358, 473] on button "Add Payment" at bounding box center [1393, 473] width 313 height 19
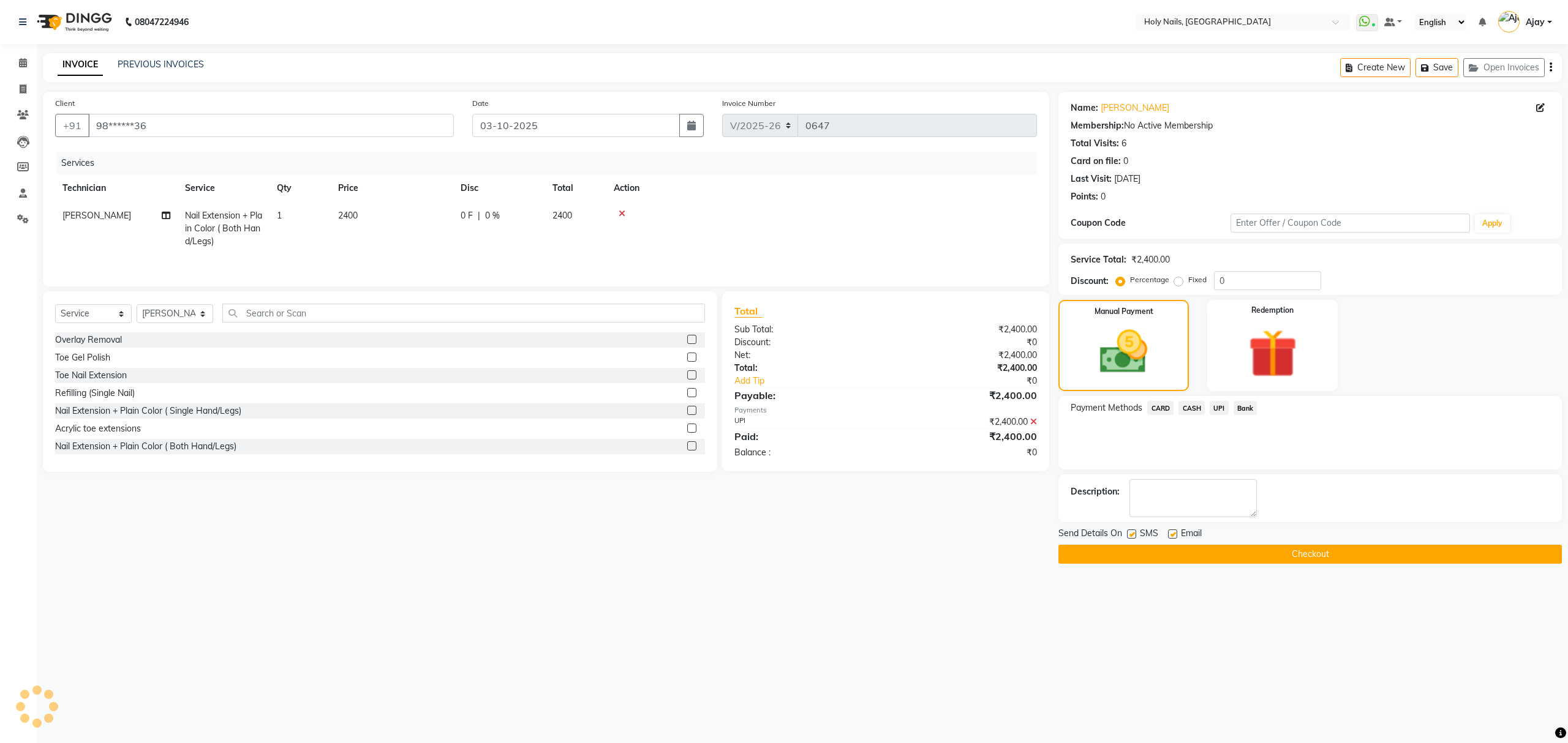
click at [1297, 563] on button "Checkout" at bounding box center [1310, 554] width 503 height 19
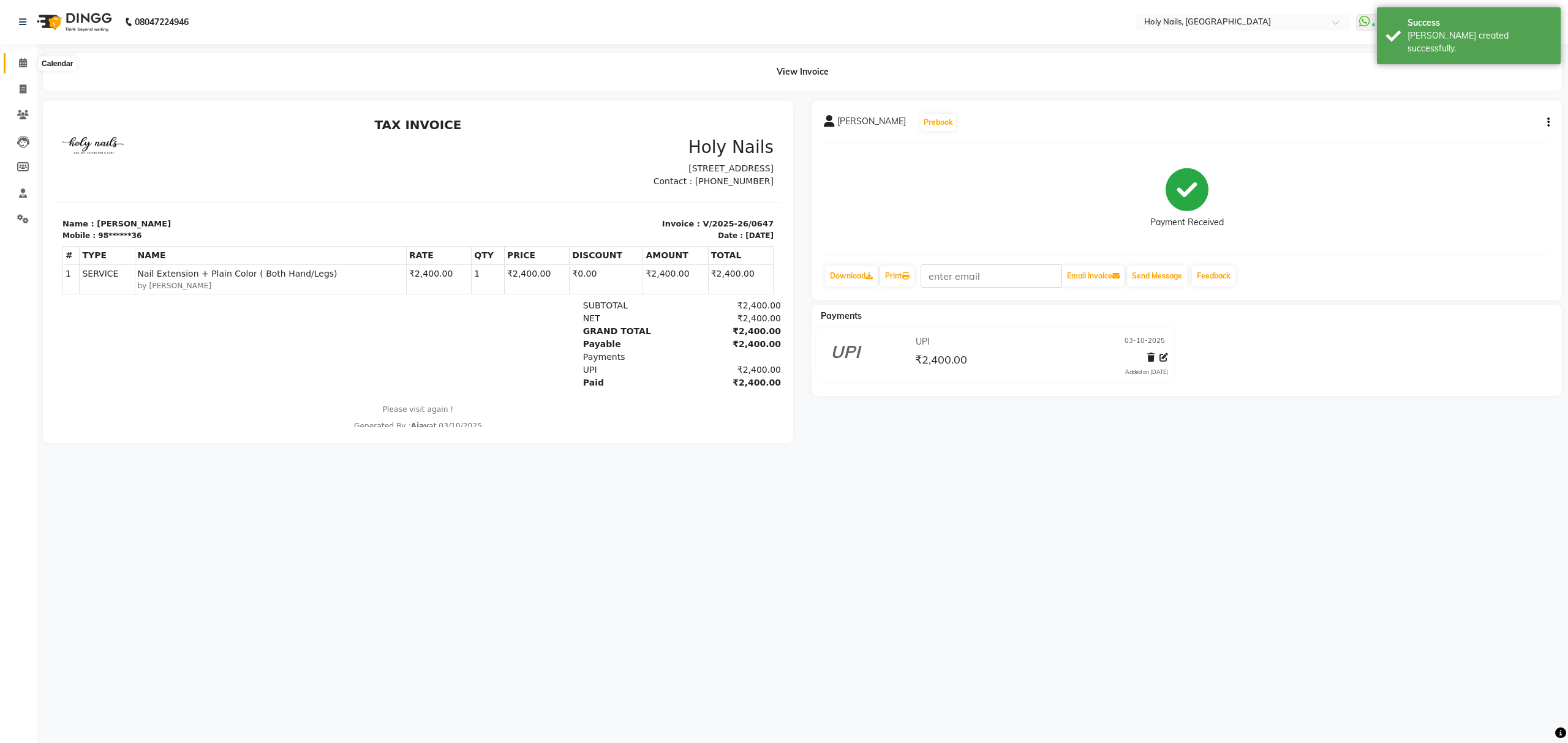
click at [19, 64] on icon at bounding box center [23, 63] width 8 height 9
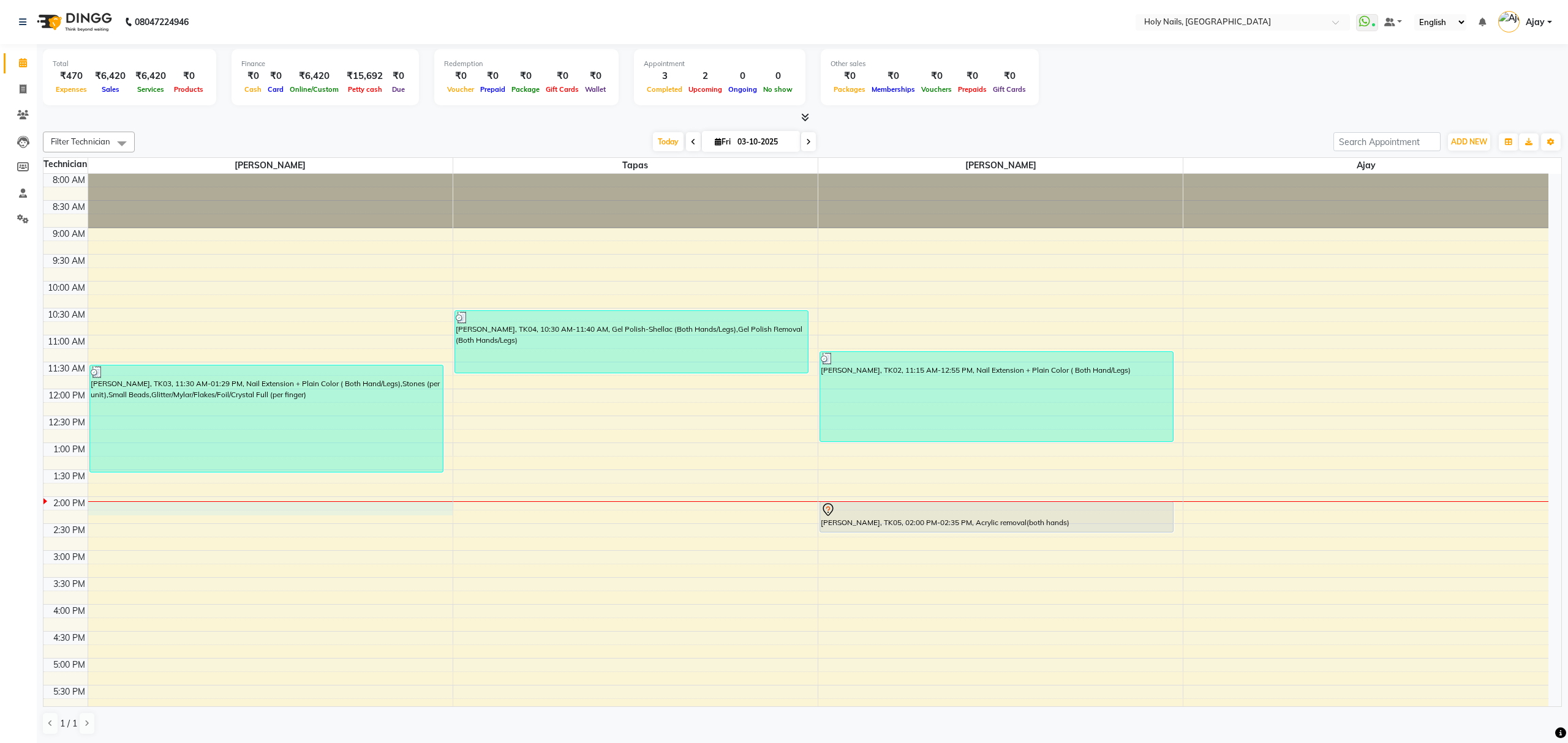
click at [316, 503] on div "8:00 AM 8:30 AM 9:00 AM 9:30 AM 10:00 AM 10:30 AM 11:00 AM 11:30 AM 12:00 PM 12…" at bounding box center [796, 523] width 1505 height 700
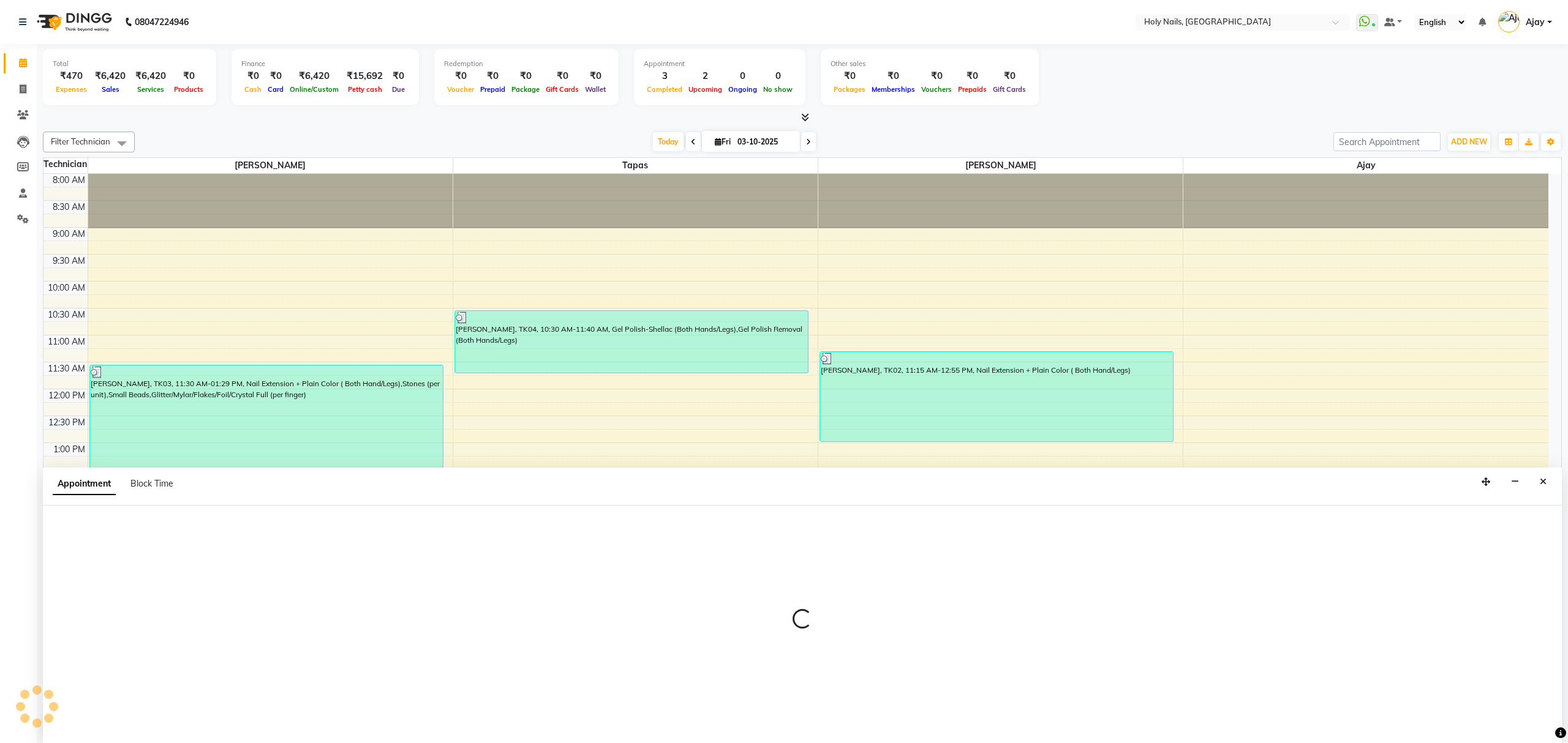
select select "43997"
select select "840"
select select "tentative"
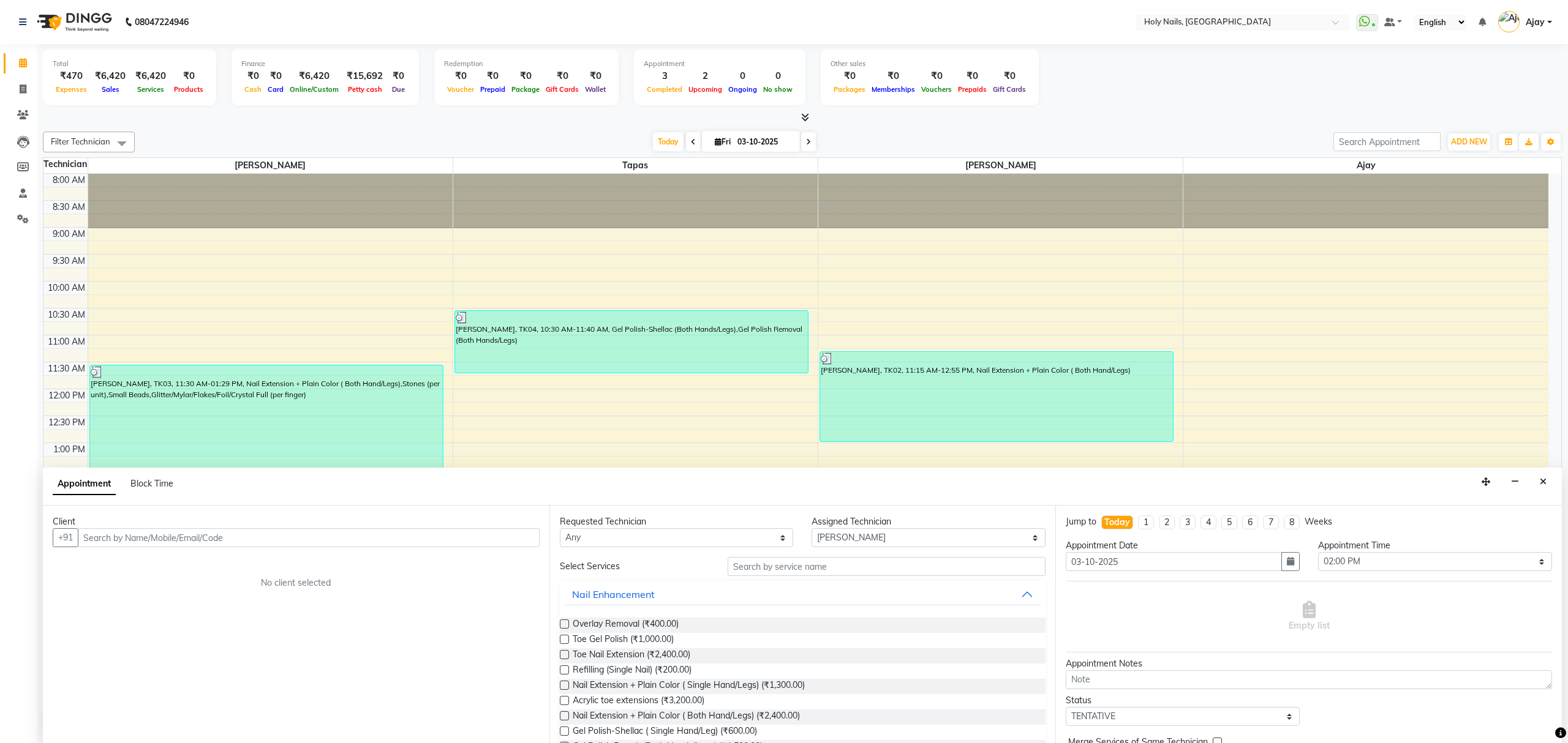
click at [296, 536] on input "text" at bounding box center [308, 538] width 462 height 19
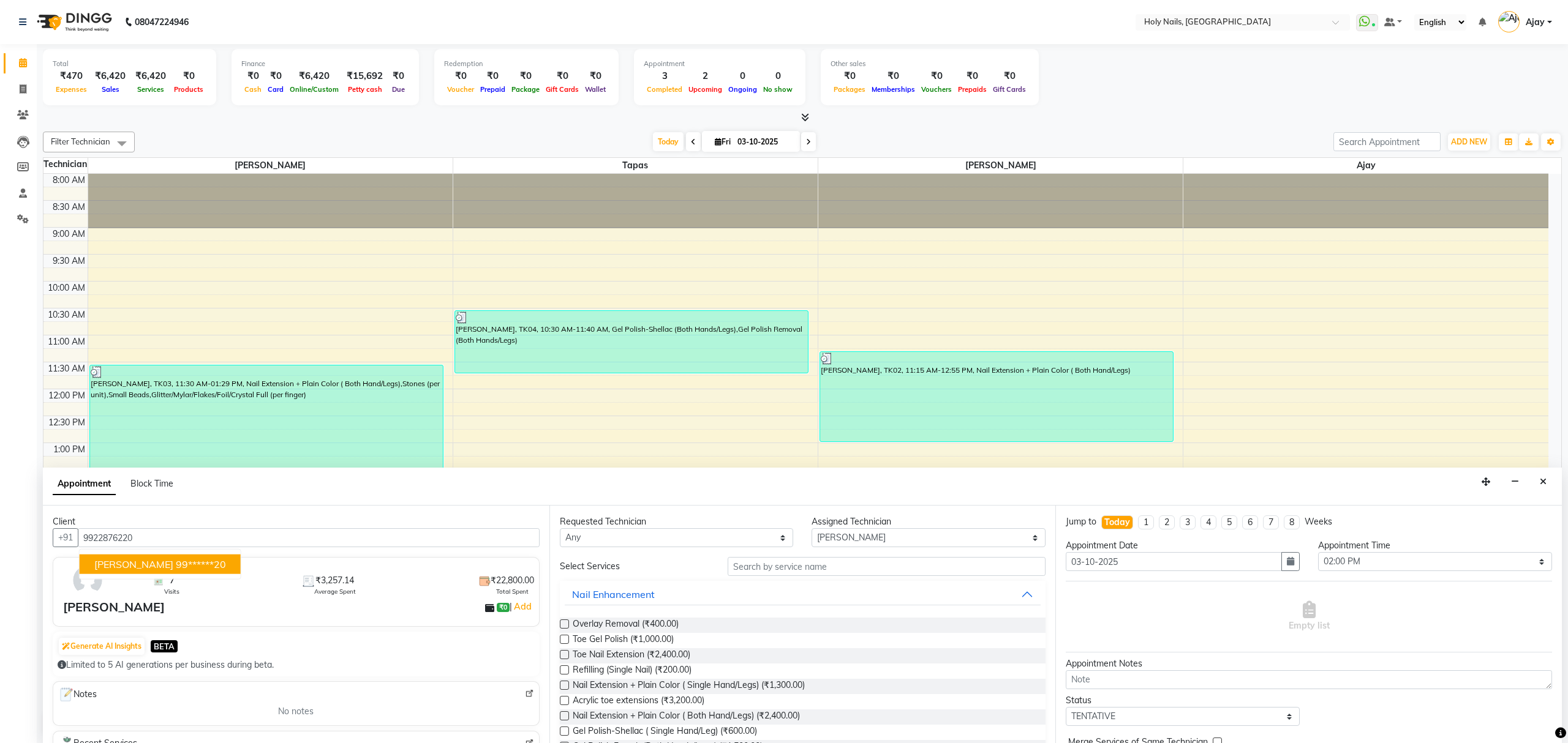
click at [176, 564] on ngb-highlight "99******20" at bounding box center [201, 564] width 51 height 12
type input "99******20"
click at [826, 562] on input "text" at bounding box center [887, 567] width 318 height 19
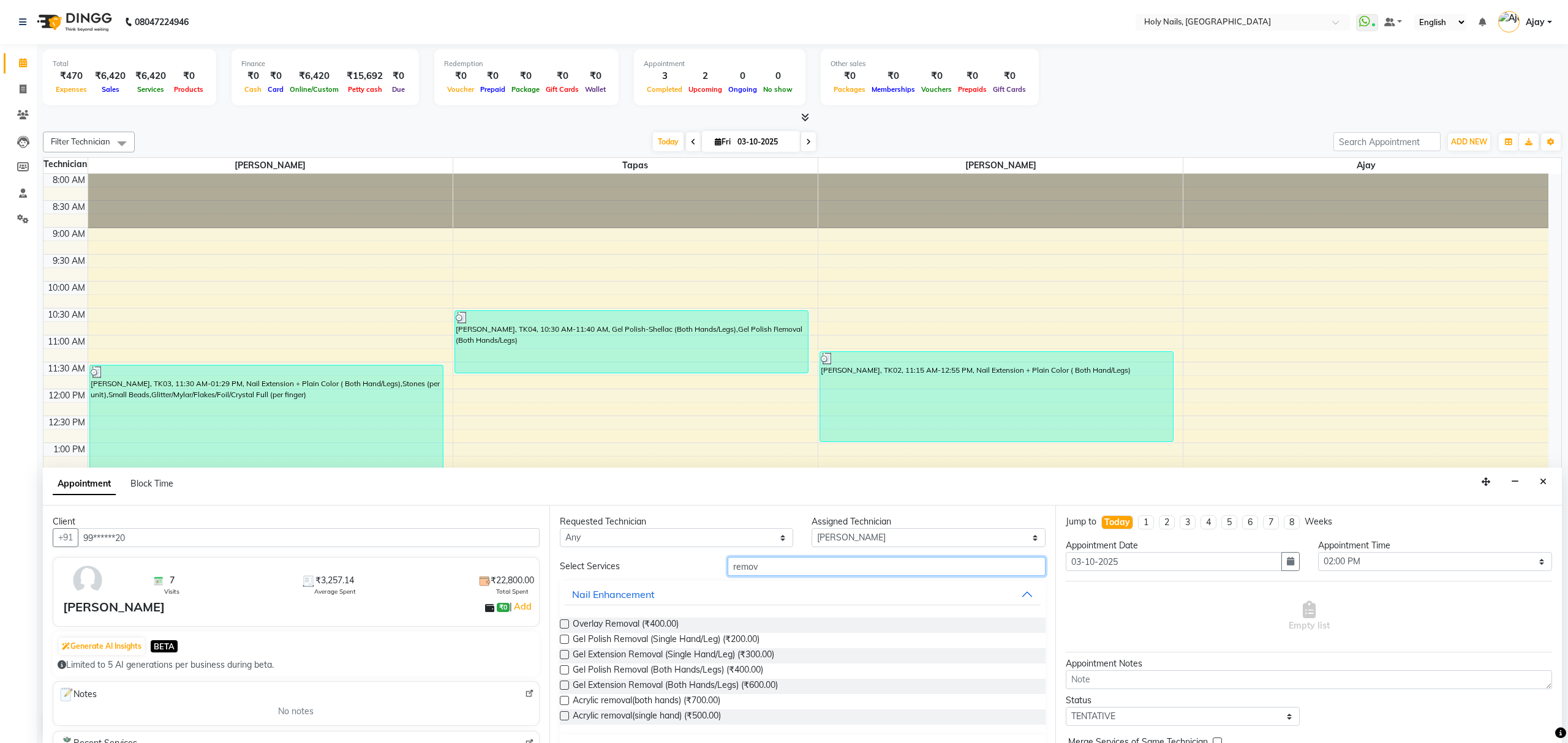
type input "remov"
click at [565, 684] on label at bounding box center [565, 686] width 9 height 9
click at [565, 684] on input "checkbox" at bounding box center [564, 686] width 8 height 8
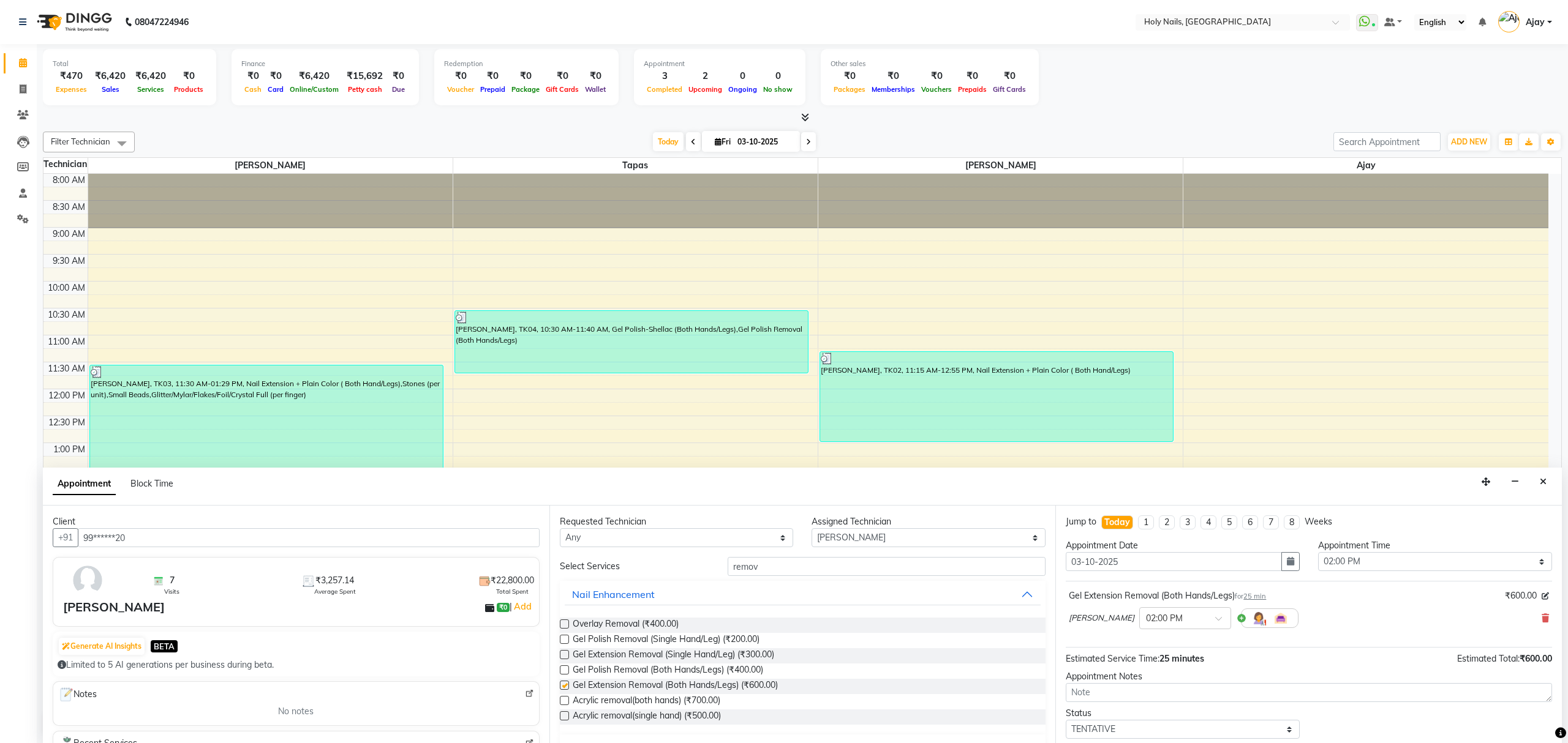
checkbox input "false"
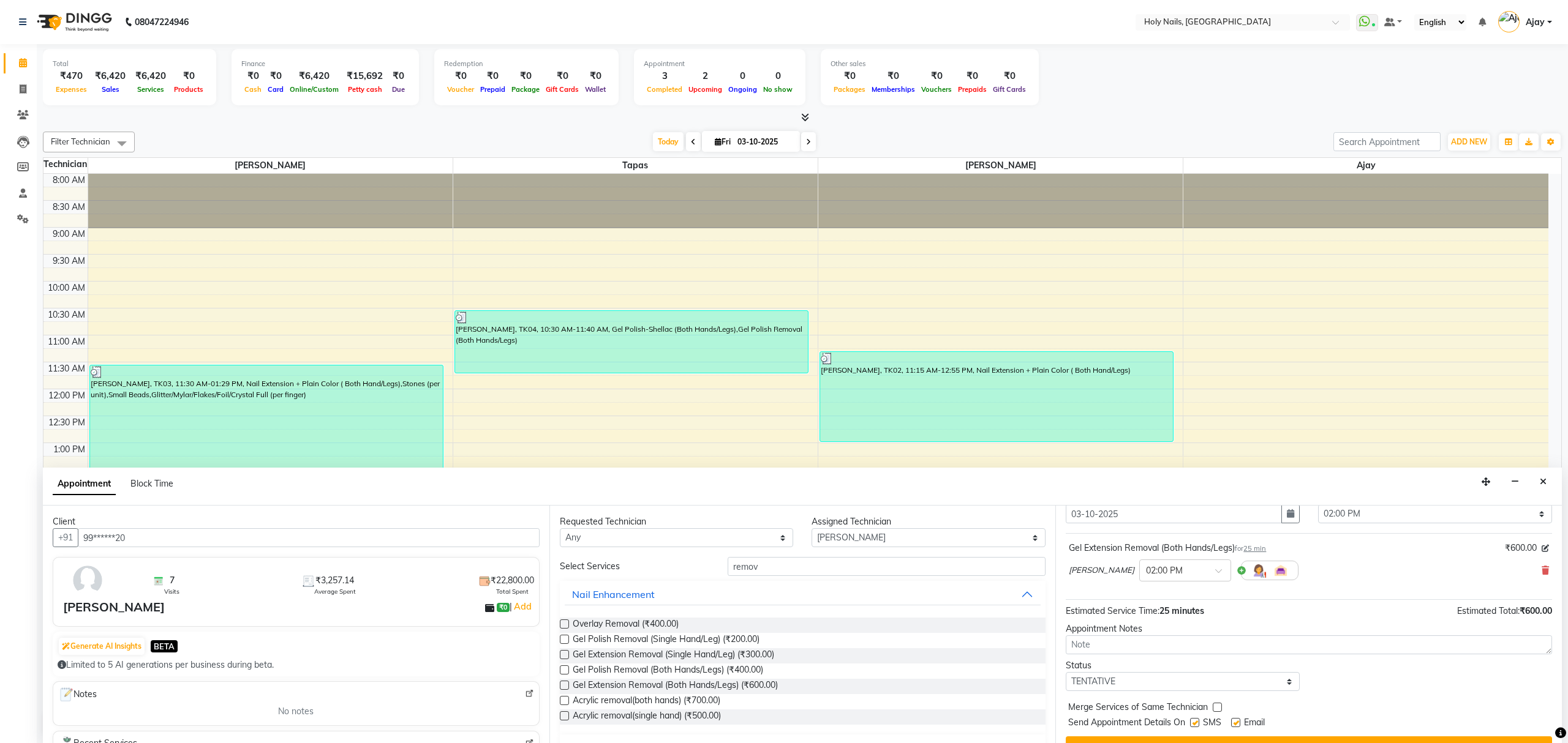
scroll to position [74, 0]
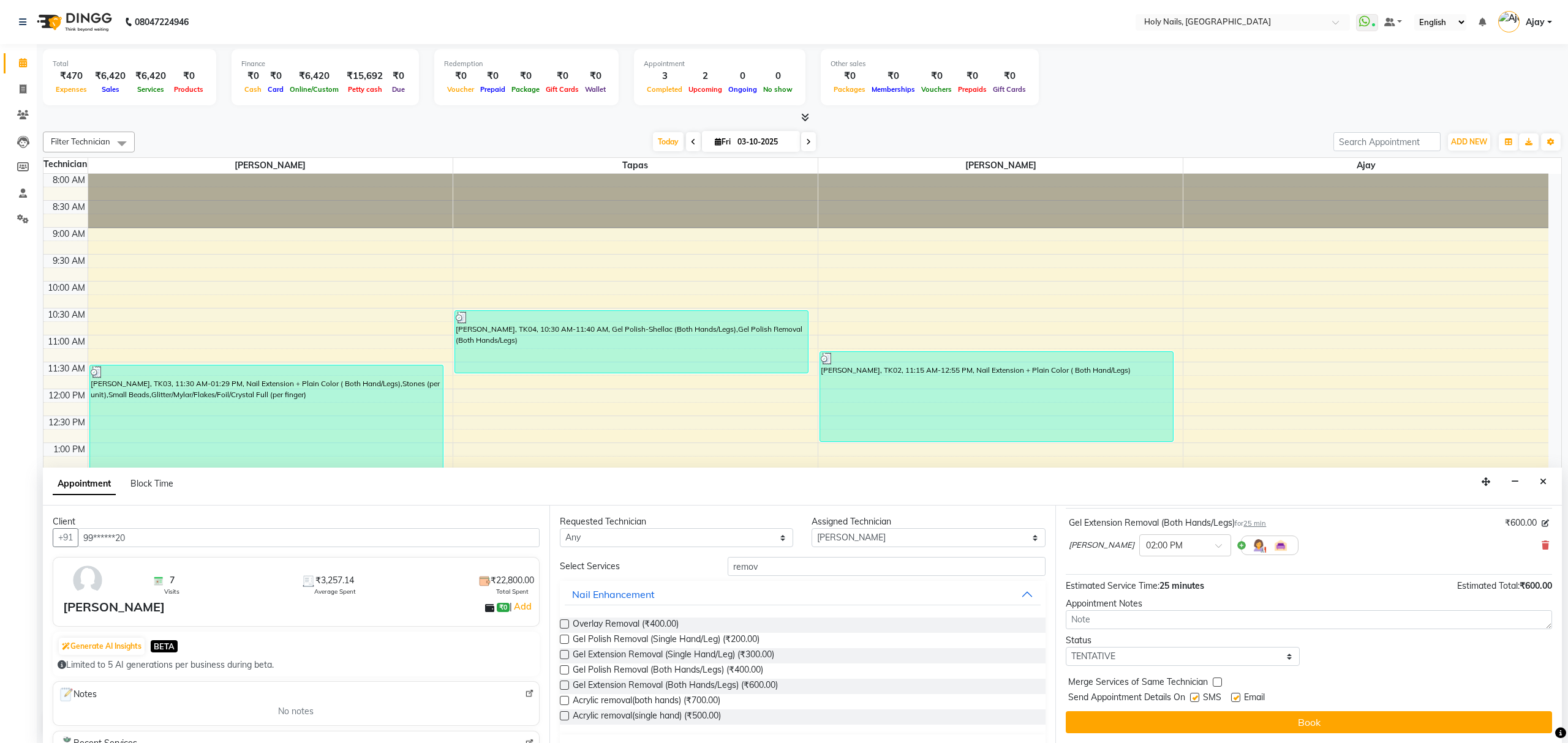
click at [1286, 729] on button "Book" at bounding box center [1309, 722] width 487 height 22
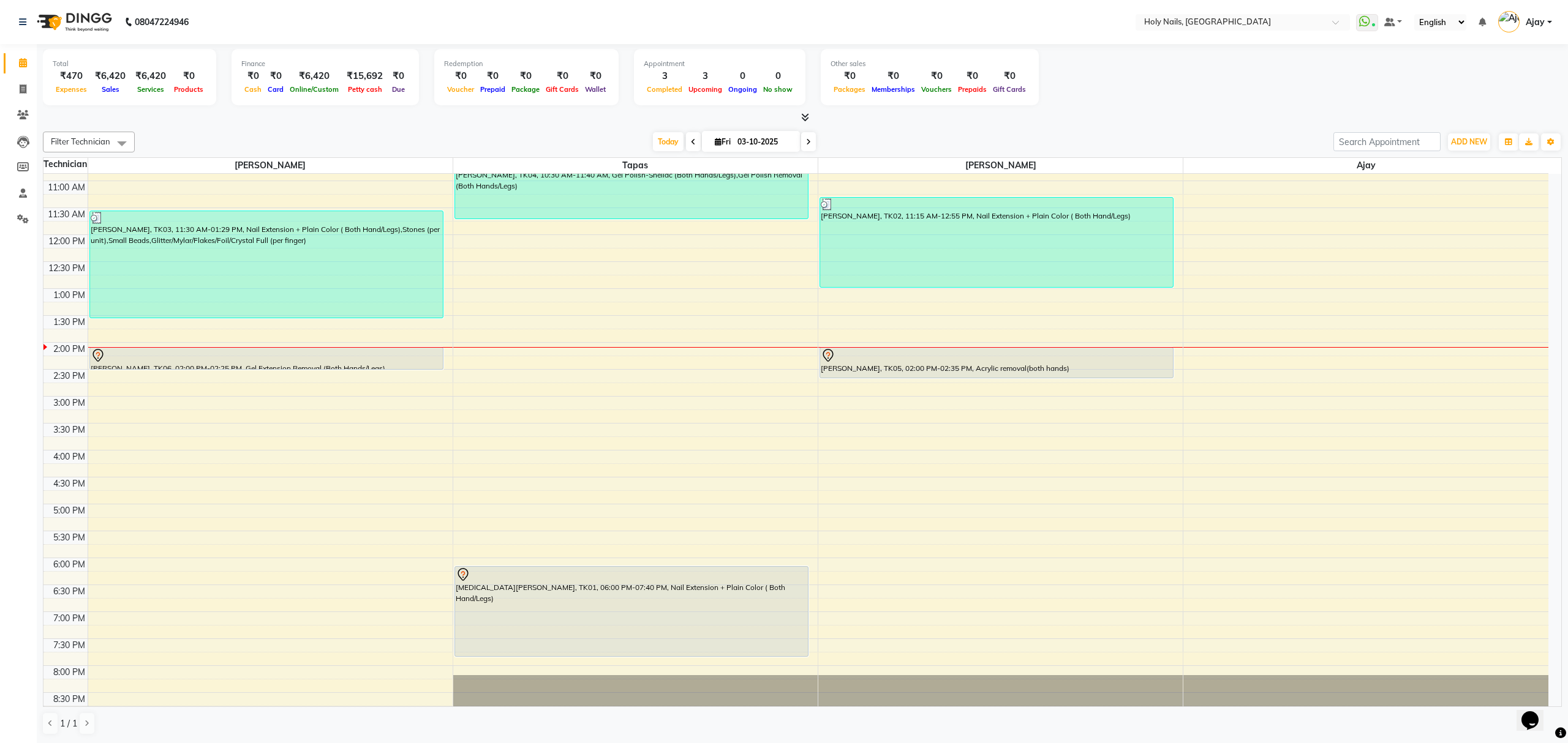
scroll to position [178, 0]
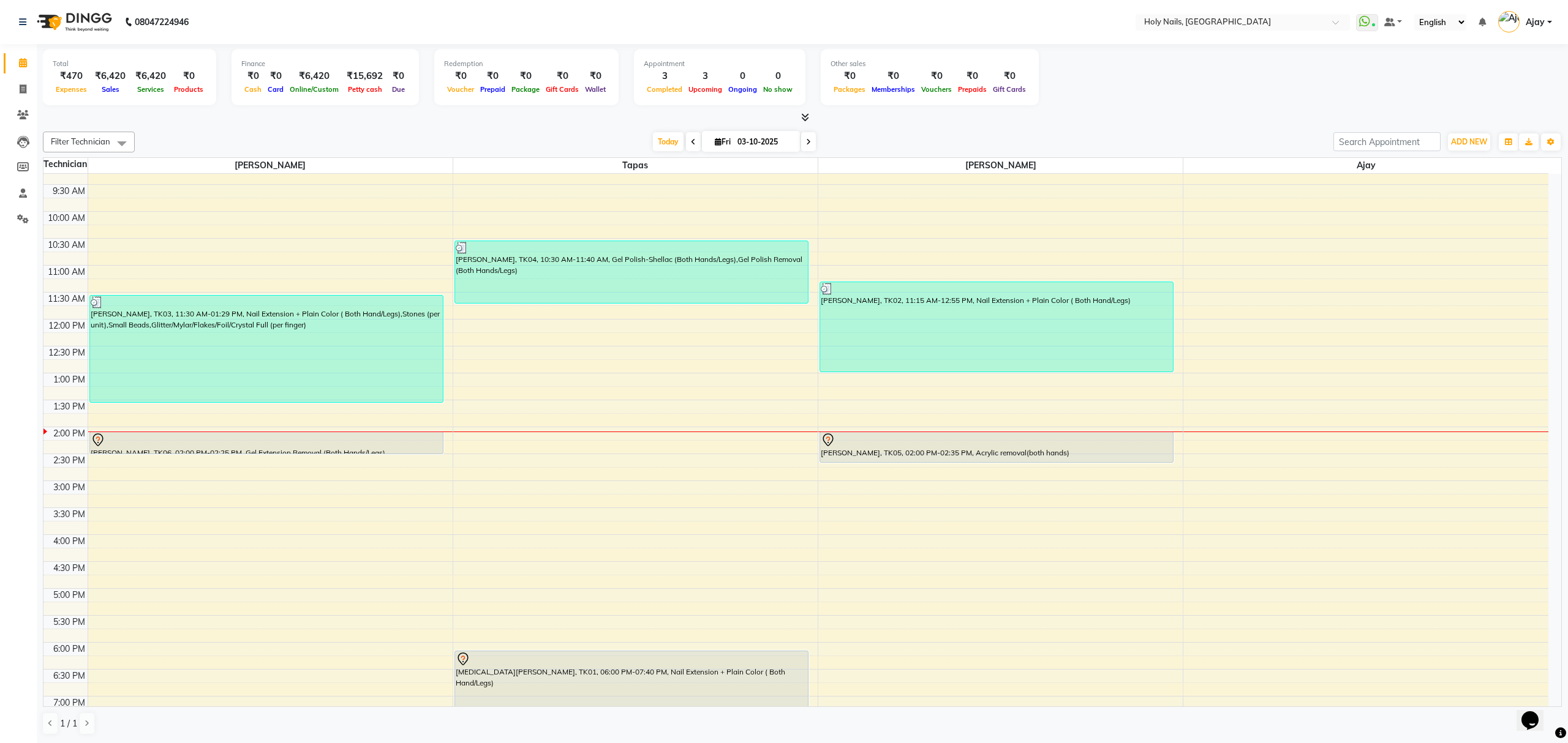
scroll to position [163, 0]
